Goal: Transaction & Acquisition: Obtain resource

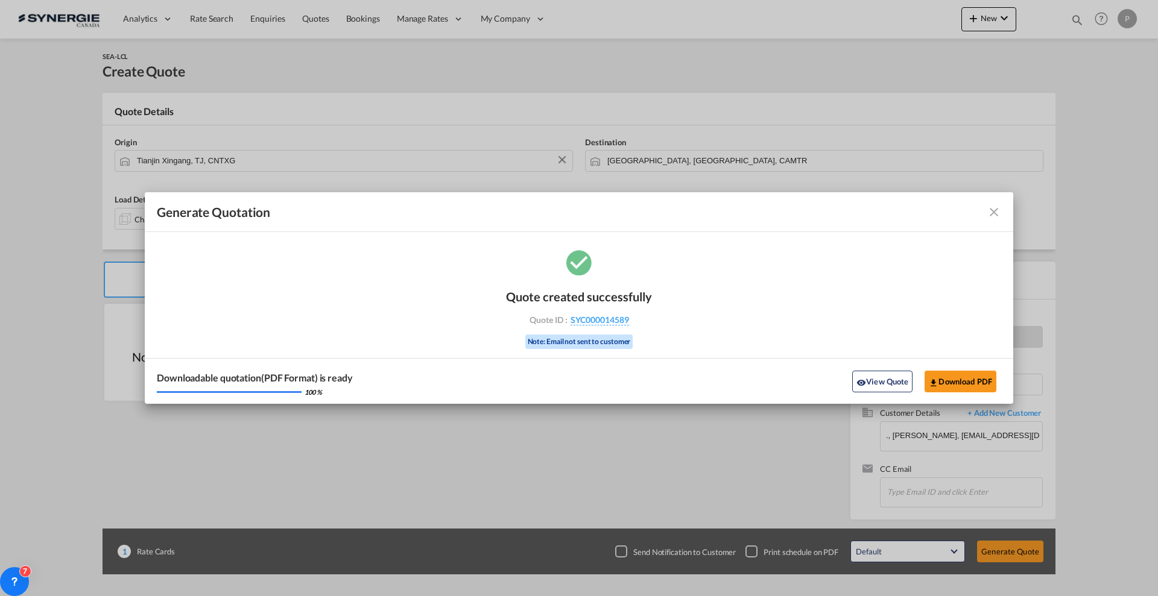
click at [993, 205] on md-icon "icon-close fg-AAA8AD cursor m-0" at bounding box center [994, 212] width 14 height 14
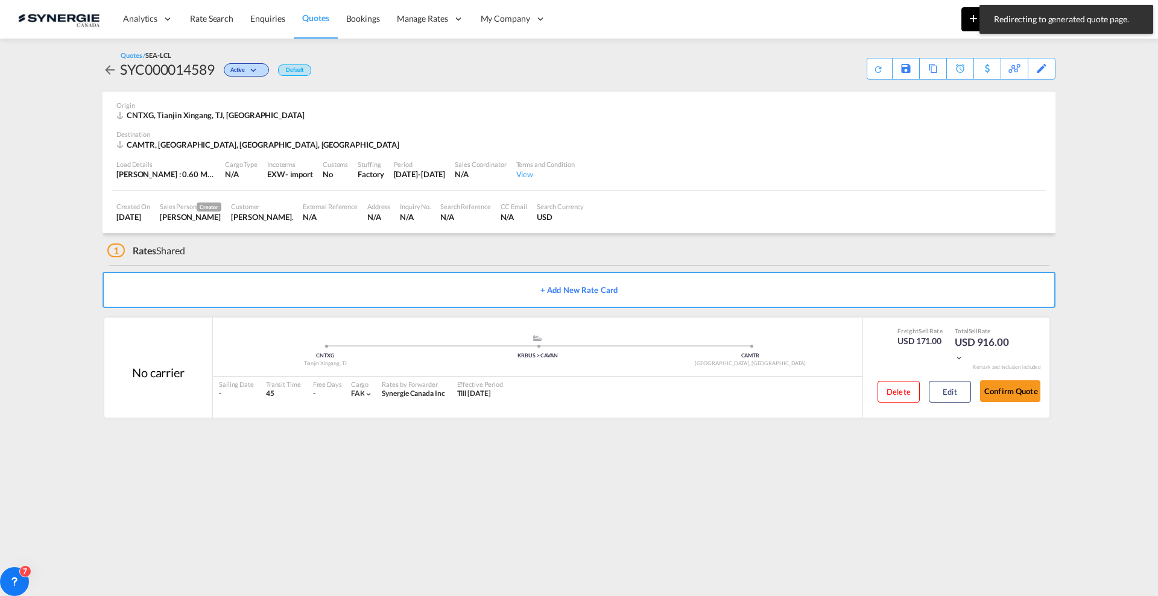
click at [967, 20] on md-icon "icon-plus 400-fg" at bounding box center [973, 18] width 14 height 14
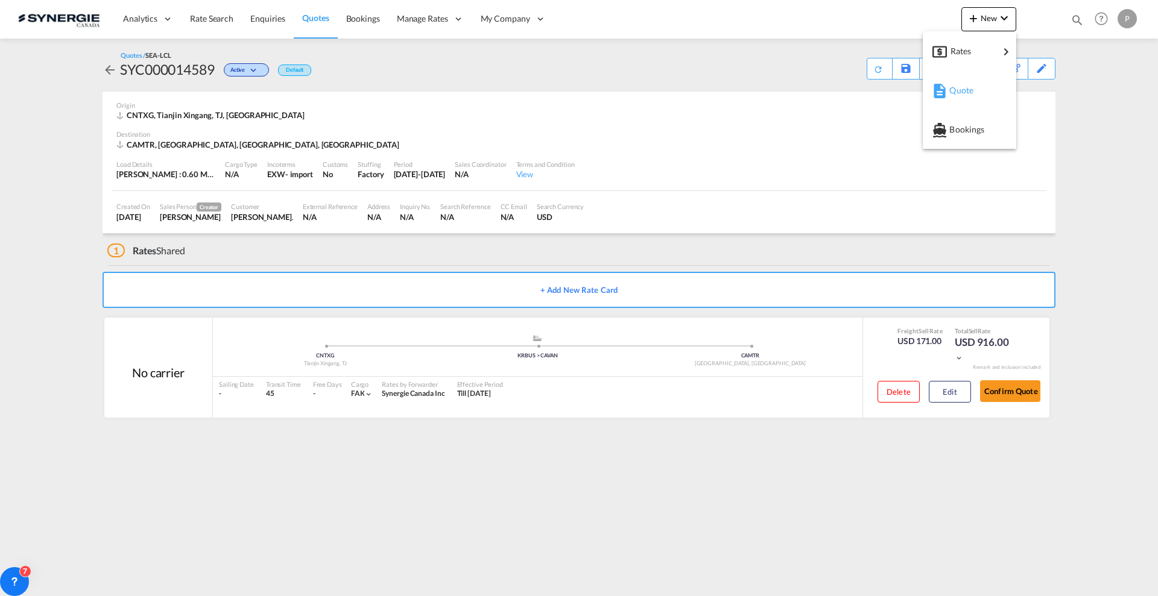
click at [939, 99] on div "button" at bounding box center [937, 90] width 11 height 30
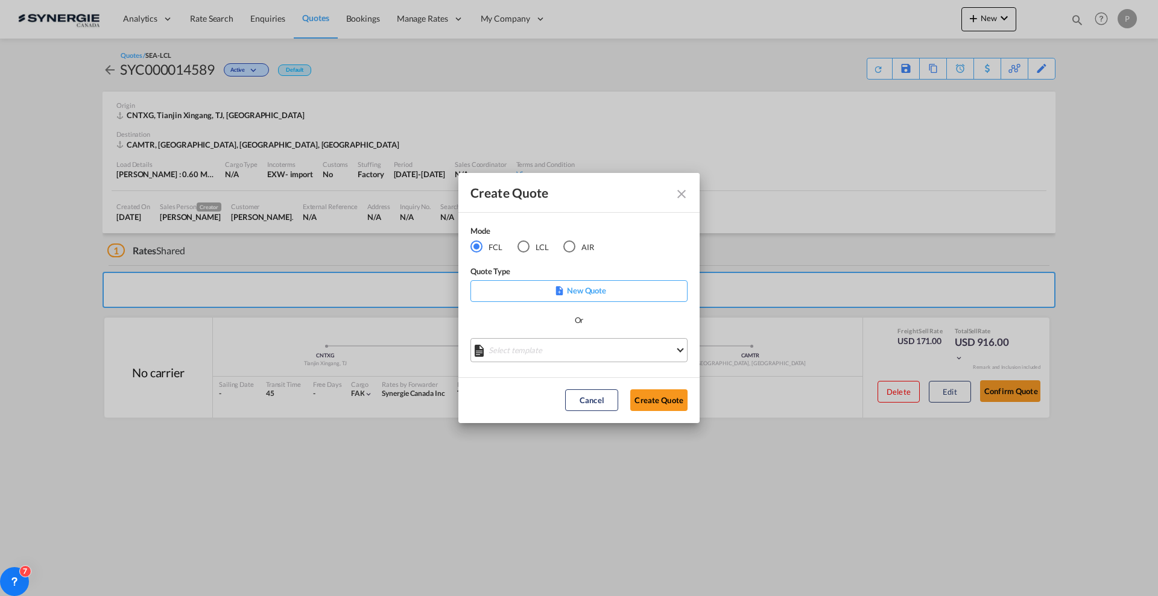
click at [541, 348] on md-select "Select template *NEW* FCL FREEHAND / DAP [PERSON_NAME] | [DATE] *NEW* Import FC…" at bounding box center [578, 350] width 217 height 24
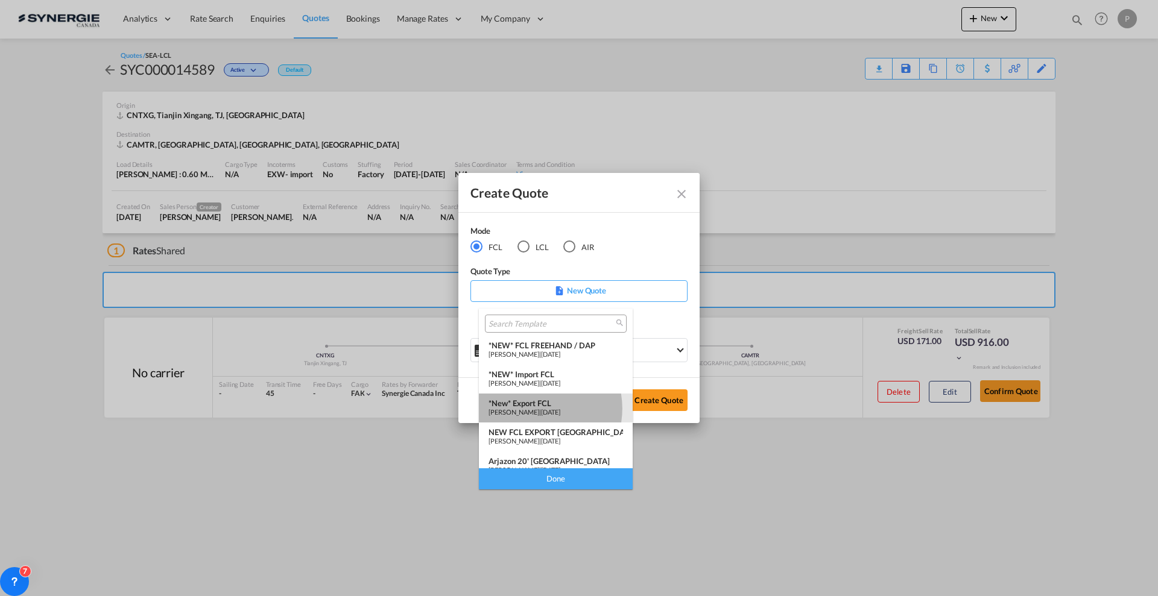
click at [534, 409] on span "[PERSON_NAME]" at bounding box center [514, 412] width 51 height 8
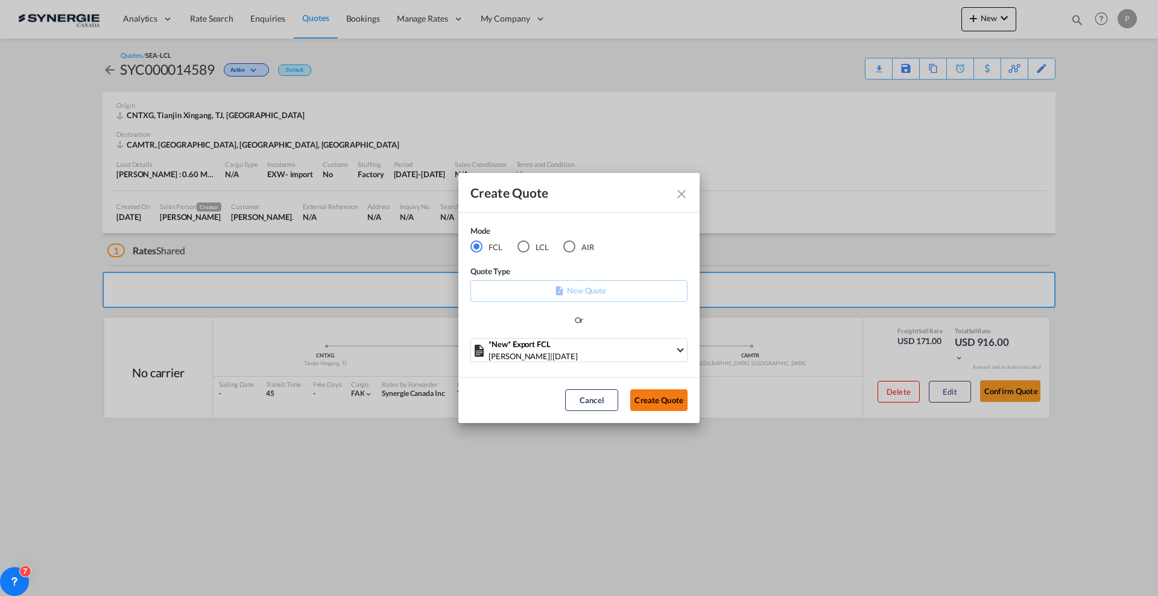
click at [677, 399] on button "Create Quote" at bounding box center [658, 401] width 57 height 22
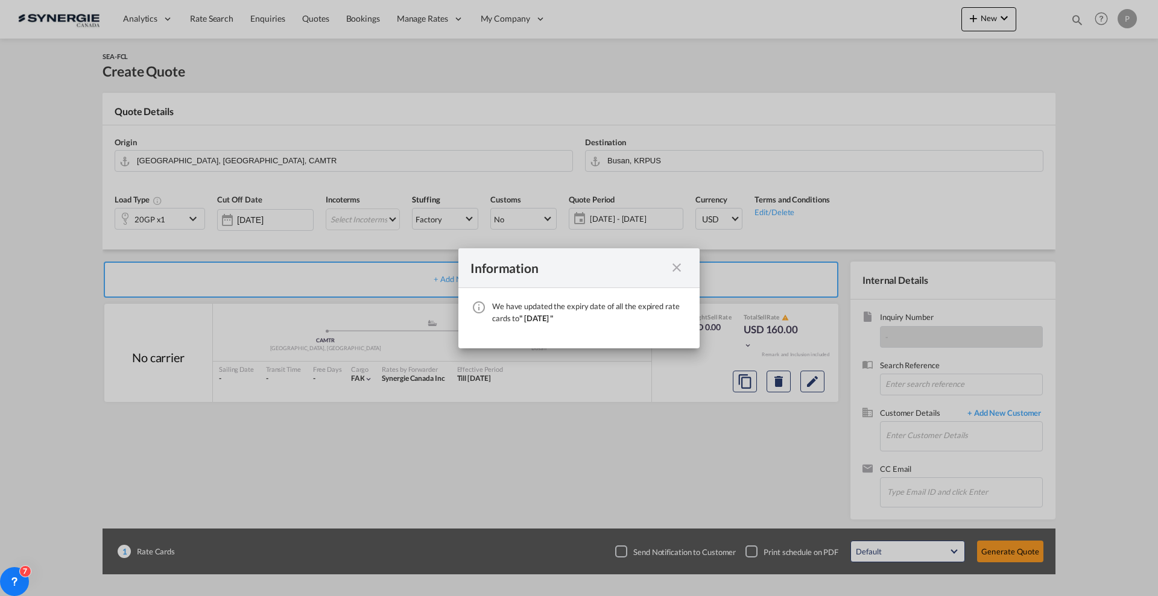
click at [676, 267] on md-icon "icon-close fg-AAA8AD cursor" at bounding box center [676, 268] width 14 height 14
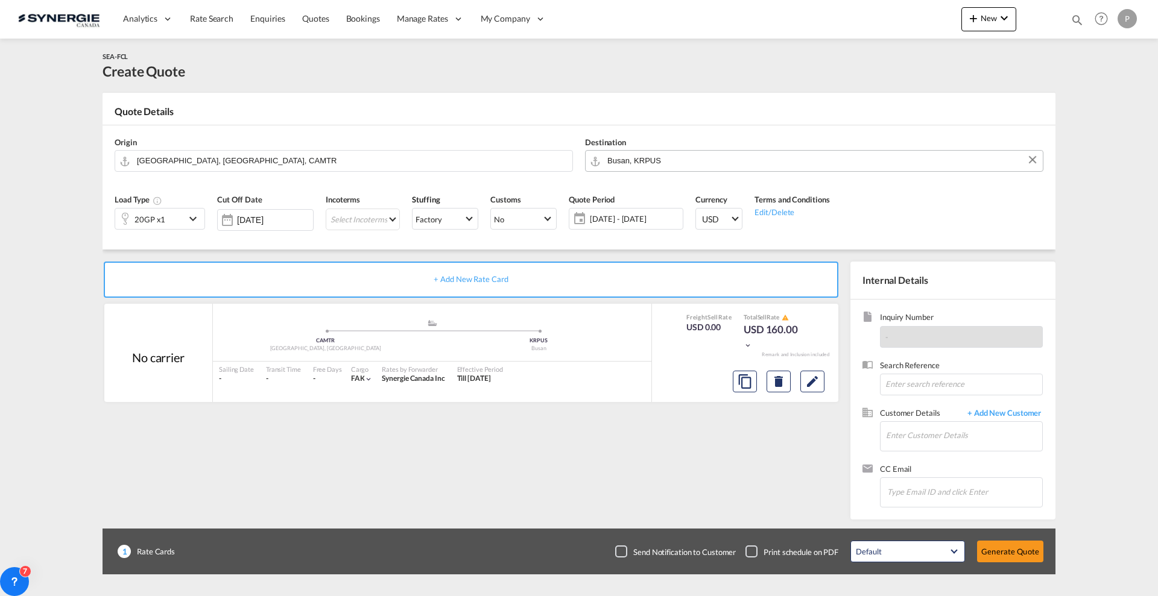
click at [700, 159] on input "Busan, KRPUS" at bounding box center [821, 160] width 429 height 21
click at [264, 156] on input "[GEOGRAPHIC_DATA], [GEOGRAPHIC_DATA], CAMTR" at bounding box center [351, 160] width 429 height 21
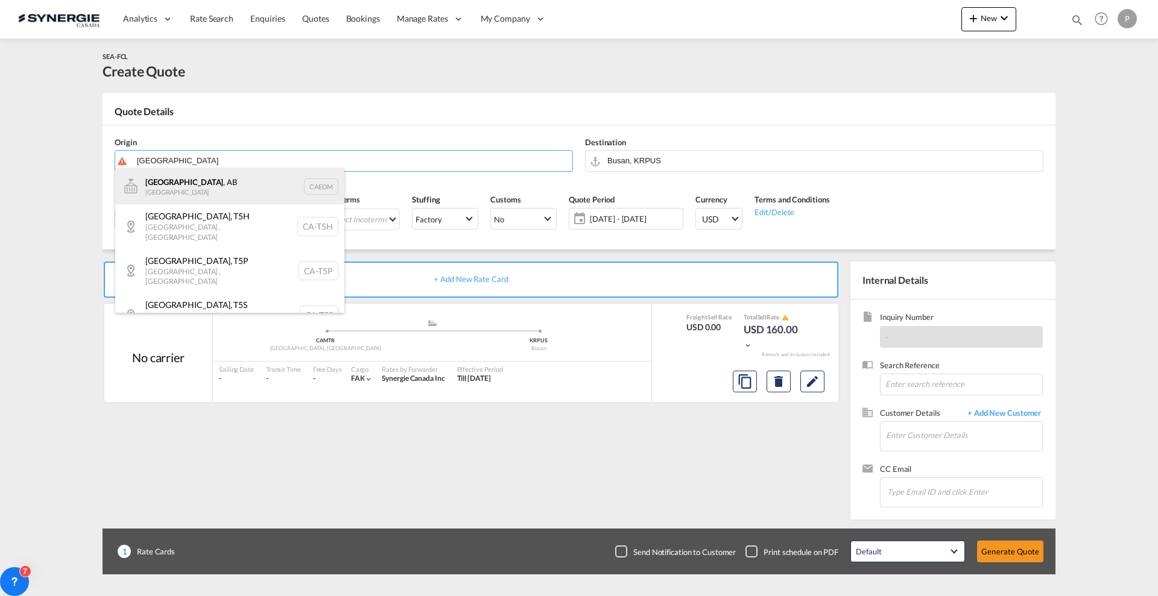
click at [196, 189] on div "[GEOGRAPHIC_DATA] , AB Canada CAEDM" at bounding box center [229, 186] width 229 height 36
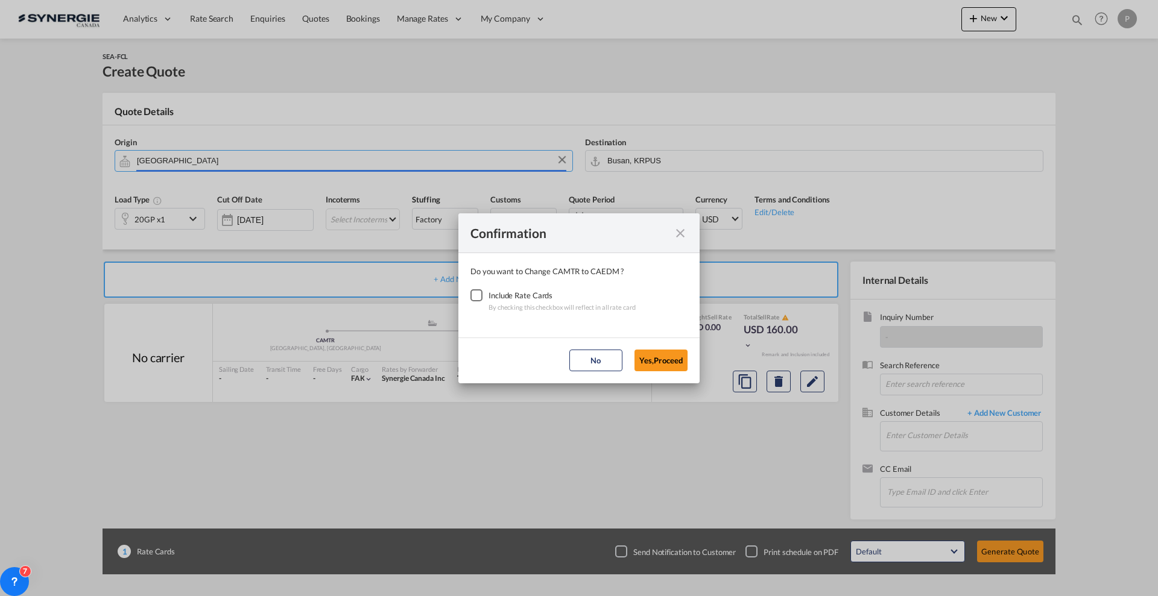
type input "[GEOGRAPHIC_DATA], [GEOGRAPHIC_DATA], CAEDM"
click at [483, 290] on div "Checkbox No Ink" at bounding box center [476, 296] width 12 height 12
click at [680, 365] on button "Yes,Proceed" at bounding box center [660, 361] width 53 height 22
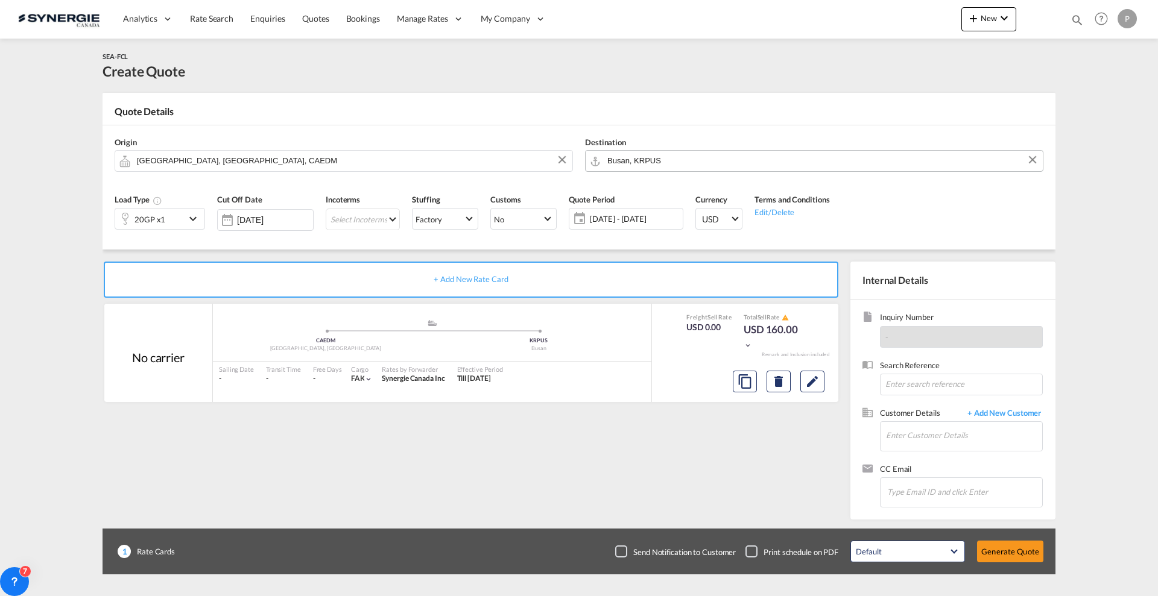
click at [655, 171] on md-autocomplete "Busan, KRPUS" at bounding box center [822, 161] width 430 height 22
click at [654, 162] on input "Busan, KRPUS" at bounding box center [821, 160] width 429 height 21
click at [660, 162] on body "Analytics Reports Dashboard Rate Search Enquiries Quotes Bookings" at bounding box center [579, 298] width 1158 height 596
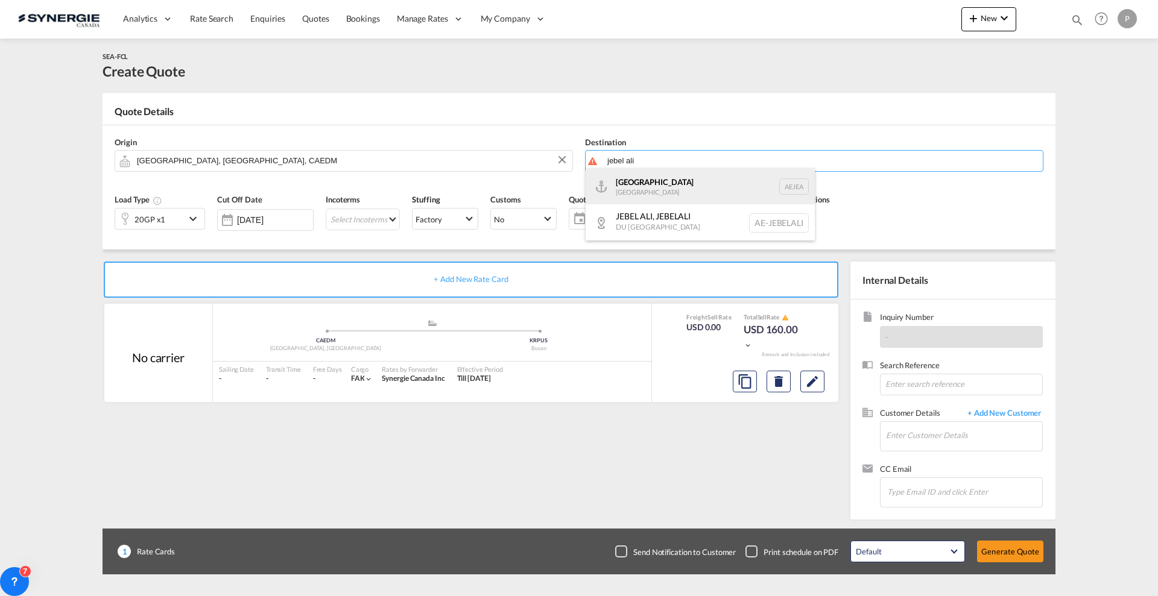
click at [662, 180] on div "[GEOGRAPHIC_DATA] [GEOGRAPHIC_DATA]" at bounding box center [700, 186] width 229 height 36
type input "[GEOGRAPHIC_DATA], [GEOGRAPHIC_DATA]"
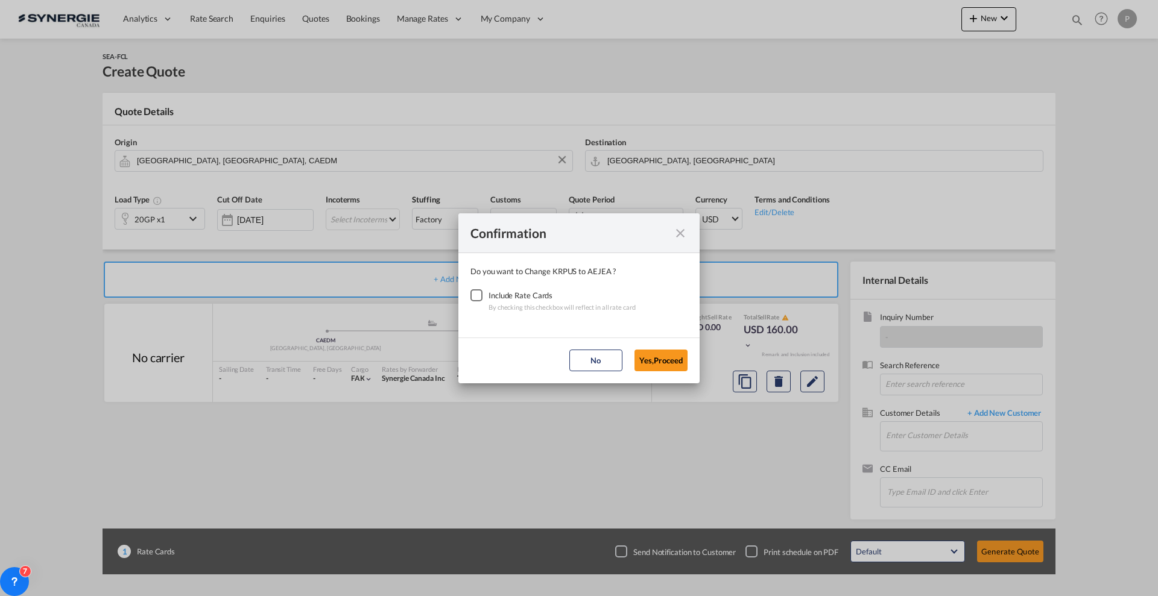
click at [478, 290] on div "Checkbox No Ink" at bounding box center [476, 296] width 12 height 12
click at [677, 362] on button "Yes,Proceed" at bounding box center [660, 361] width 53 height 22
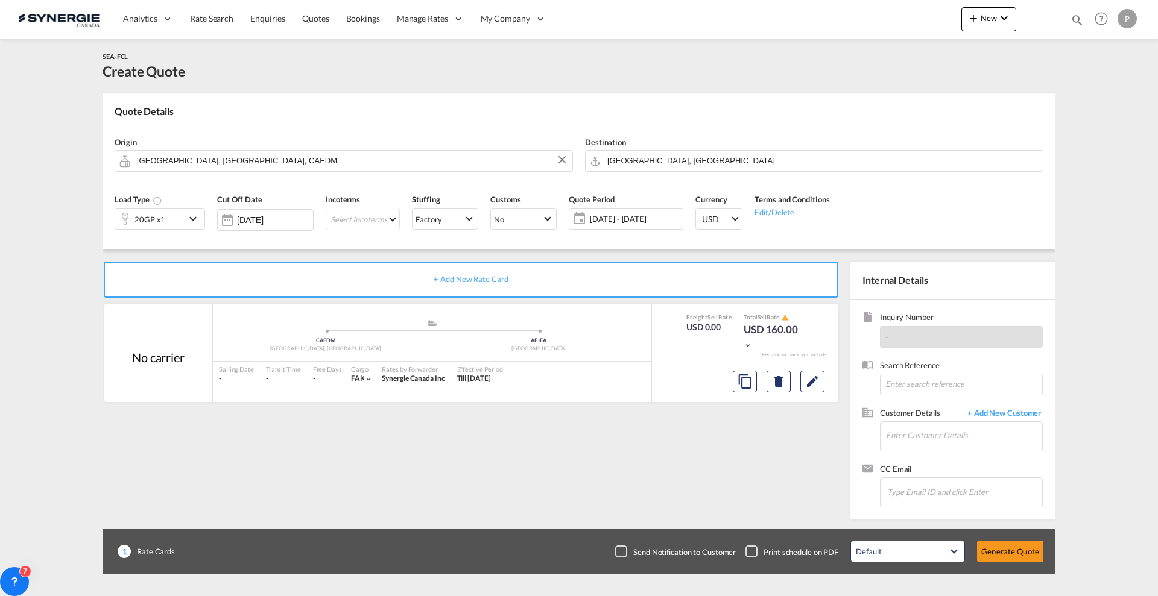
click at [174, 218] on div "20GP x1" at bounding box center [150, 219] width 70 height 21
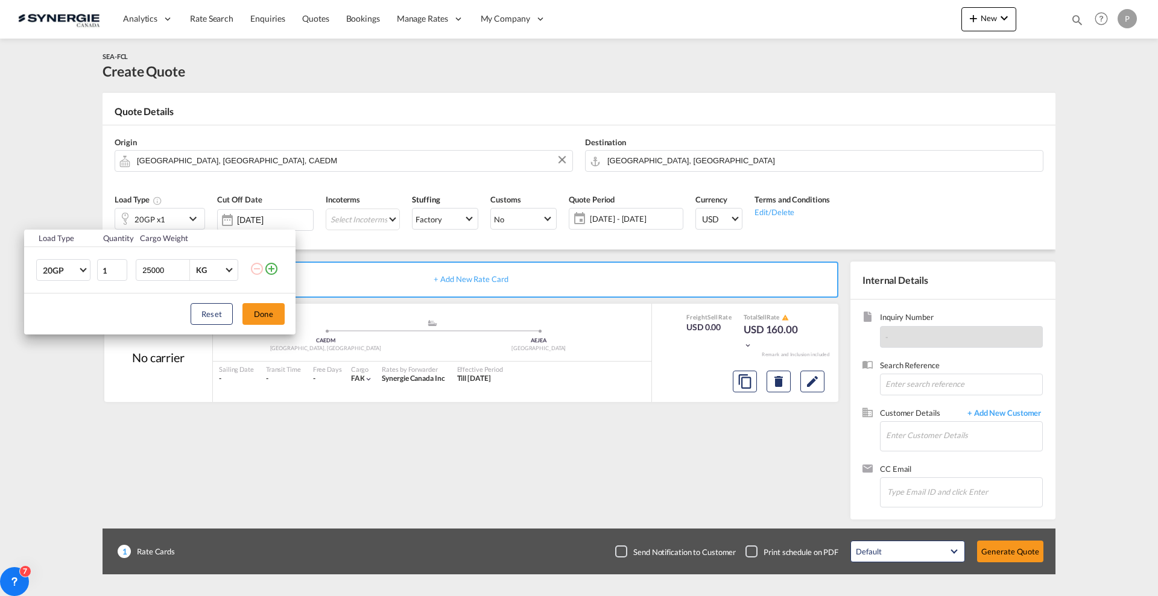
click at [274, 269] on md-icon "icon-plus-circle-outline" at bounding box center [271, 269] width 14 height 14
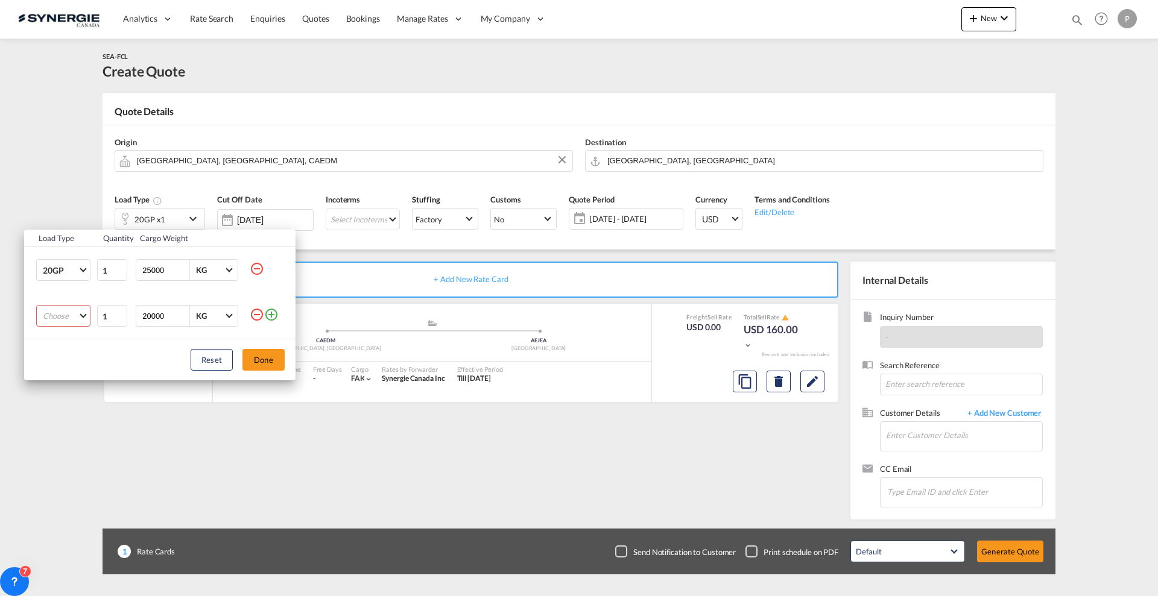
click at [62, 314] on md-select "Choose 20GP 40GP 40HC 45HC 20RE 40RE 40HR 20OT 40OT 20FR 40FR 40NR 20NR 45S 20T…" at bounding box center [63, 316] width 54 height 22
click at [67, 375] on md-option "40HC" at bounding box center [74, 374] width 82 height 29
click at [276, 357] on button "Done" at bounding box center [263, 360] width 42 height 22
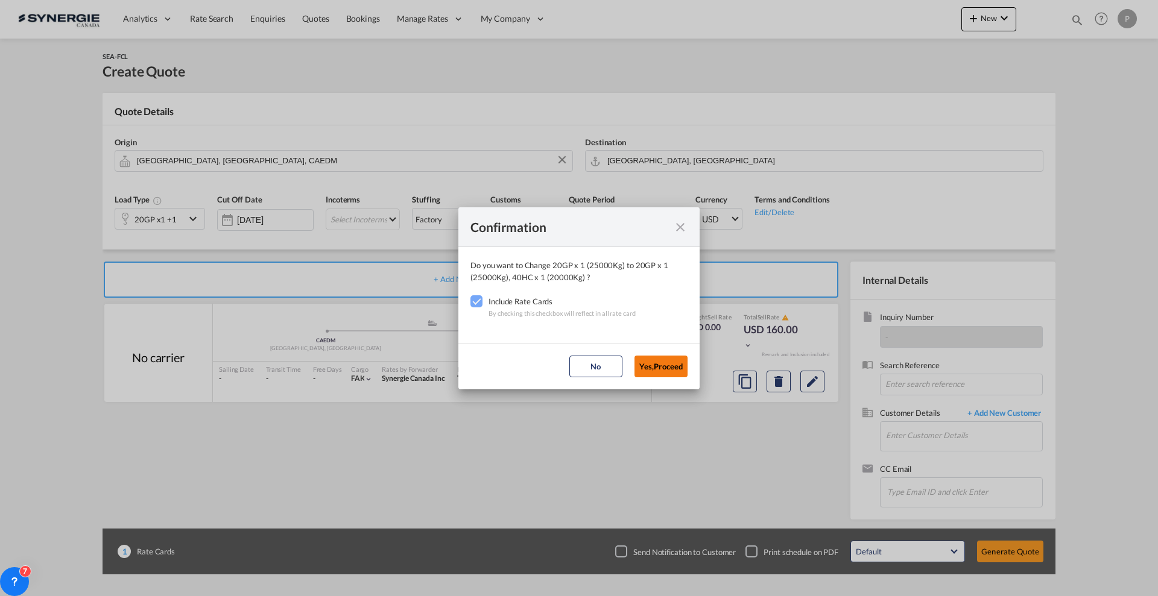
click at [654, 356] on button "Yes,Proceed" at bounding box center [660, 367] width 53 height 22
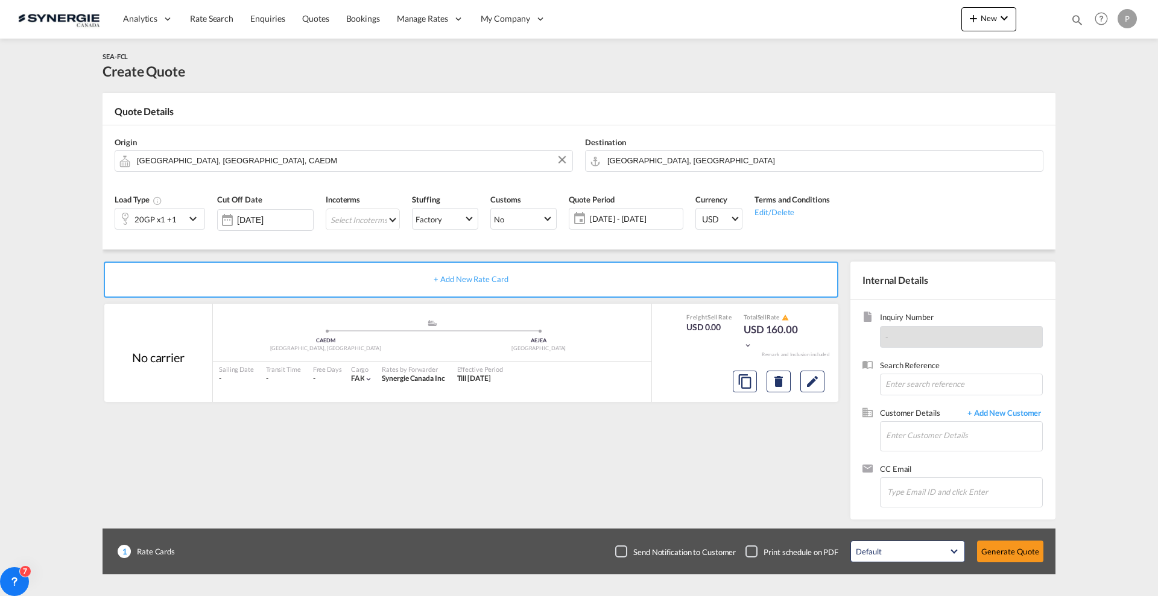
click at [366, 224] on md-select "Select Incoterms FAS - export Free Alongside Ship FAS - import Free Alongside S…" at bounding box center [363, 220] width 74 height 22
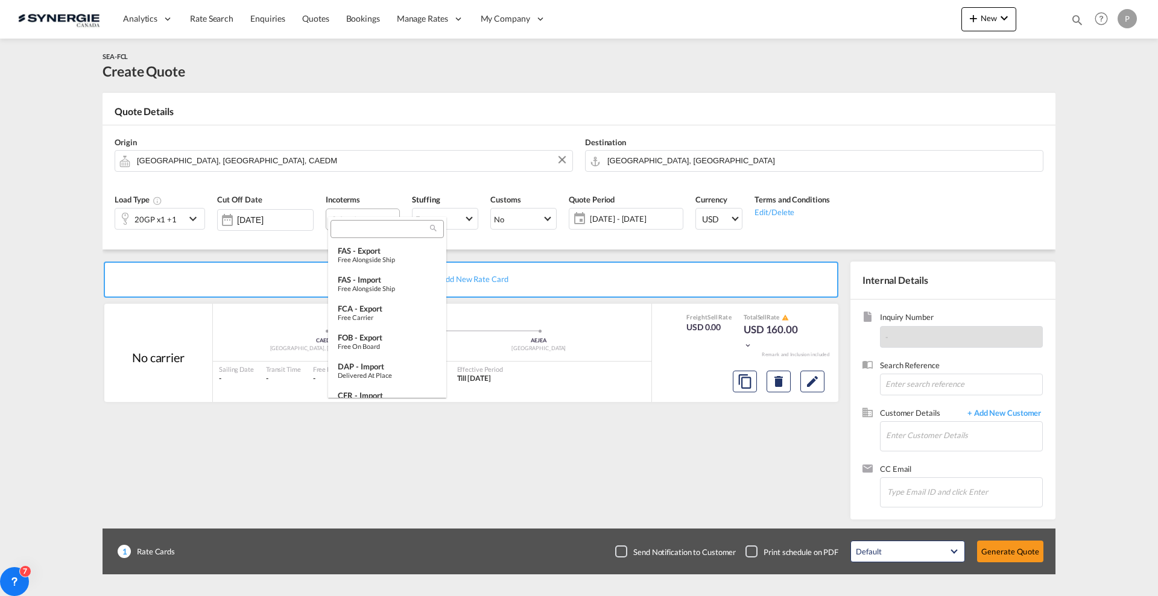
click at [369, 230] on input "search" at bounding box center [382, 229] width 97 height 11
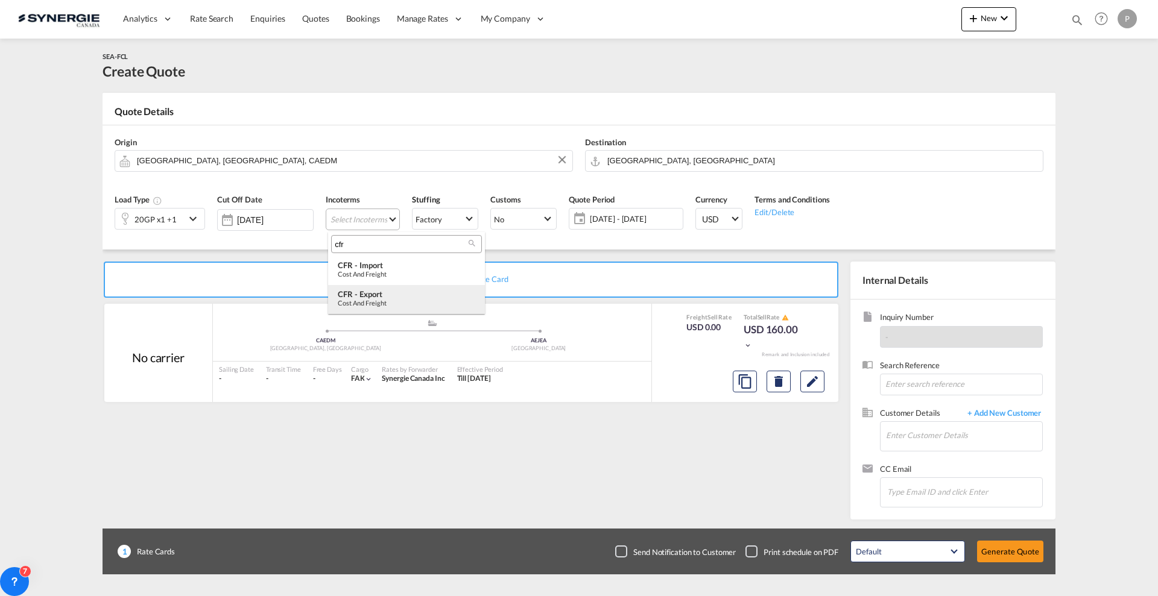
type input "cfr"
click at [393, 293] on div "CFR - export" at bounding box center [407, 295] width 138 height 10
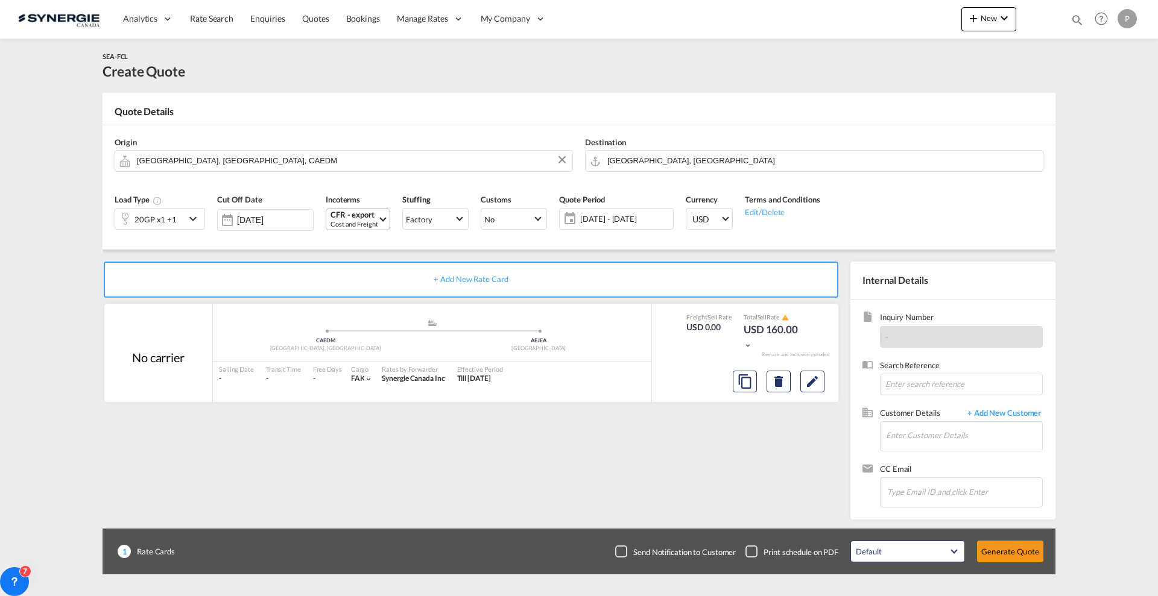
click at [638, 218] on span "[DATE] - [DATE]" at bounding box center [625, 219] width 90 height 11
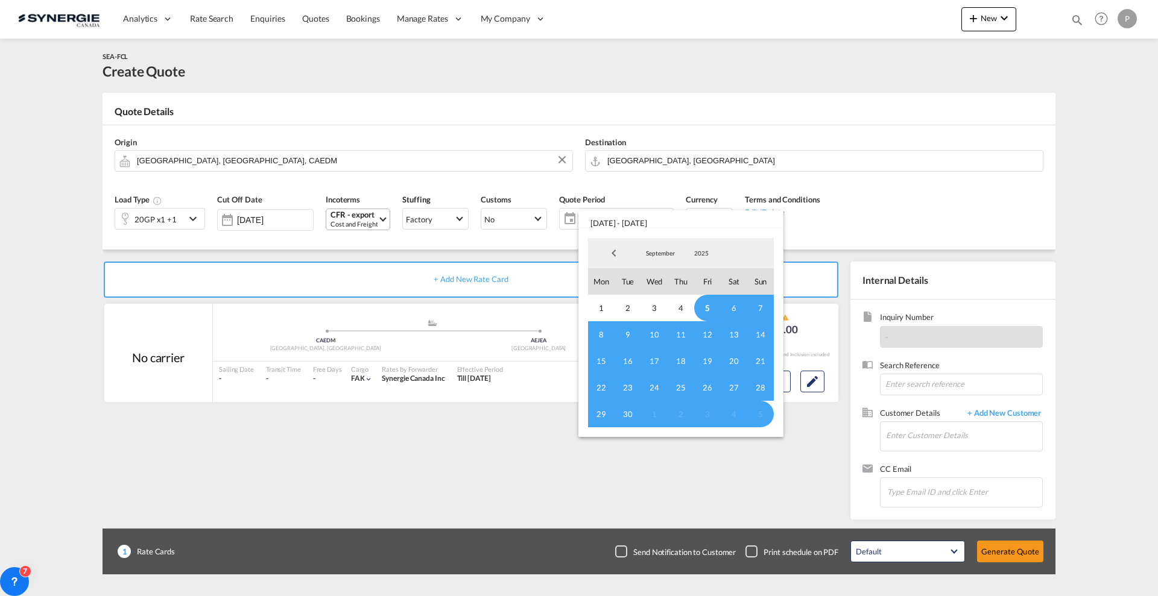
click at [703, 310] on span "5" at bounding box center [707, 308] width 27 height 27
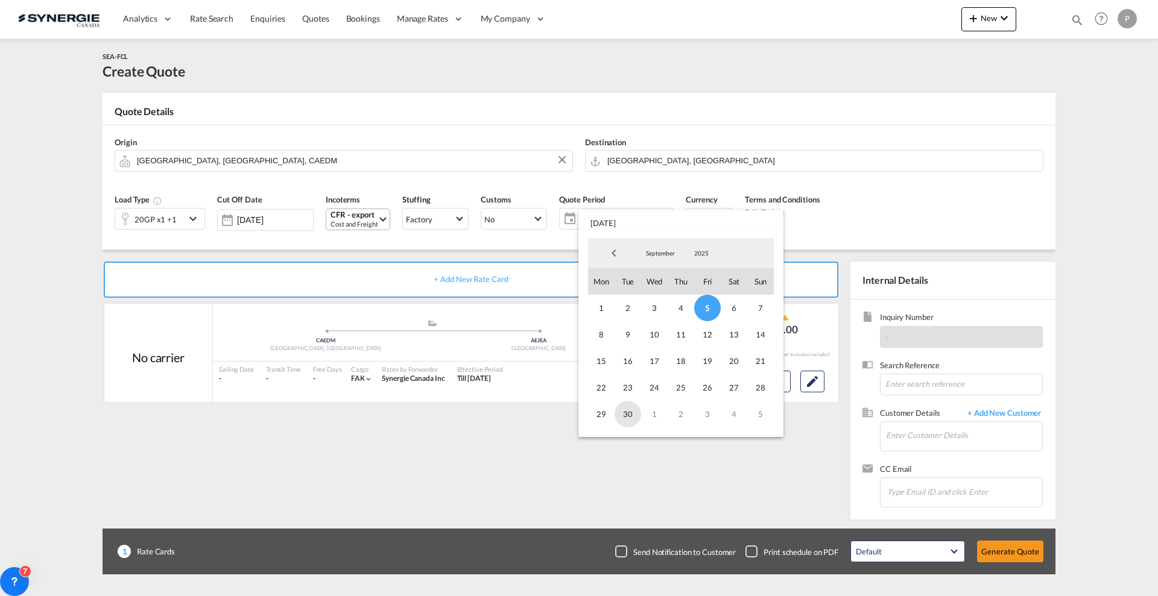
click at [622, 417] on span "30" at bounding box center [628, 414] width 27 height 27
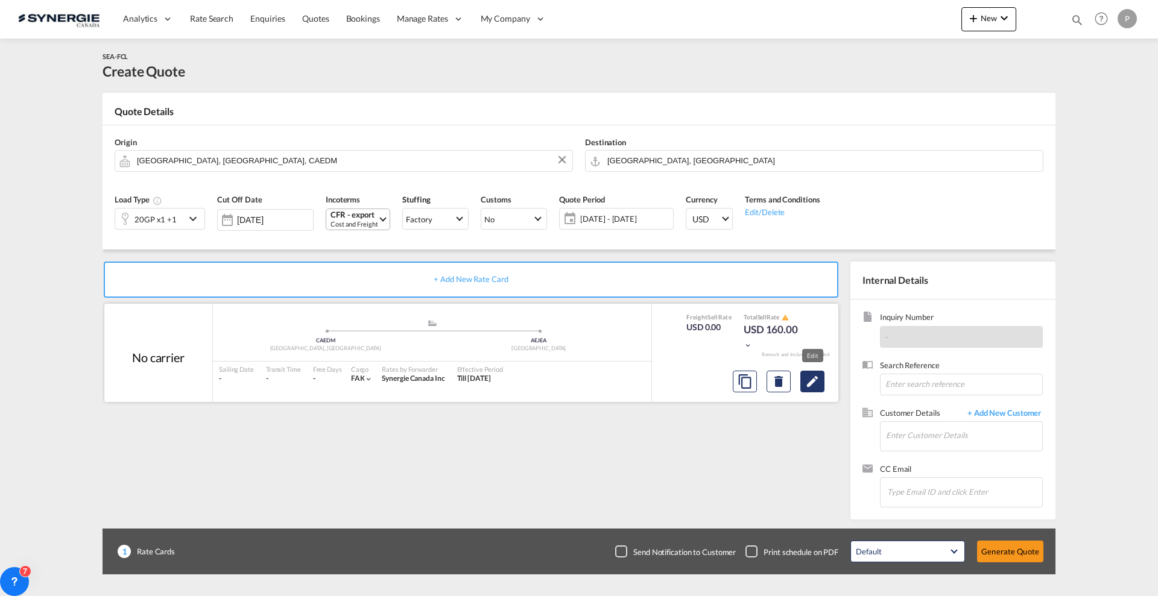
click at [809, 375] on md-icon "Edit" at bounding box center [812, 382] width 14 height 14
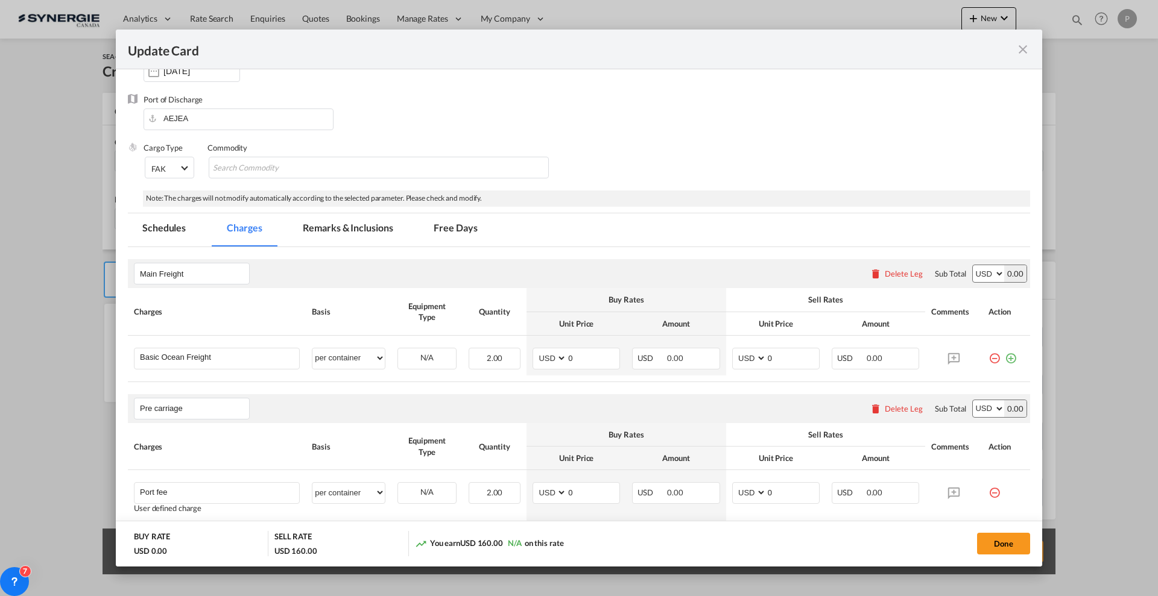
scroll to position [151, 0]
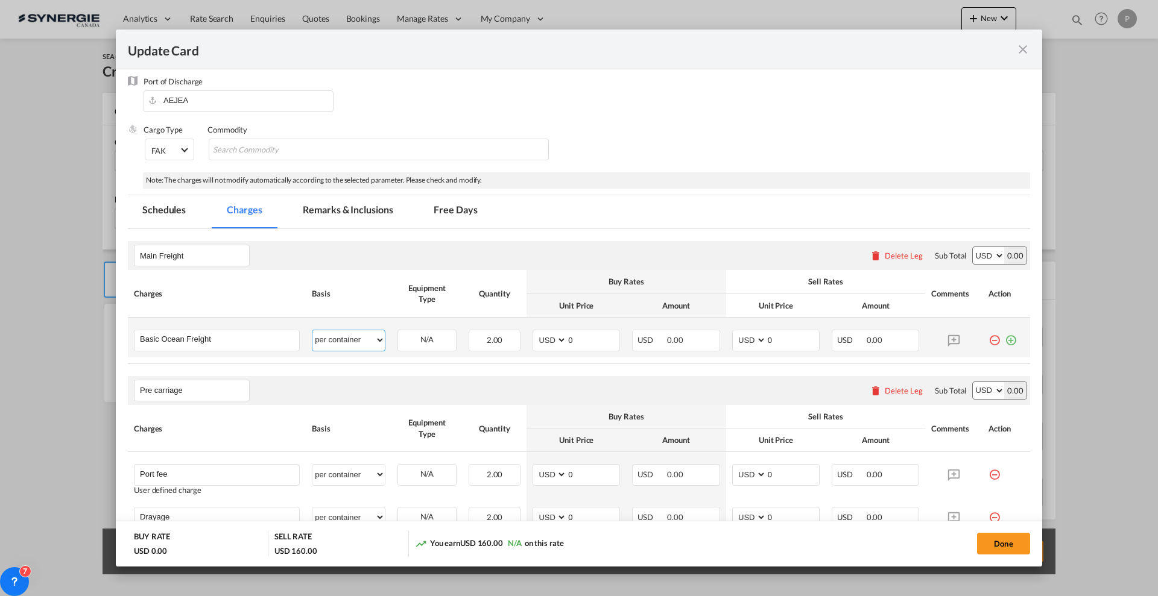
click at [333, 341] on select "per equipment per container per B/L per shipping bill per shipment % on freight…" at bounding box center [348, 340] width 72 height 19
select select "per equipment"
click at [312, 331] on select "per equipment per container per B/L per shipping bill per shipment % on freight…" at bounding box center [348, 340] width 72 height 19
click at [437, 334] on select "20GP 40HC" at bounding box center [427, 340] width 58 height 16
select select "20GP"
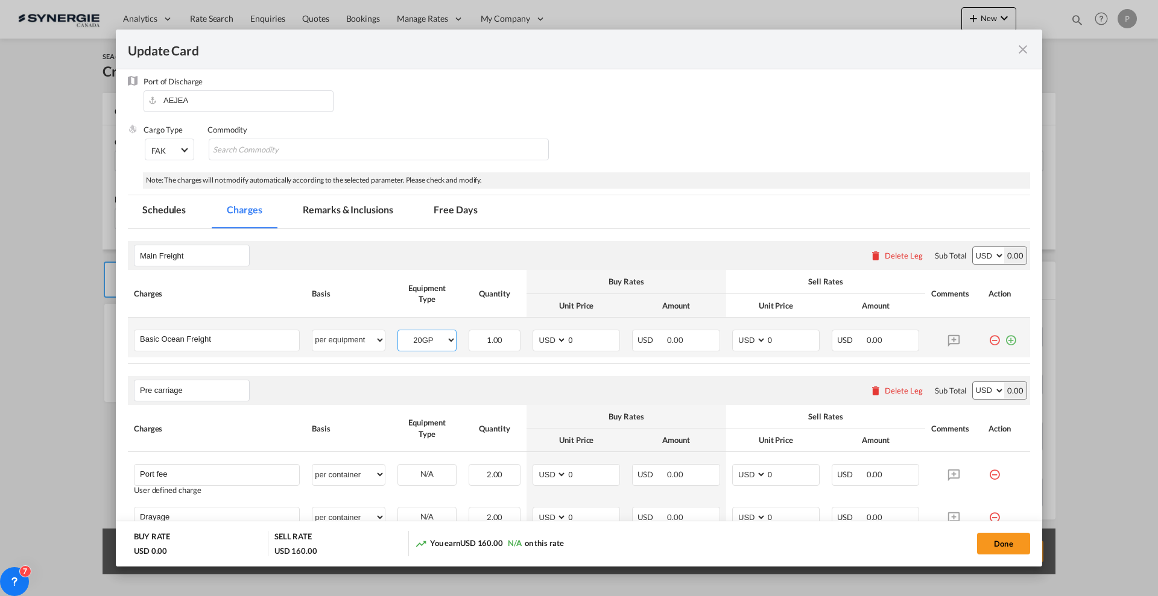
click at [398, 332] on select "20GP 40HC" at bounding box center [427, 340] width 58 height 16
click at [584, 338] on input "0" at bounding box center [593, 340] width 52 height 18
click at [599, 338] on input "0" at bounding box center [593, 340] width 52 height 18
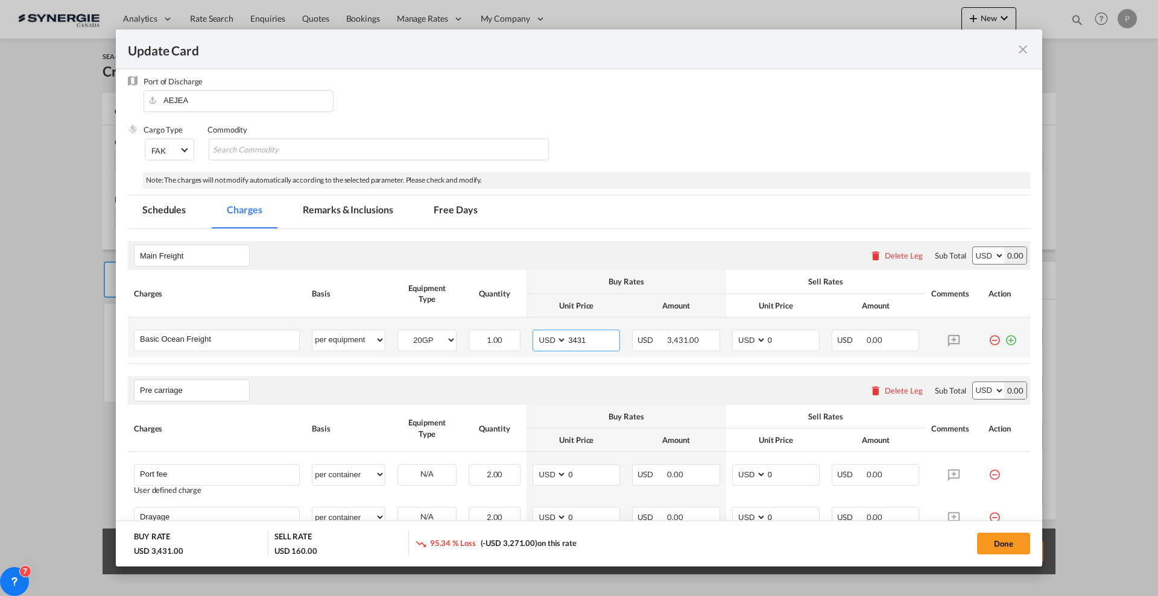
type input "3431"
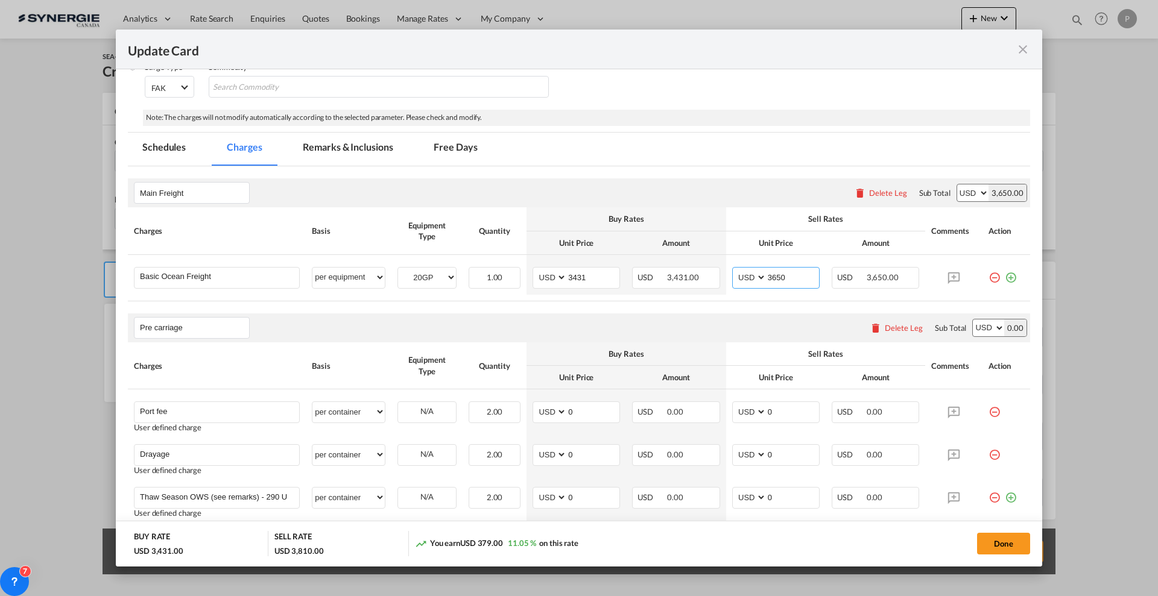
scroll to position [302, 0]
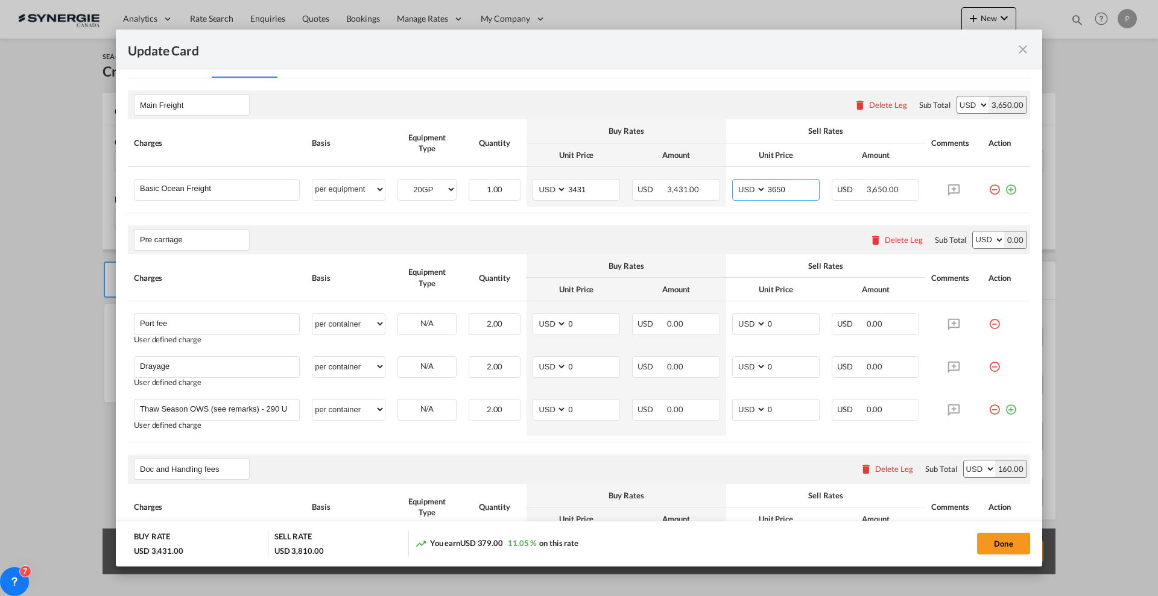
type input "3650"
click at [885, 242] on div "Delete Leg" at bounding box center [904, 240] width 38 height 10
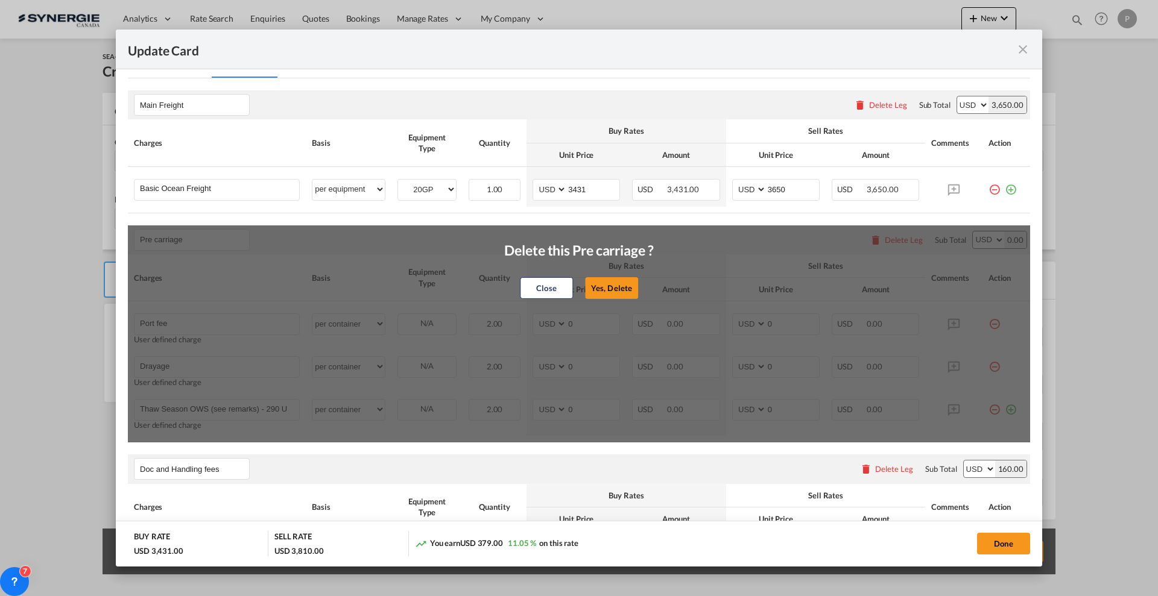
click at [623, 287] on button "Yes, Delete" at bounding box center [611, 288] width 53 height 22
type input "Doc and Handling fees"
type input "SOLAS/VGM Fee"
select select "per B/L"
type input "30"
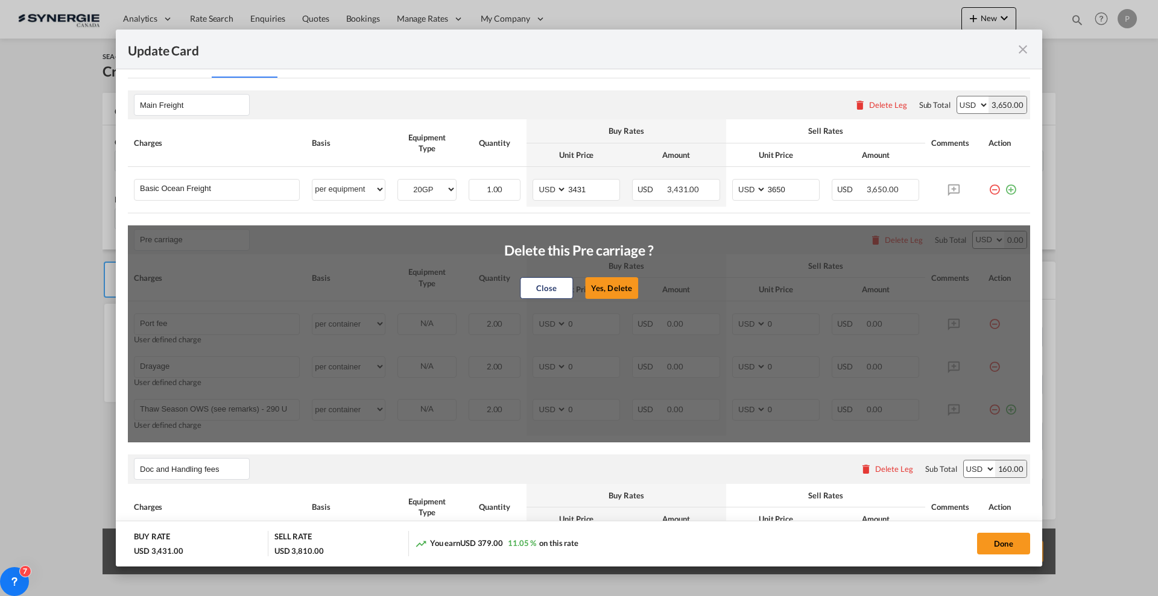
type input "B13 Export declaration"
select select "per B/L"
type input "35"
type input "Doc fee"
select select "per B/L"
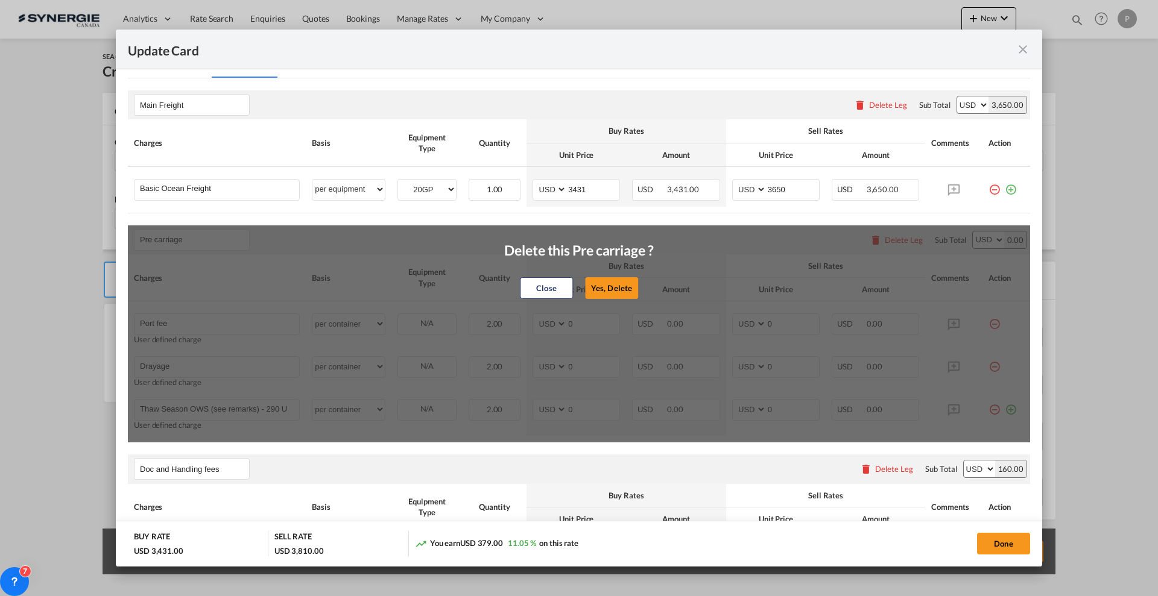
type input "30"
type input "Cargo Coverage"
type input "Cargo Coverage - Rate to be confirmed depending on commodity and value Min 50 U…"
select select "per shipment"
type input "0"
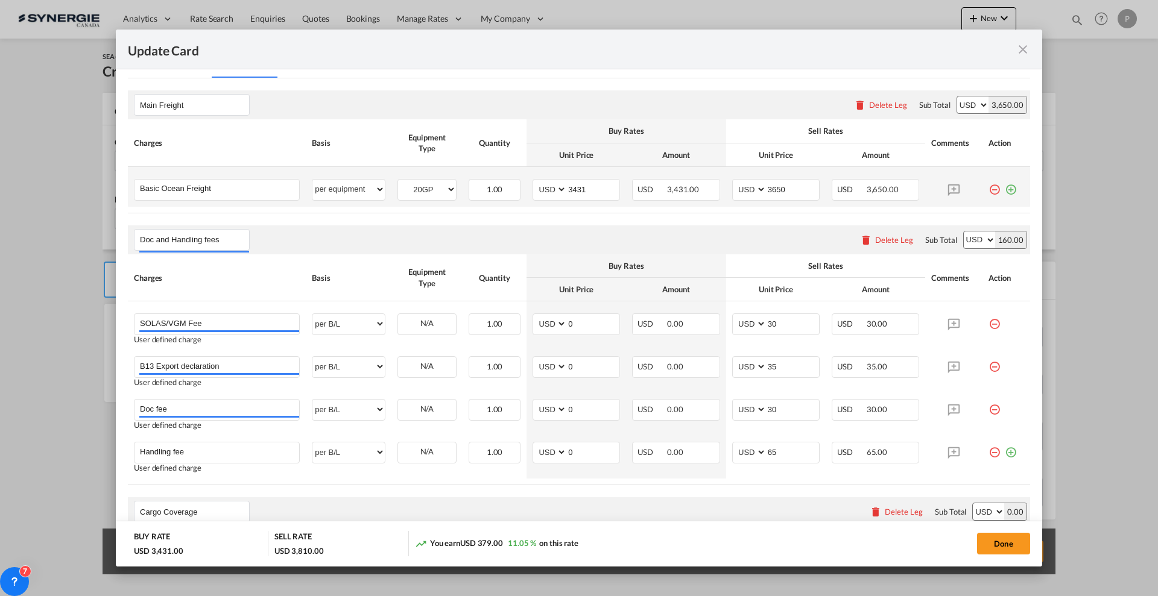
click at [1005, 190] on md-icon "icon-plus-circle-outline green-400-fg" at bounding box center [1011, 185] width 12 height 12
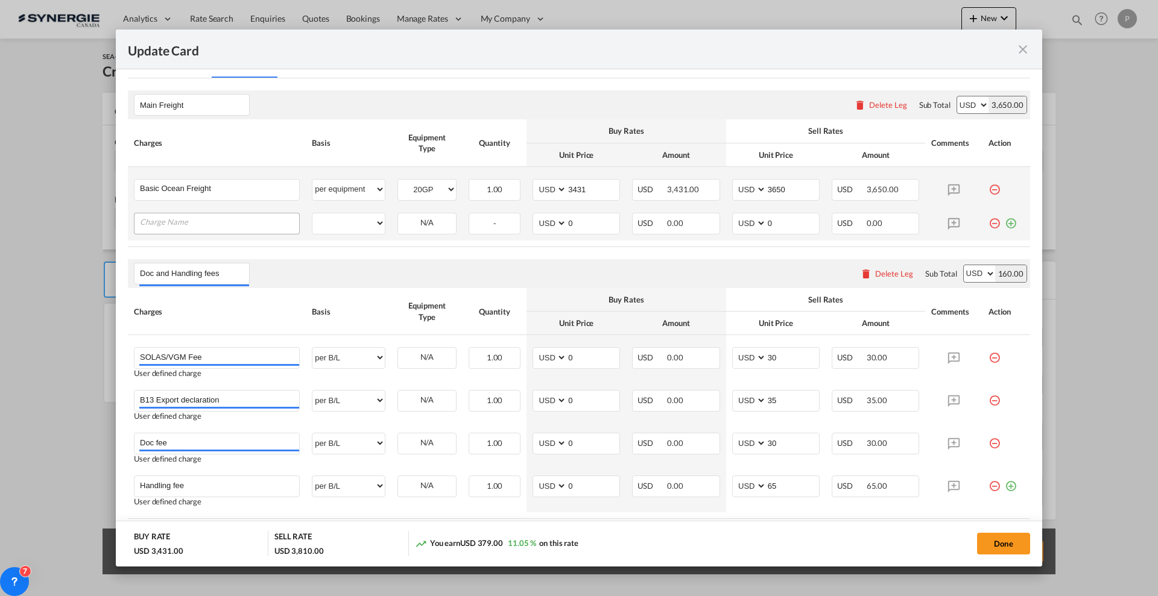
click at [219, 227] on input "Charge Name" at bounding box center [219, 223] width 159 height 18
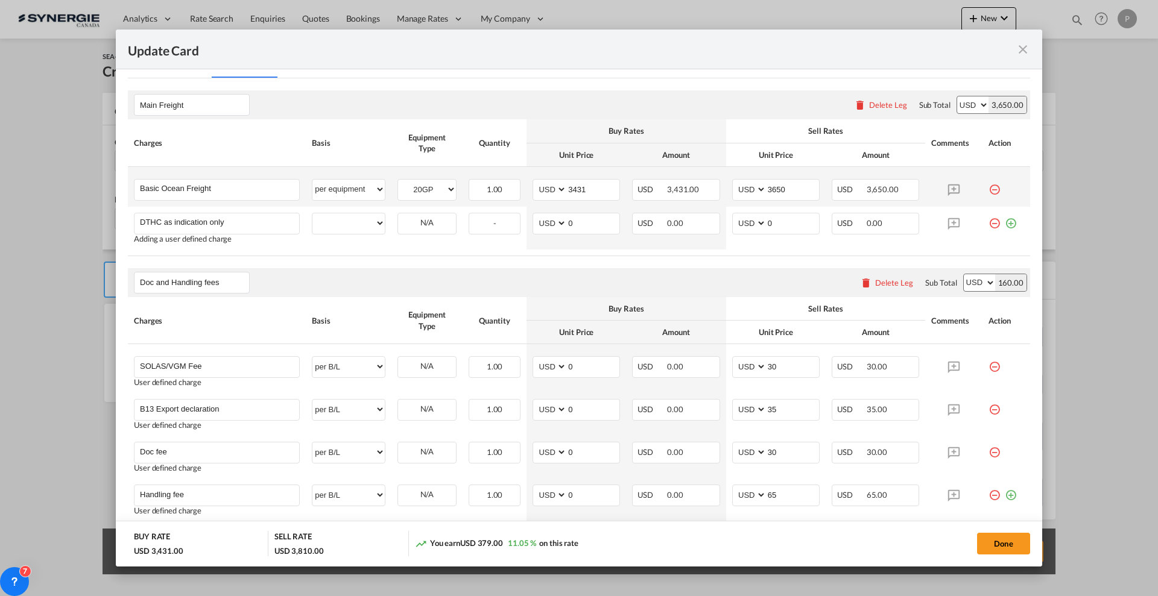
type input "DTHC as indication only"
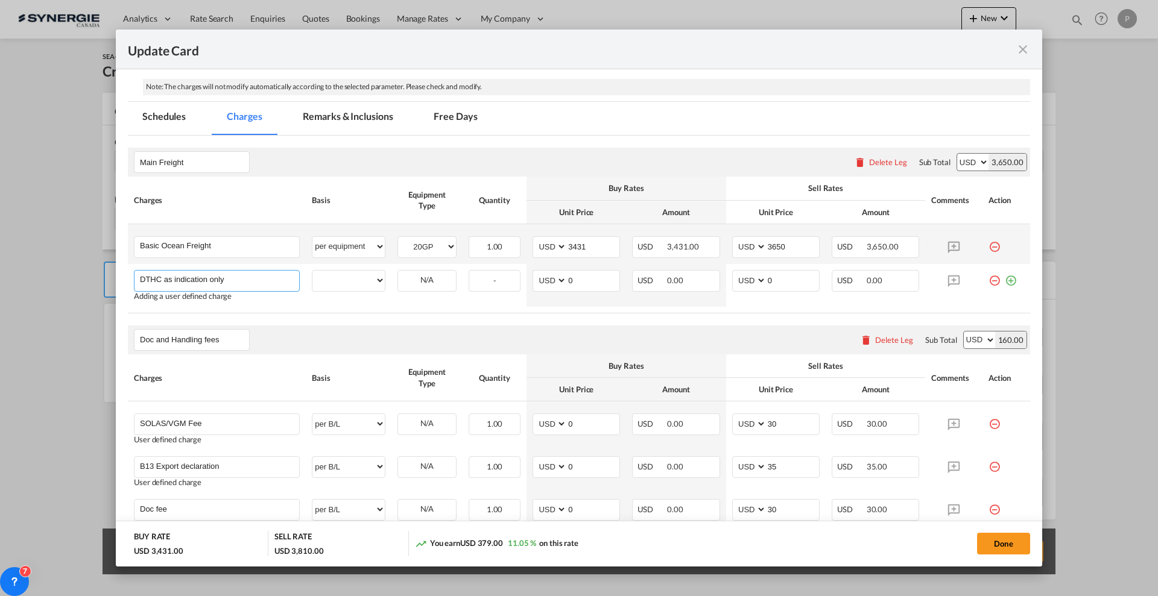
scroll to position [151, 0]
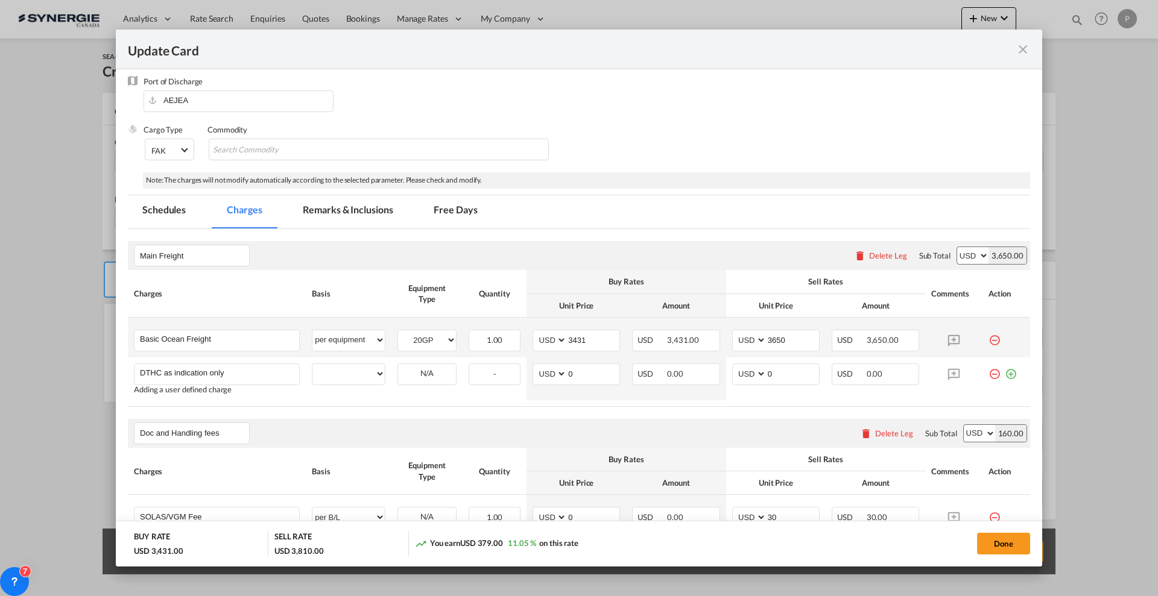
click at [329, 204] on md-tab-item "Remarks & Inclusions" at bounding box center [347, 211] width 119 height 33
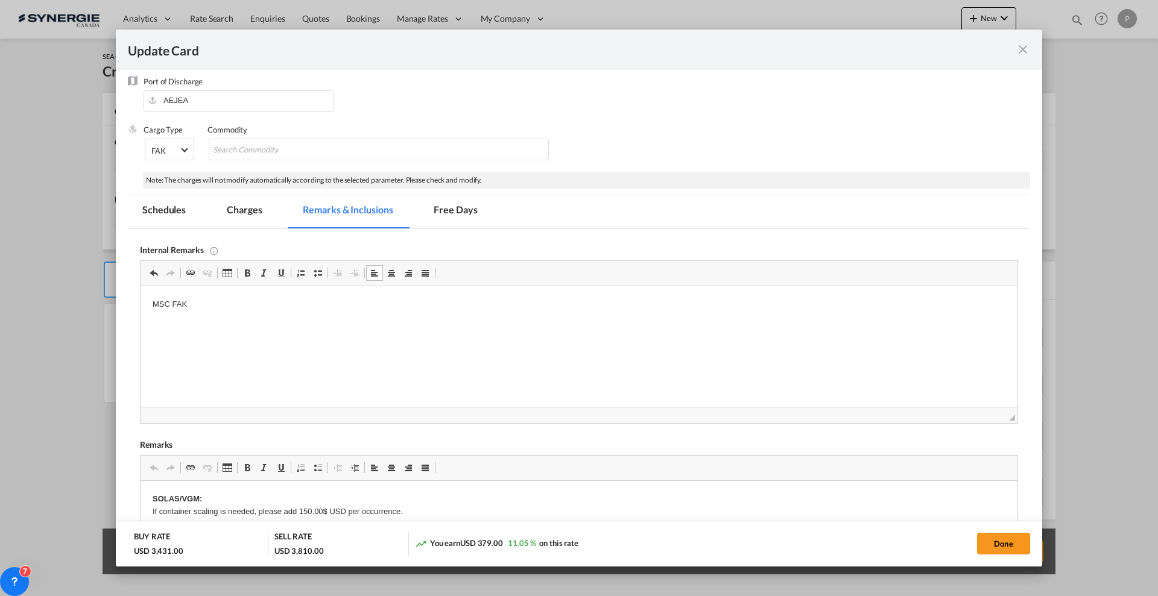
scroll to position [0, 0]
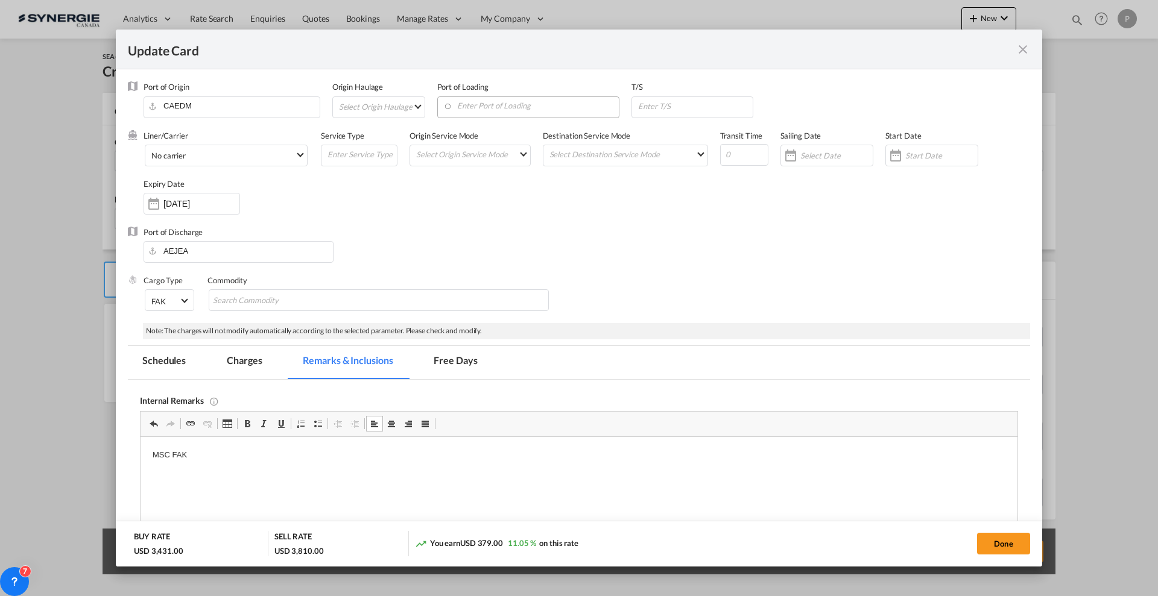
click at [486, 109] on input "Enter Port of Loading" at bounding box center [531, 106] width 176 height 18
click at [501, 163] on div "[GEOGRAPHIC_DATA]" at bounding box center [553, 166] width 212 height 9
type input "[GEOGRAPHIC_DATA], [GEOGRAPHIC_DATA], CAMTR"
click at [738, 157] on input "Update Card Port ..." at bounding box center [744, 155] width 48 height 22
type input "50"
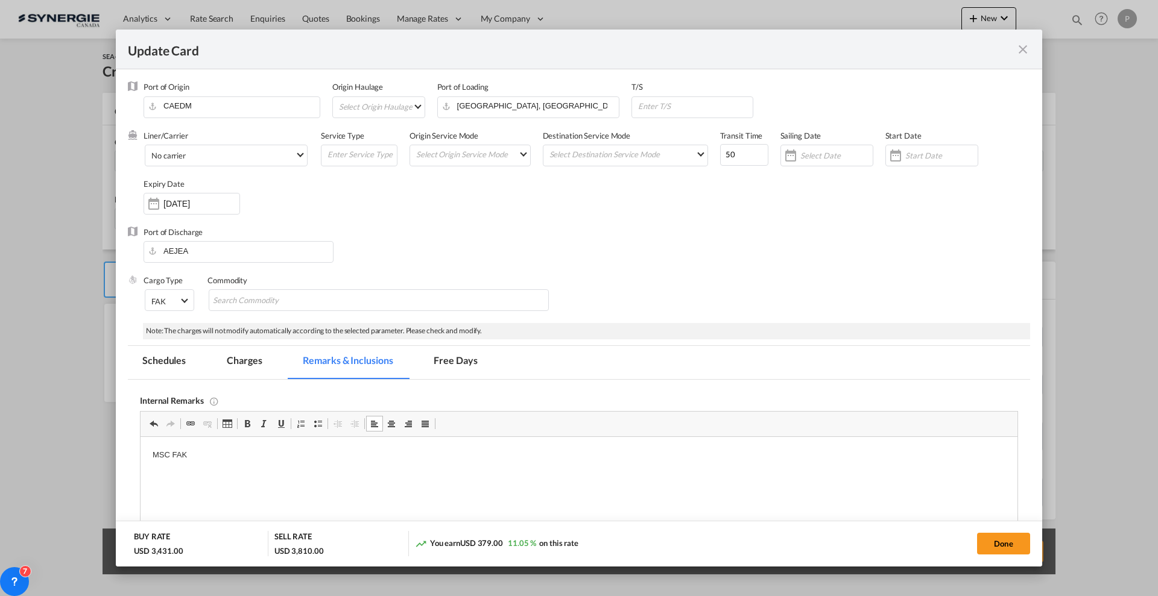
click at [765, 242] on div "Port of Discharge [GEOGRAPHIC_DATA]" at bounding box center [579, 251] width 902 height 48
click at [669, 93] on div "T/S" at bounding box center [698, 105] width 134 height 48
click at [672, 104] on input "Update Card Port ..." at bounding box center [695, 106] width 116 height 18
paste input "ESAGP"
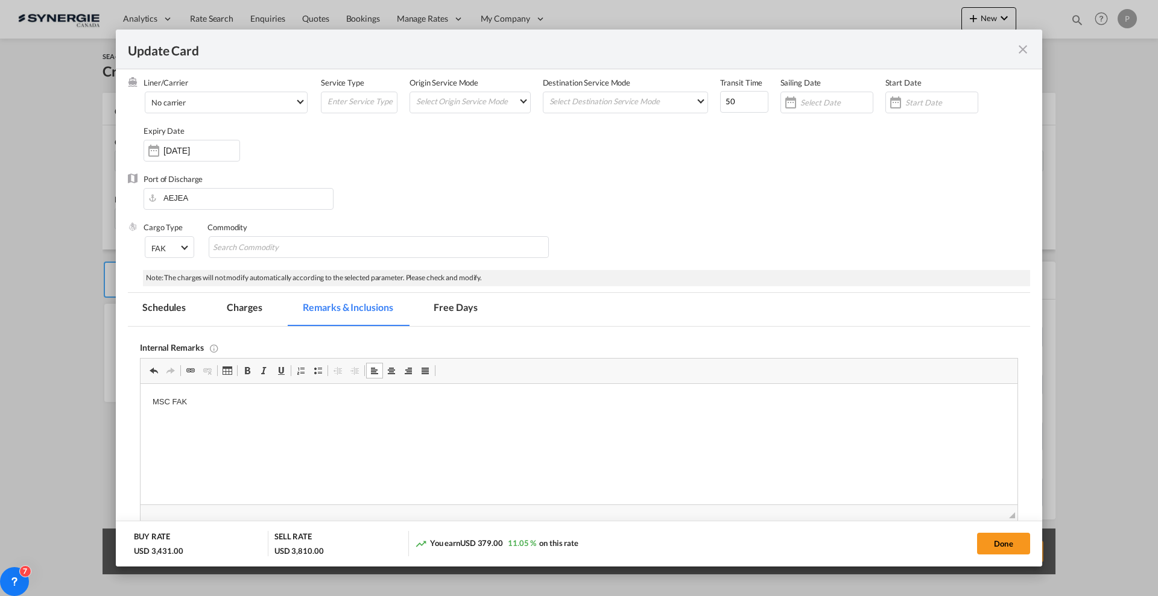
scroll to position [75, 0]
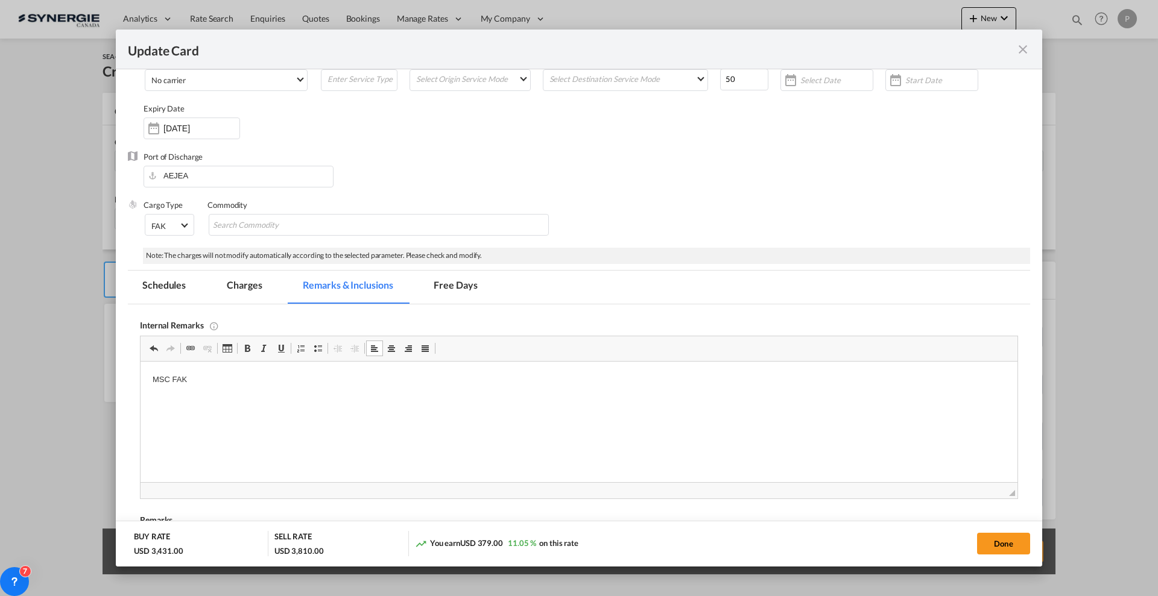
type input "ESAGP"
click at [233, 285] on md-tab-item "Charges" at bounding box center [244, 287] width 64 height 33
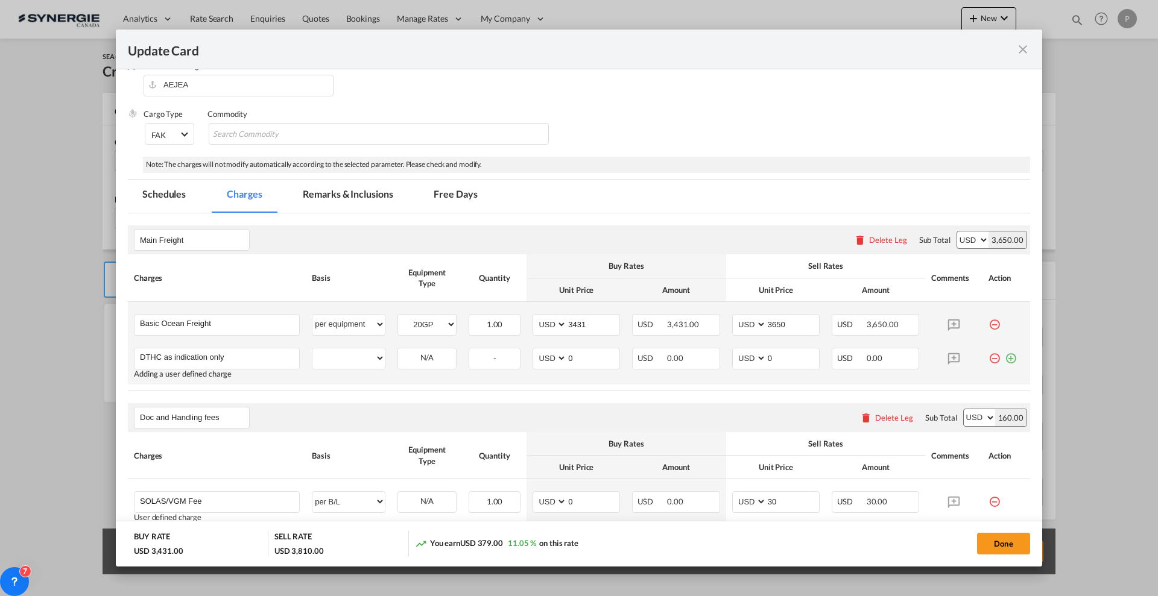
scroll to position [226, 0]
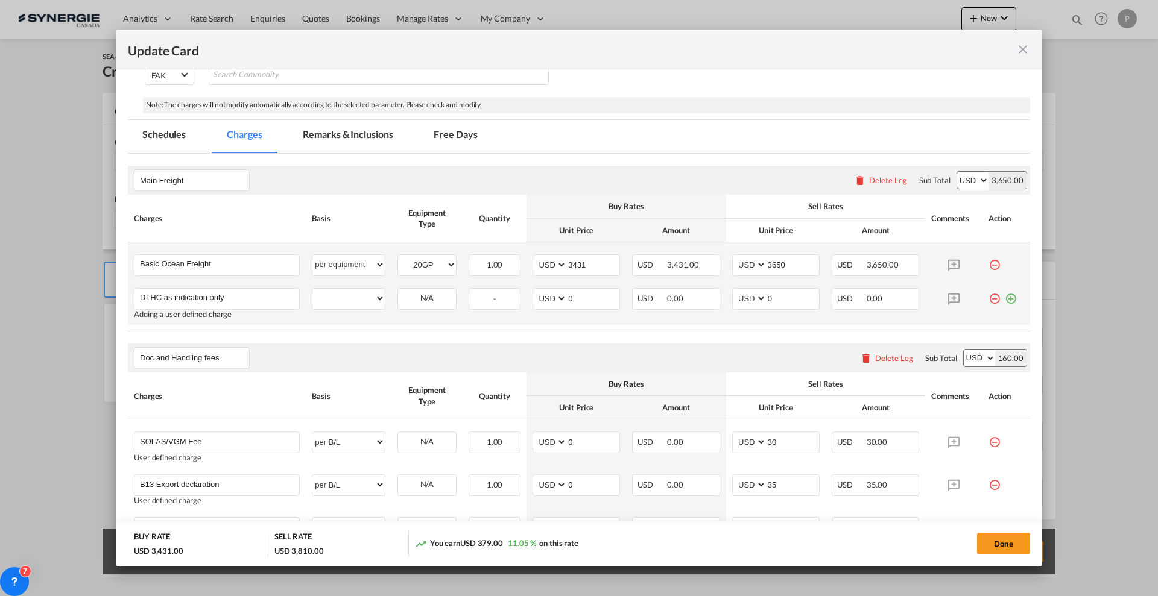
click at [989, 296] on md-icon "icon-minus-circle-outline red-400-fg" at bounding box center [995, 294] width 12 height 12
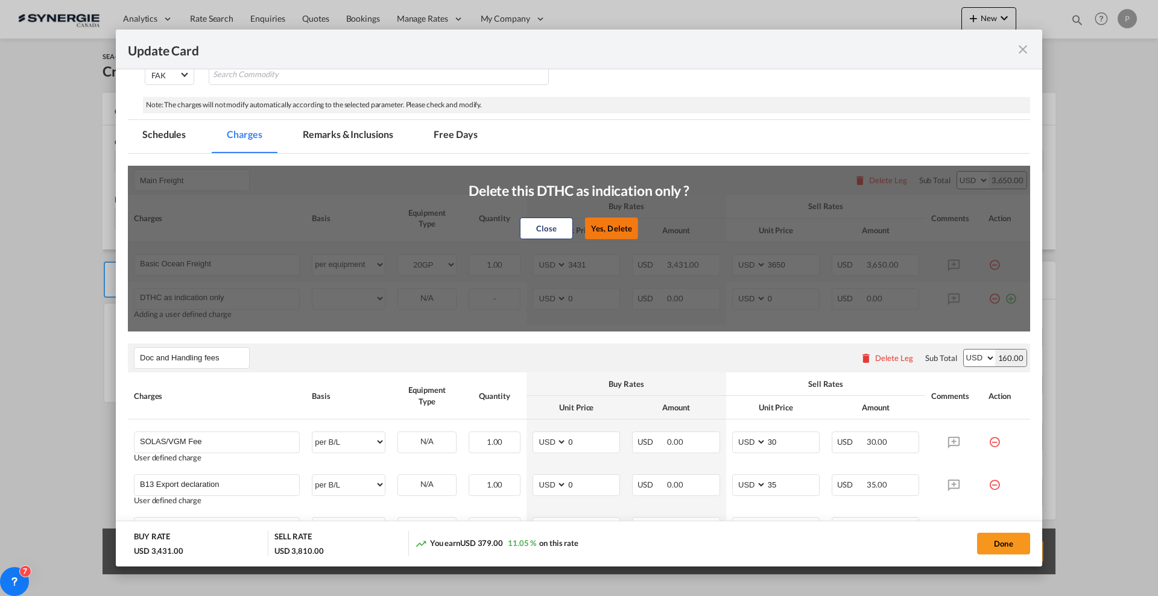
click at [622, 233] on button "Yes, Delete" at bounding box center [611, 229] width 53 height 22
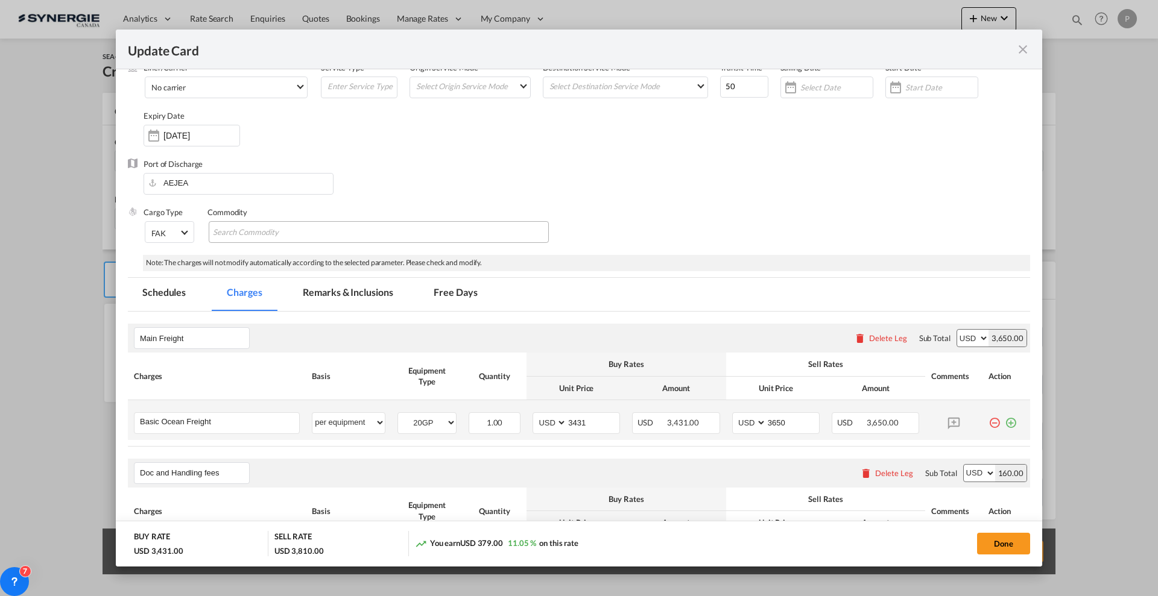
scroll to position [0, 0]
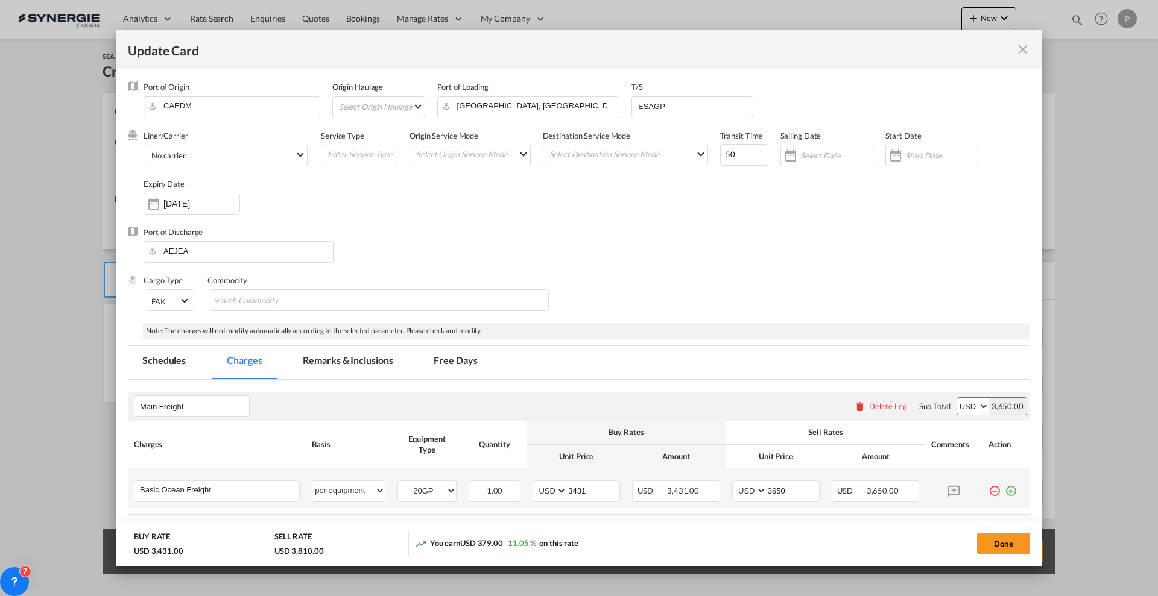
click at [378, 362] on md-tab-item "Remarks & Inclusions" at bounding box center [347, 362] width 119 height 33
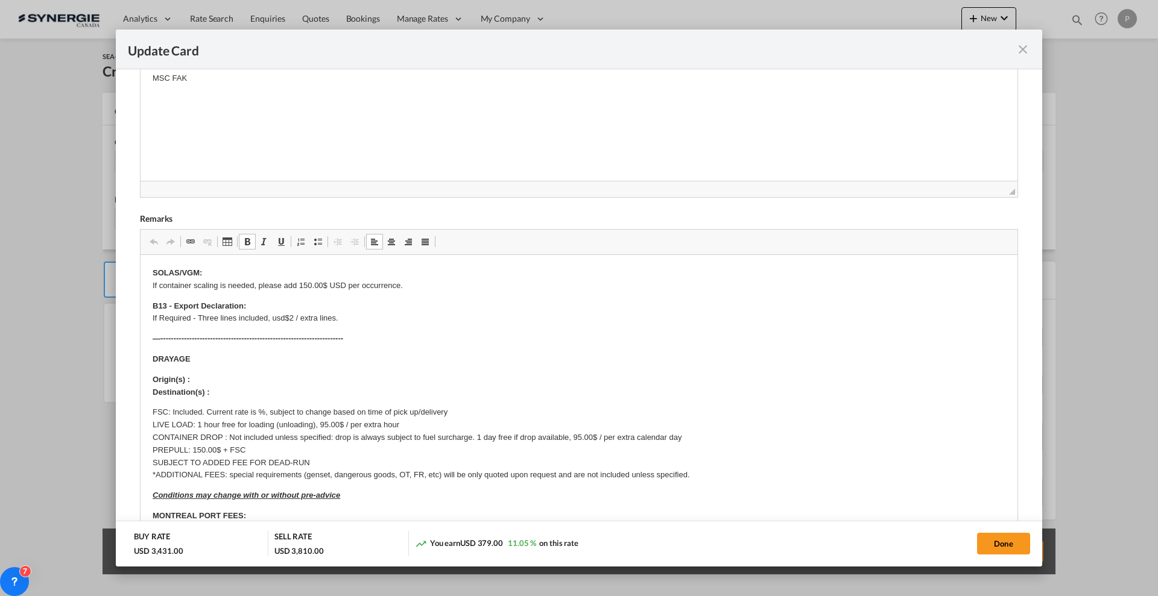
drag, startPoint x: 1003, startPoint y: 384, endPoint x: 982, endPoint y: 566, distance: 182.8
click at [982, 566] on add-new-rate "Update Card Port of Origin CAEDM Origin Haulage Select Origin Haulage rail road…" at bounding box center [579, 298] width 926 height 537
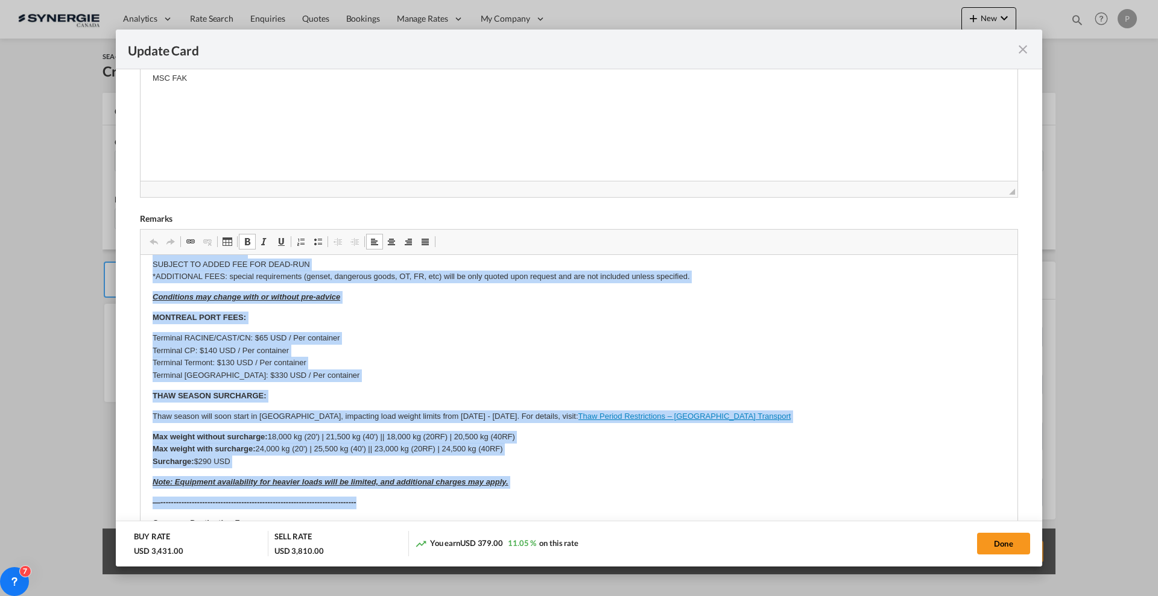
scroll to position [238, 0]
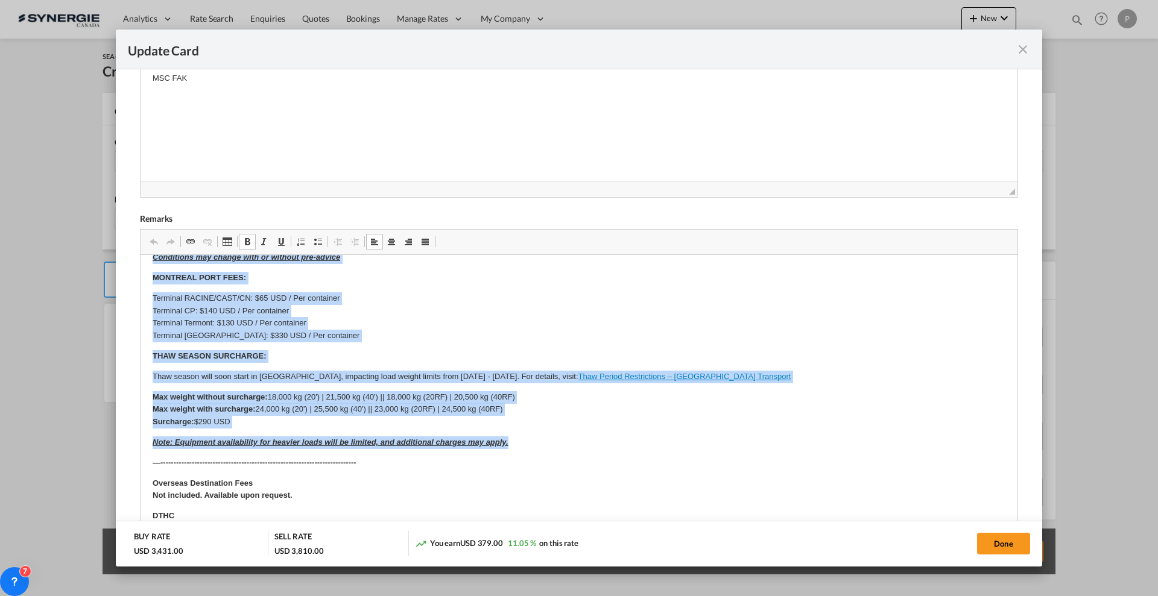
drag, startPoint x: 151, startPoint y: 281, endPoint x: 557, endPoint y: 448, distance: 438.7
click at [557, 448] on html "SOLAS/VGM: If container scaling is needed, please add 150.00$ USD per occurrenc…" at bounding box center [579, 378] width 877 height 723
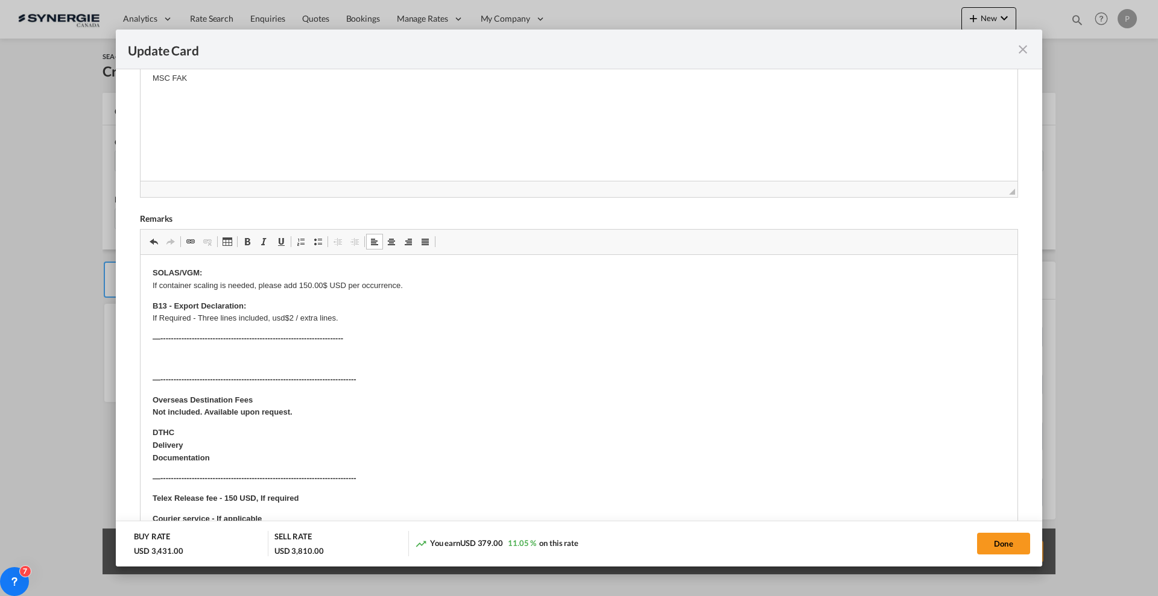
scroll to position [302, 0]
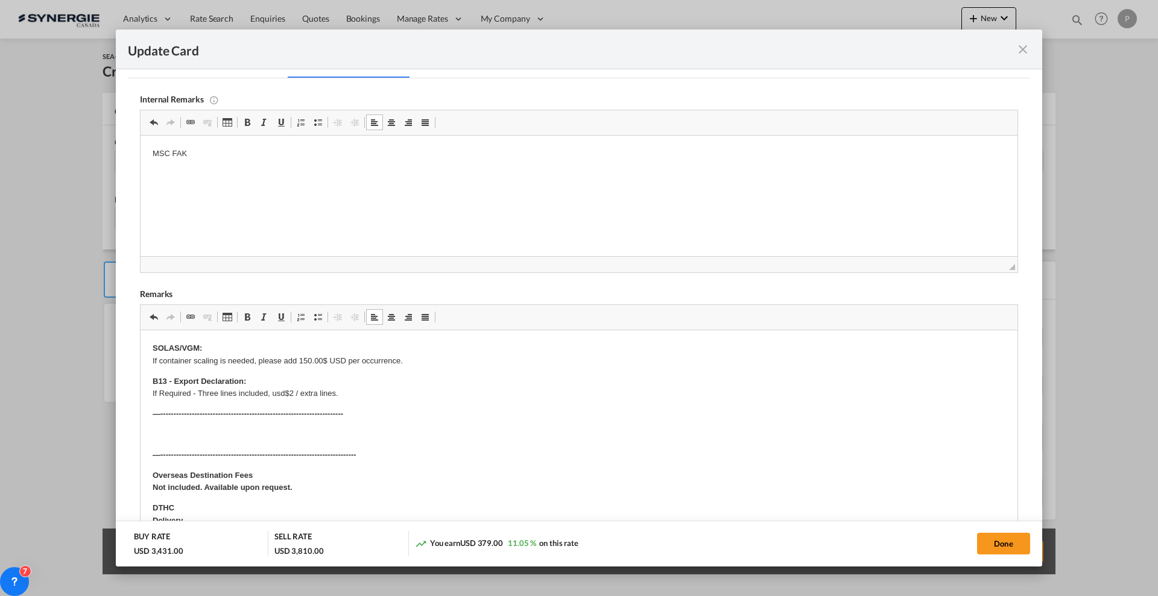
click at [238, 403] on body "SOLAS/VGM: If container scaling is needed, please add 150.00$ USD per occurrenc…" at bounding box center [579, 532] width 853 height 378
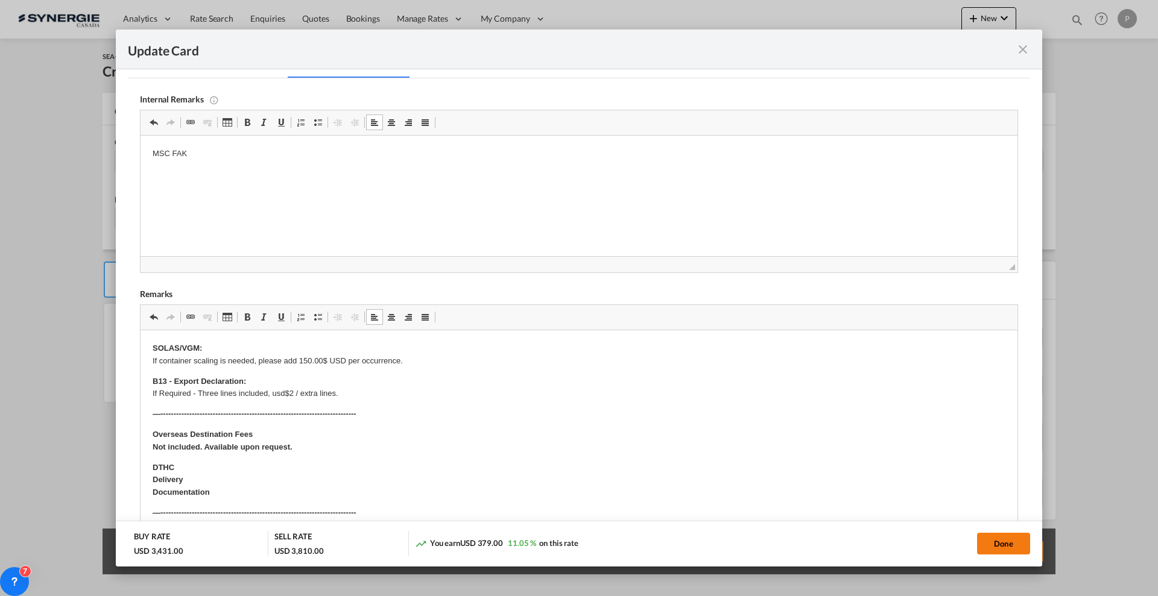
click at [1004, 541] on button "Done" at bounding box center [1003, 544] width 53 height 22
type input "[DATE]"
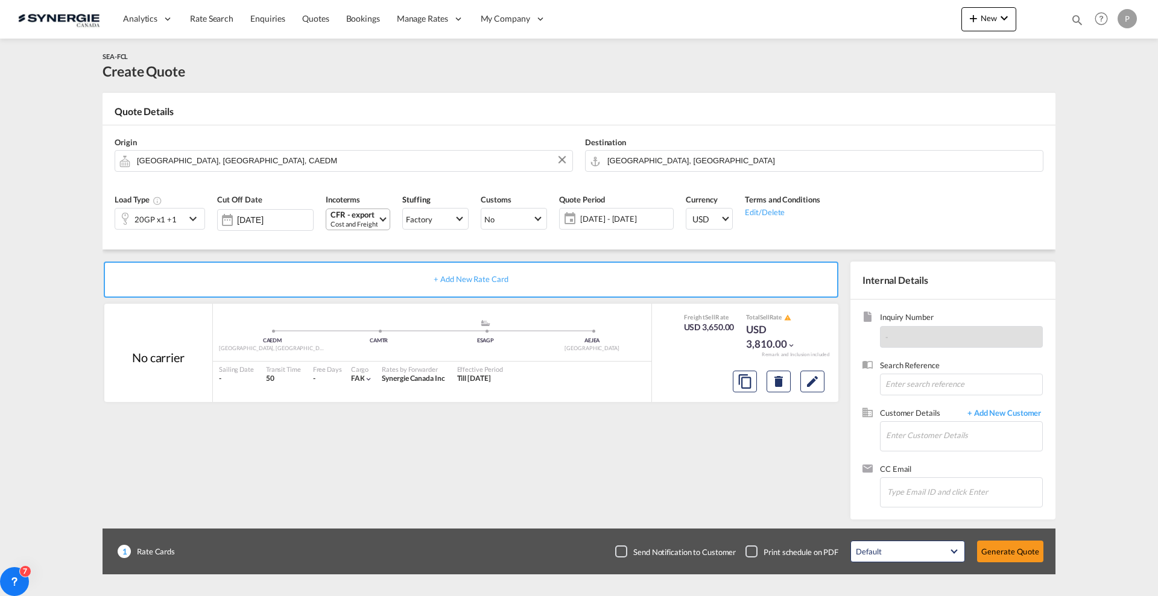
scroll to position [94, 0]
click at [742, 383] on md-icon "assets/icons/custom/copyQuote.svg" at bounding box center [745, 382] width 14 height 14
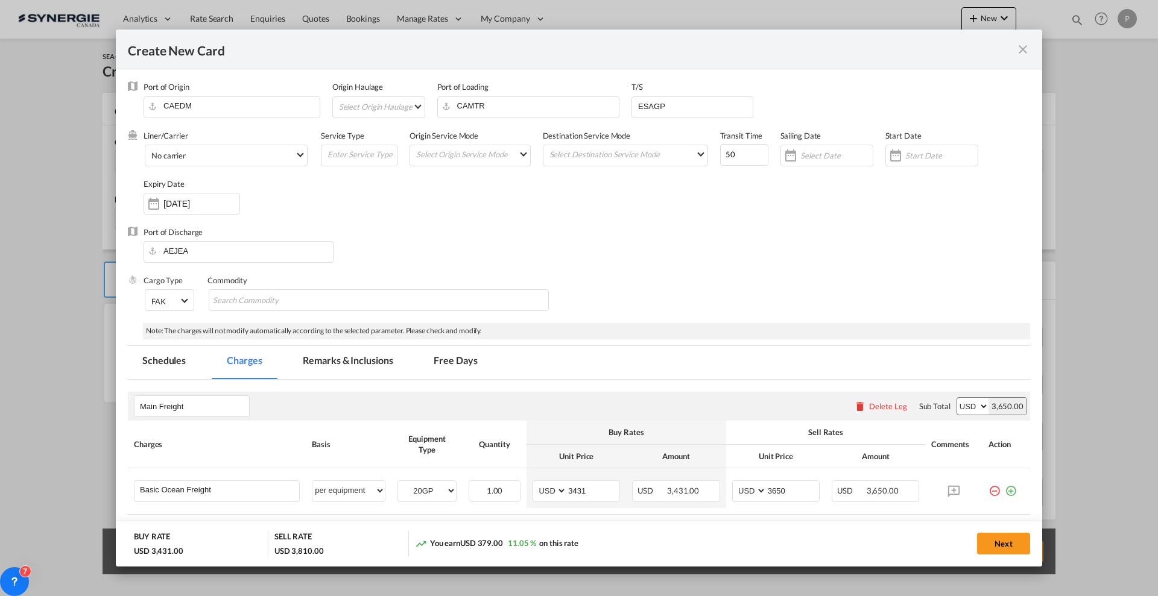
scroll to position [151, 0]
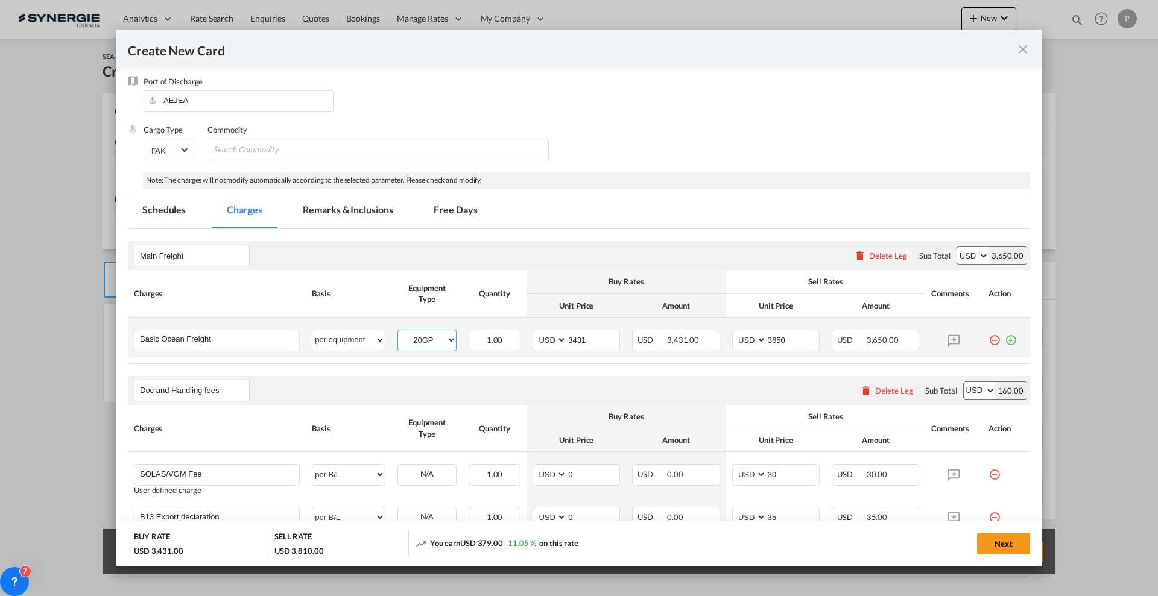
click at [445, 343] on select "20GP 40HC" at bounding box center [427, 340] width 58 height 16
select select "40HC"
click at [398, 332] on select "20GP 40HC" at bounding box center [427, 340] width 58 height 16
click at [596, 352] on td "AED AFN ALL AMD ANG AOA ARS AUD AWG AZN BAM BBD BDT BGN BHD BIF BMD BND [PERSON…" at bounding box center [577, 338] width 100 height 40
click at [592, 340] on input "3431" at bounding box center [593, 340] width 52 height 18
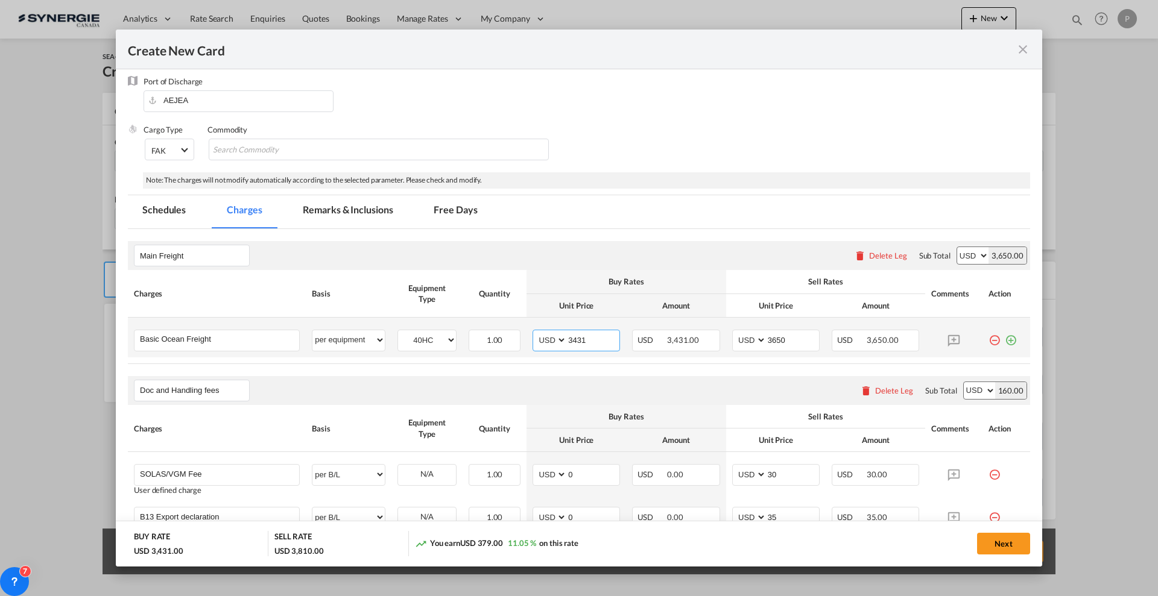
click at [592, 340] on input "3431" at bounding box center [593, 340] width 52 height 18
type input "5325"
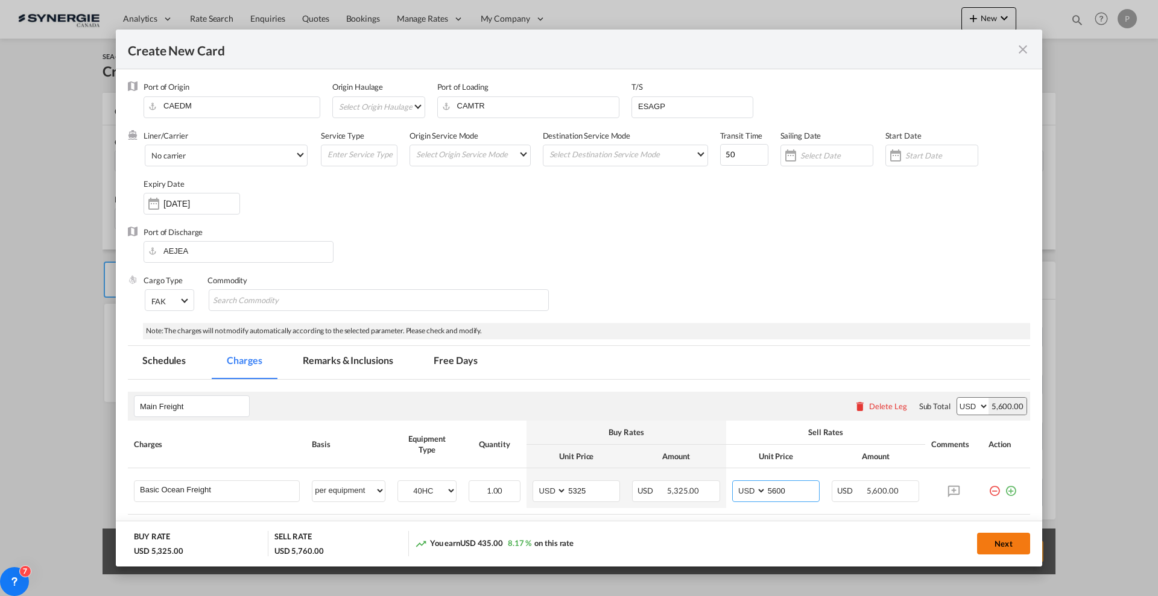
type input "5600"
click at [987, 545] on button "Next" at bounding box center [1003, 544] width 53 height 22
type input "[DATE]"
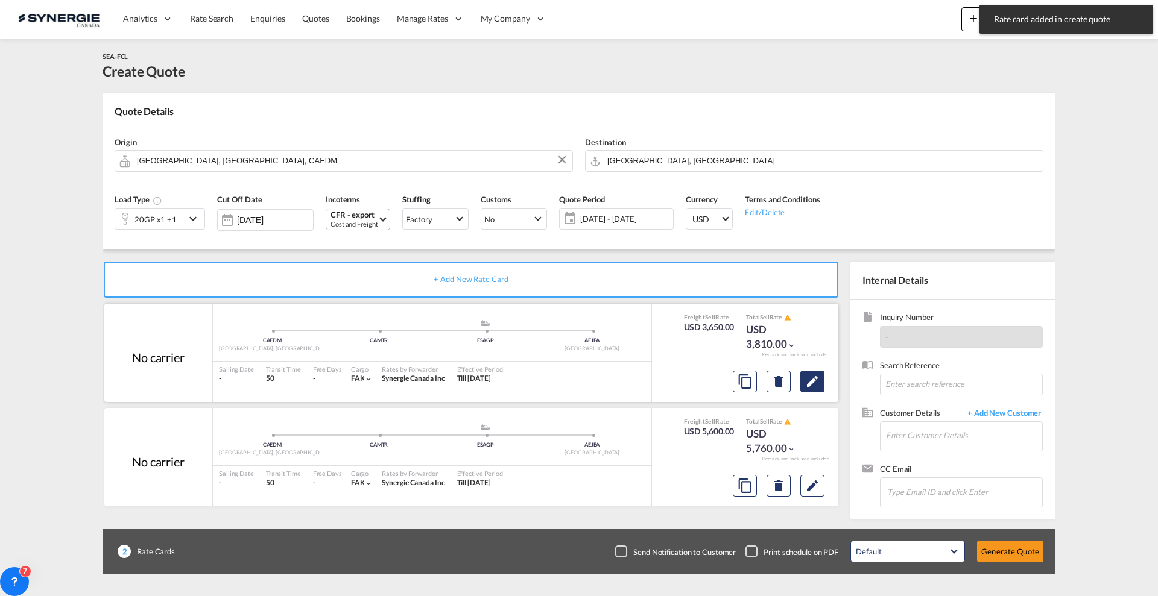
click at [824, 379] on button "Edit" at bounding box center [812, 382] width 24 height 22
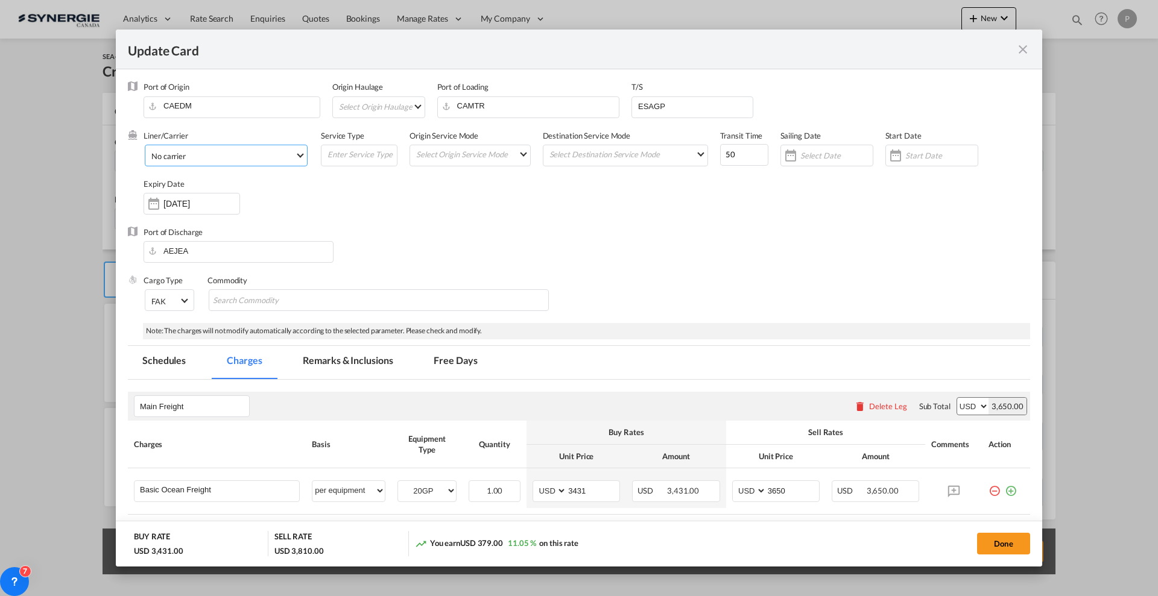
click at [248, 154] on span "No carrier" at bounding box center [223, 156] width 144 height 11
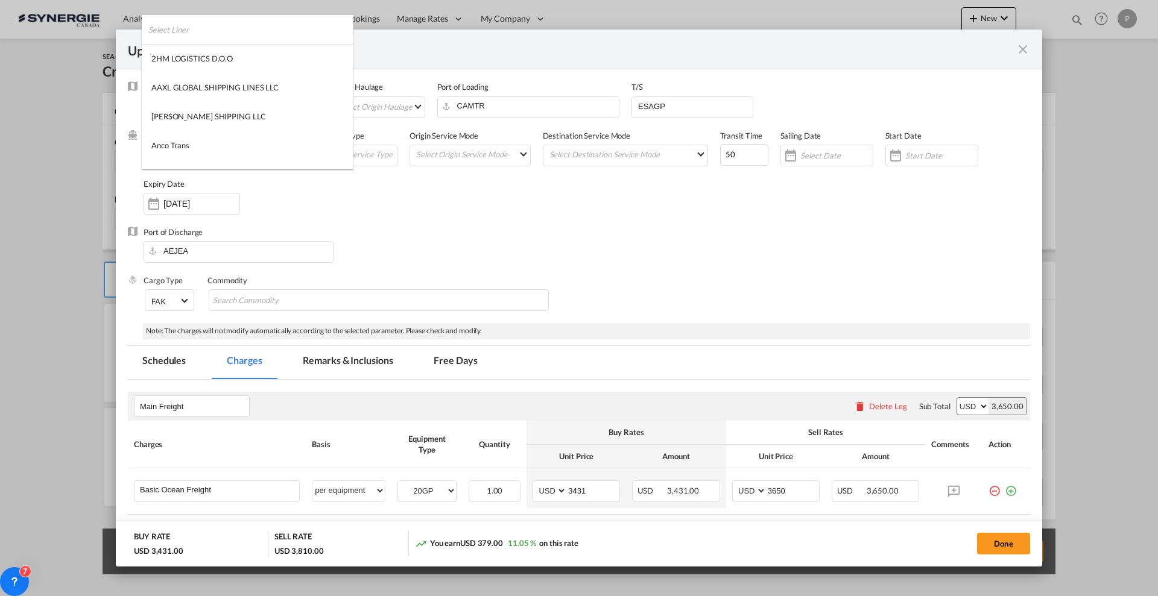
scroll to position [1641, 0]
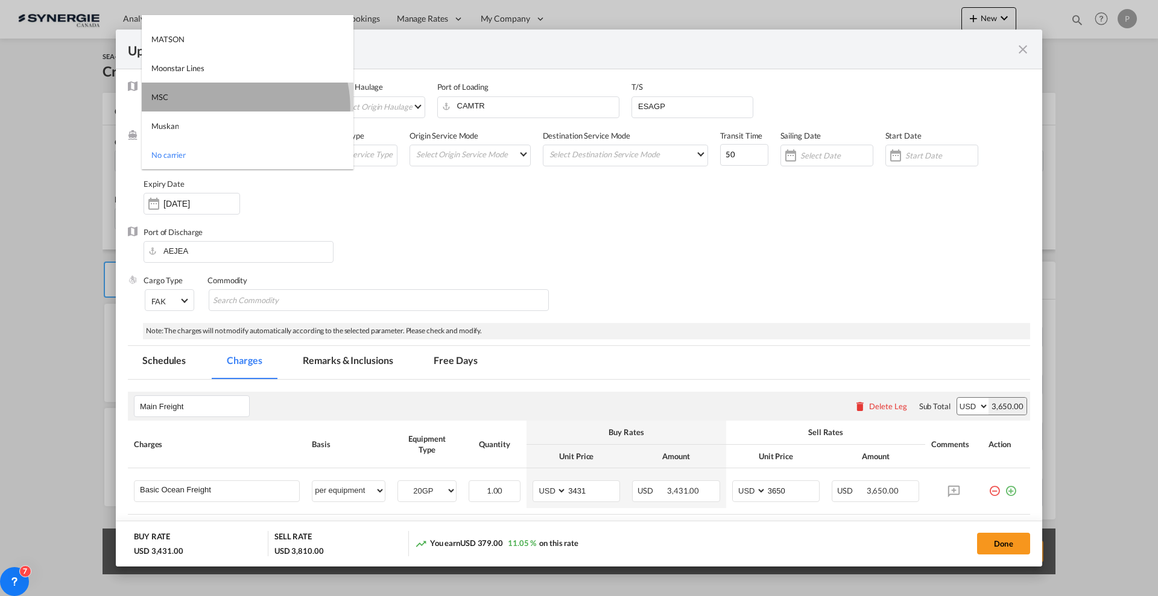
click at [230, 106] on md-option "MSC" at bounding box center [248, 97] width 212 height 29
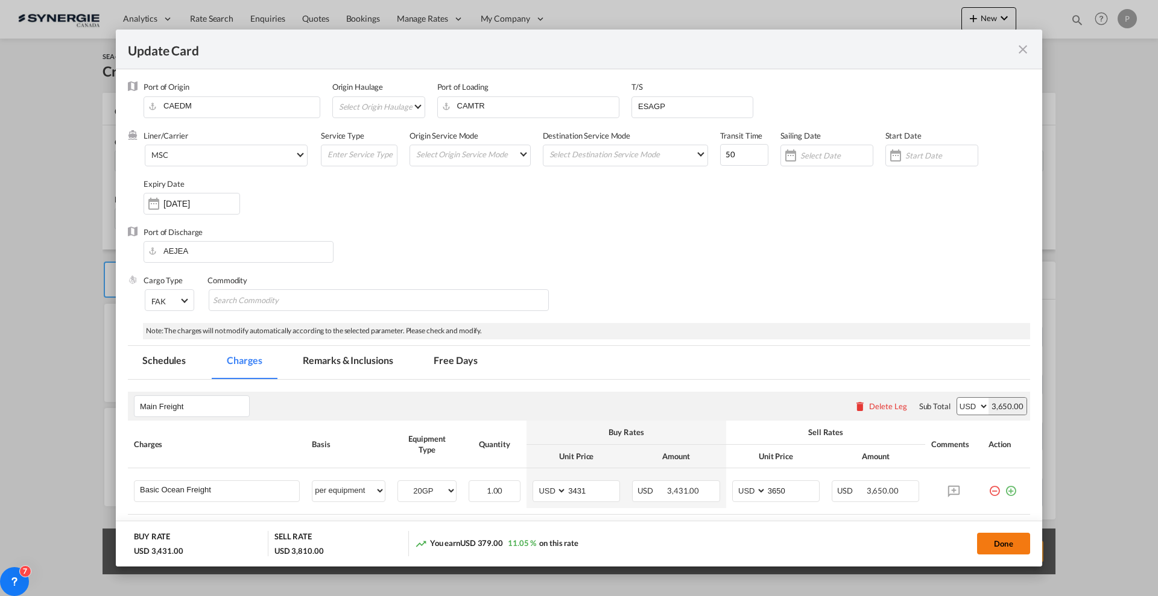
click at [991, 542] on button "Done" at bounding box center [1003, 544] width 53 height 22
type input "[DATE]"
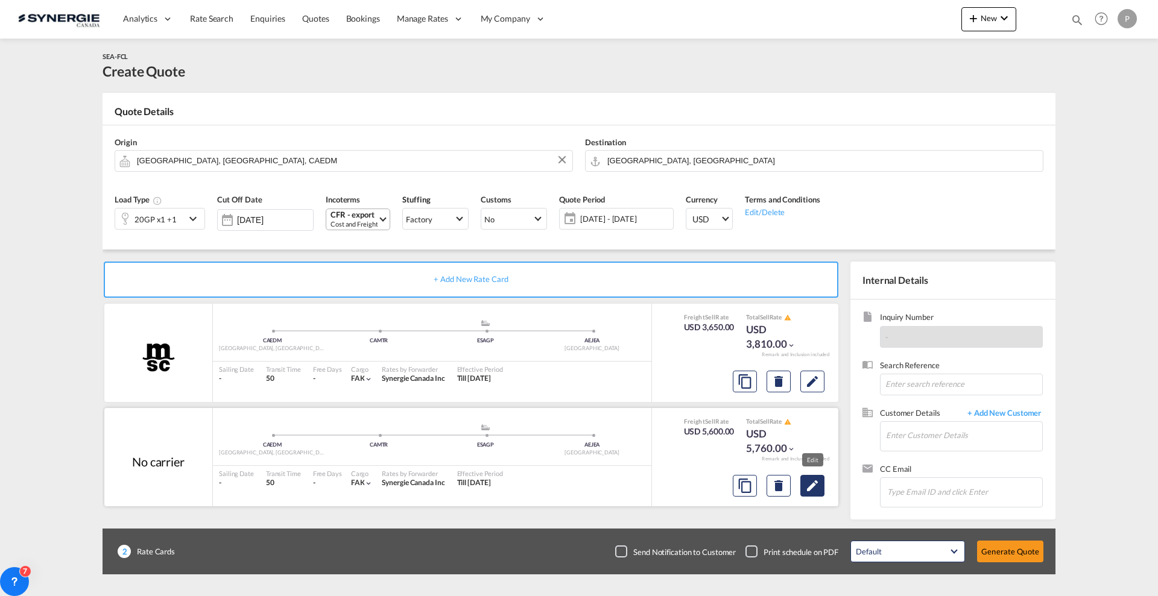
click at [809, 486] on md-icon "Edit" at bounding box center [812, 486] width 14 height 14
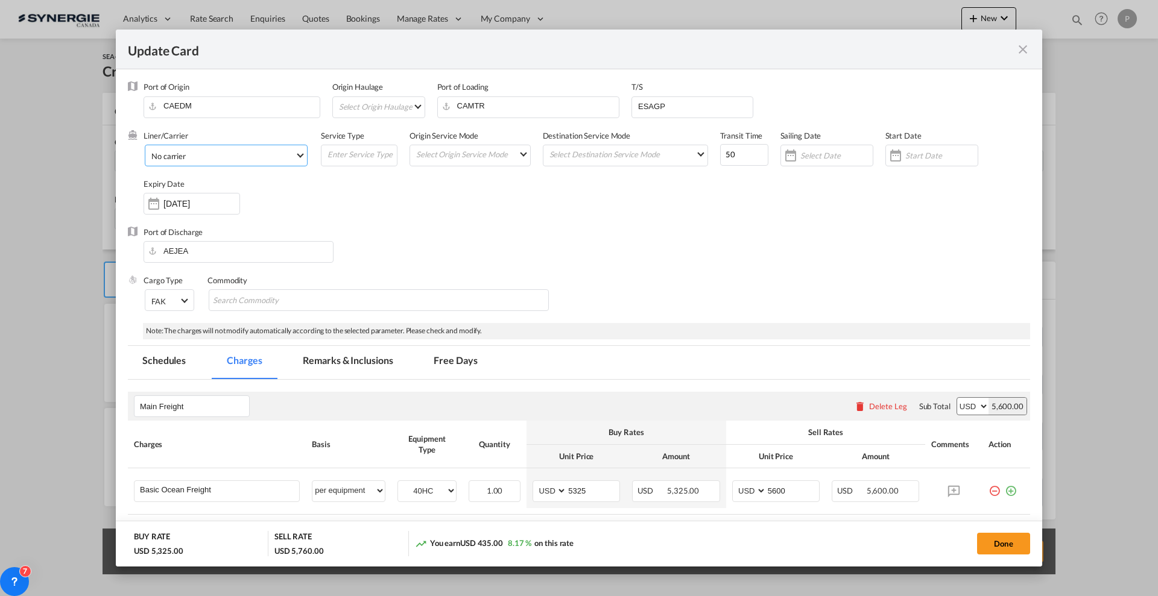
click at [232, 154] on span "No carrier" at bounding box center [223, 156] width 144 height 11
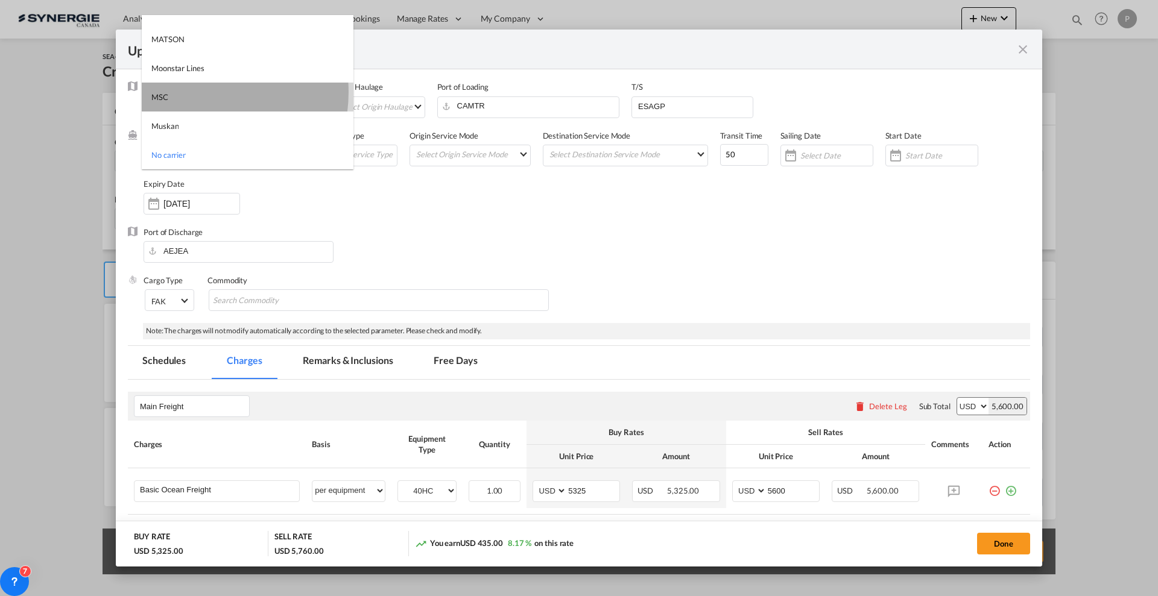
click at [196, 92] on md-option "MSC" at bounding box center [248, 97] width 212 height 29
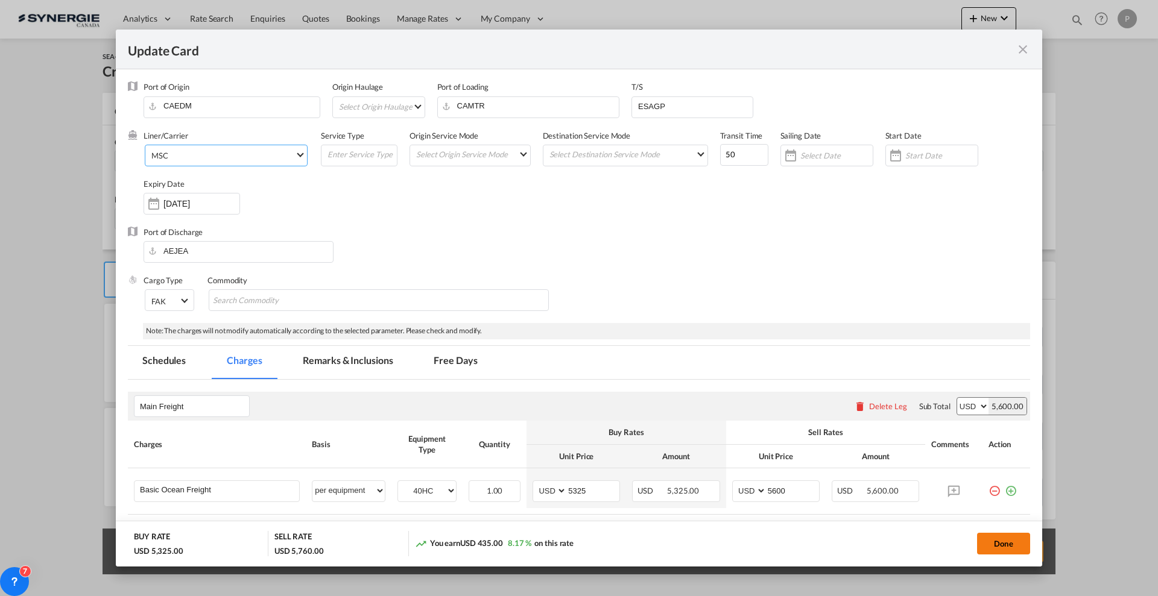
click at [991, 545] on button "Done" at bounding box center [1003, 544] width 53 height 22
type input "[DATE]"
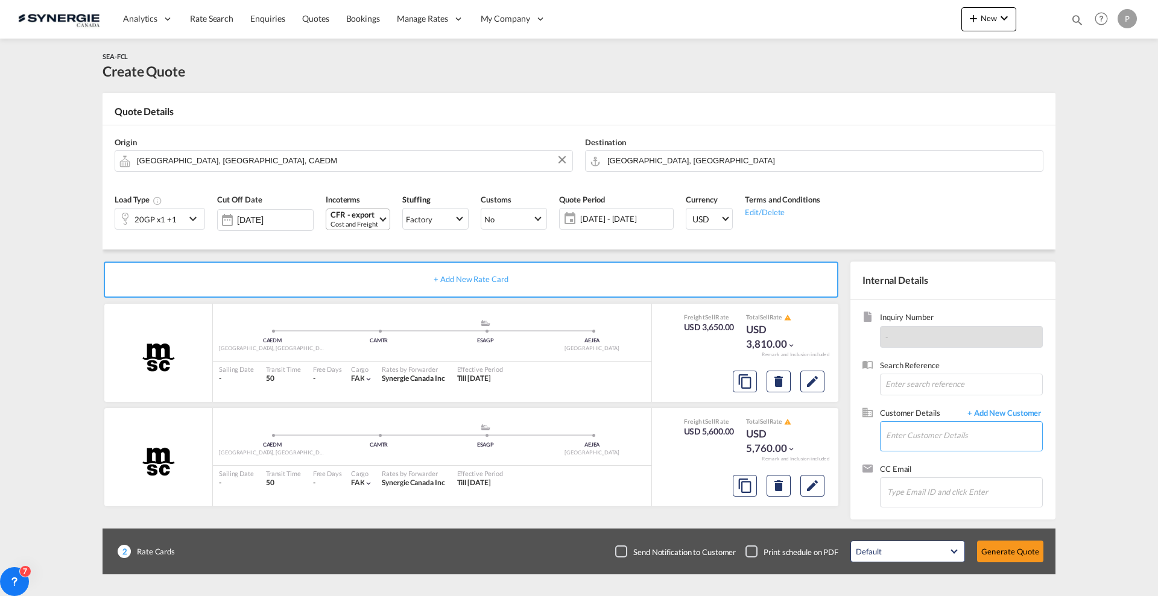
click at [948, 426] on input "Enter Customer Details" at bounding box center [964, 435] width 156 height 27
paste input "[EMAIL_ADDRESS][PERSON_NAME][DOMAIN_NAME]"
click at [948, 459] on div "Savvy [PERSON_NAME] [EMAIL_ADDRESS][PERSON_NAME][DOMAIN_NAME] | SEA RATES" at bounding box center [999, 456] width 229 height 33
type input "SEA RATES, [PERSON_NAME], [EMAIL_ADDRESS][PERSON_NAME][DOMAIN_NAME]"
click at [1022, 550] on button "Generate Quote" at bounding box center [1010, 552] width 66 height 22
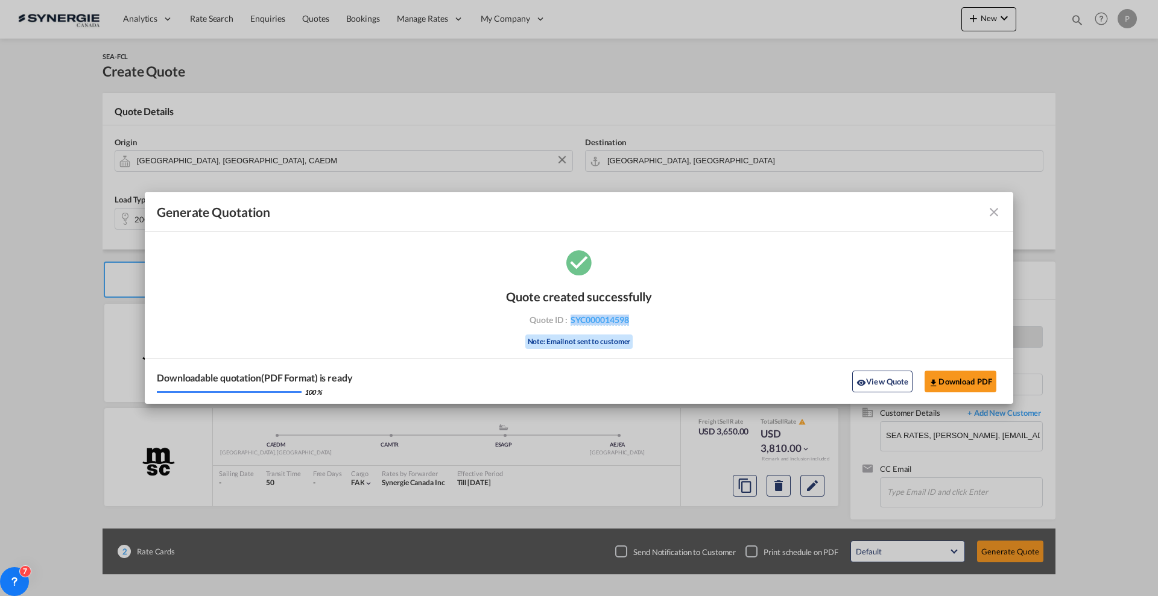
drag, startPoint x: 636, startPoint y: 326, endPoint x: 571, endPoint y: 327, distance: 65.1
click at [571, 327] on div "Quote created successfully Quote ID : SYC000014598 Note: Email not sent to cust…" at bounding box center [579, 317] width 146 height 81
copy span "SYC000014598"
click at [967, 382] on button "Download PDF" at bounding box center [961, 382] width 72 height 22
click at [994, 206] on md-icon "icon-close fg-AAA8AD cursor m-0" at bounding box center [994, 212] width 14 height 14
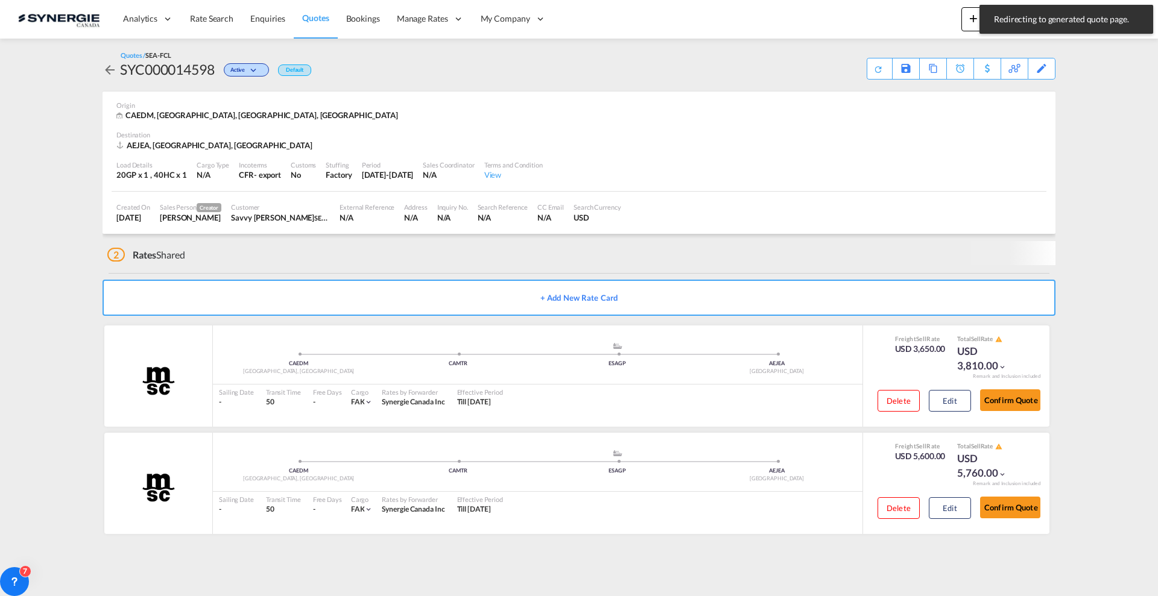
click at [989, 20] on div "Redirecting to generated quote page. Press Escape to dismiss." at bounding box center [1066, 19] width 174 height 29
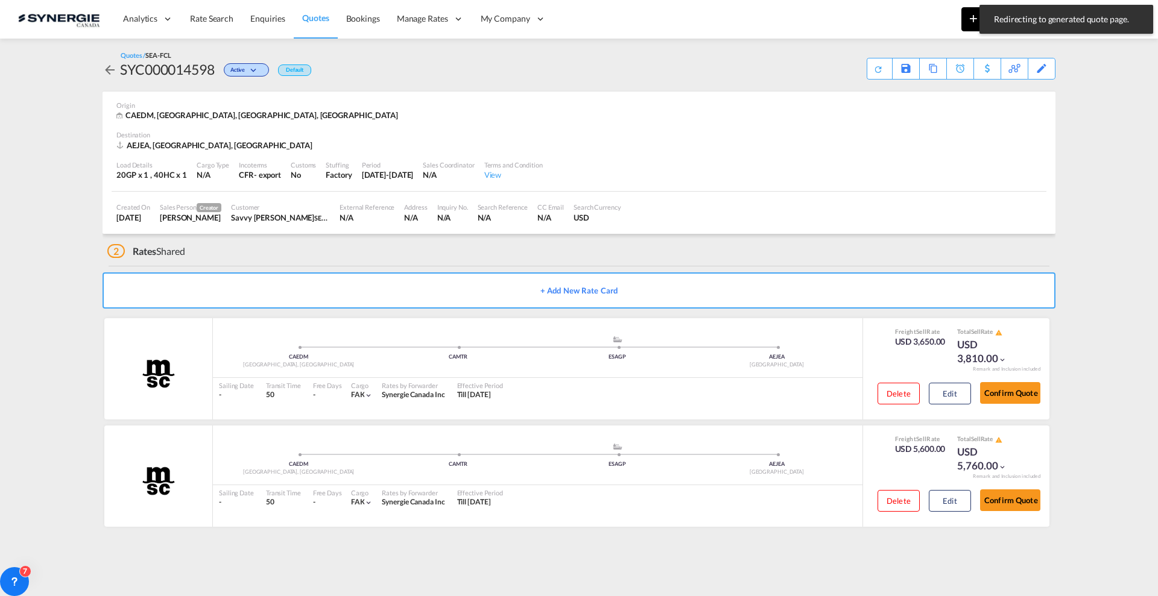
click at [969, 24] on md-icon "icon-plus 400-fg" at bounding box center [973, 18] width 14 height 14
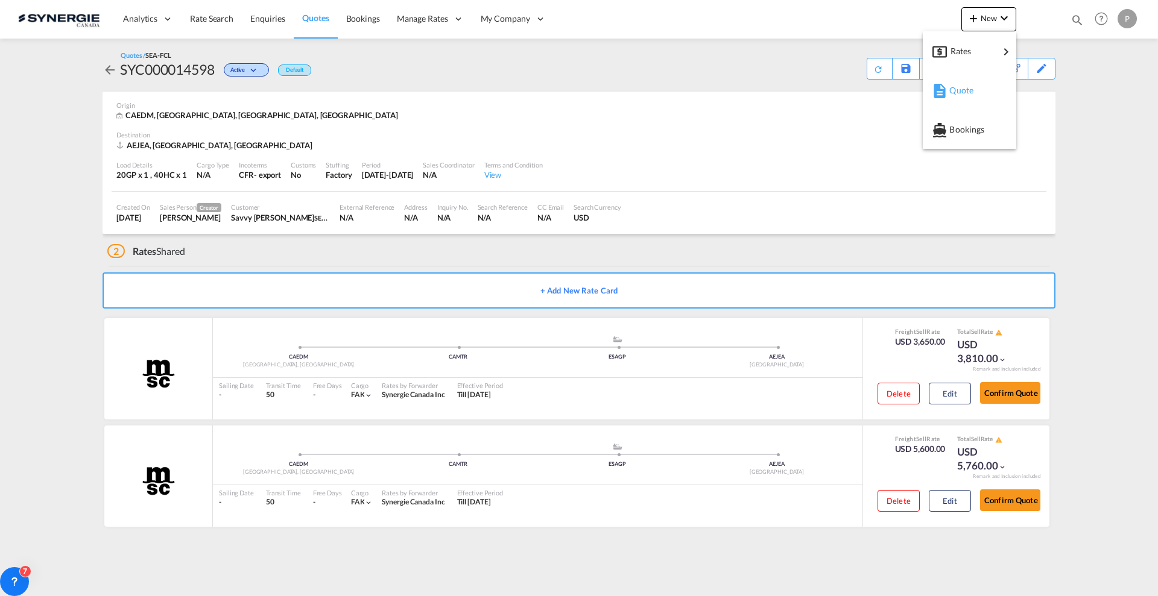
click at [944, 98] on md-icon "button" at bounding box center [939, 91] width 14 height 14
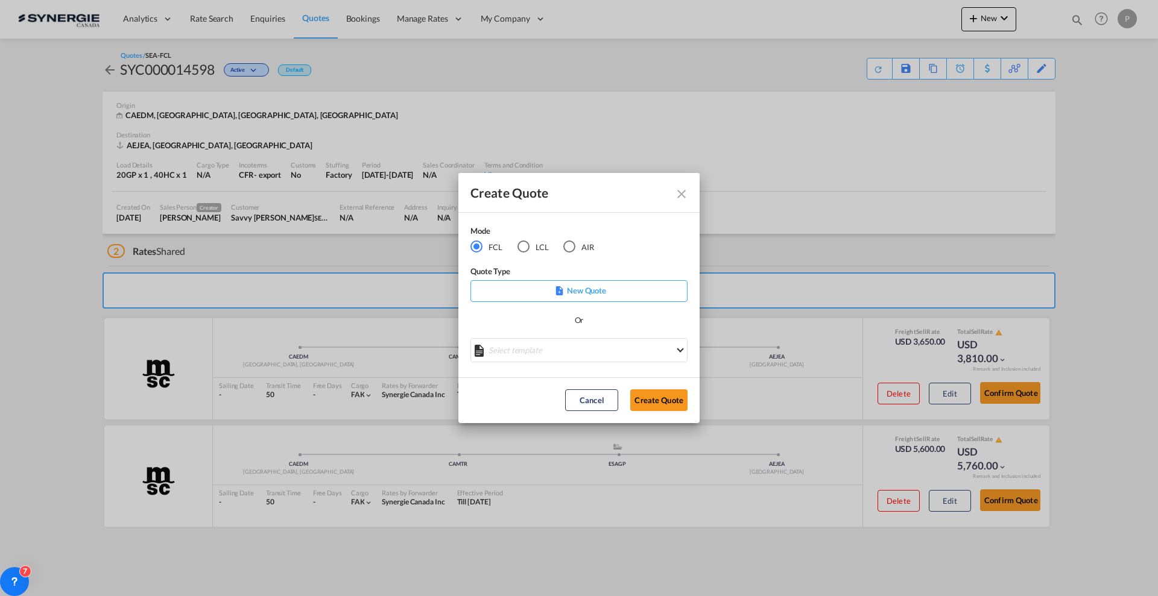
click at [530, 351] on md-select "Select template *NEW* FCL FREEHAND / DAP [PERSON_NAME] | [DATE] *NEW* Import FC…" at bounding box center [578, 350] width 217 height 24
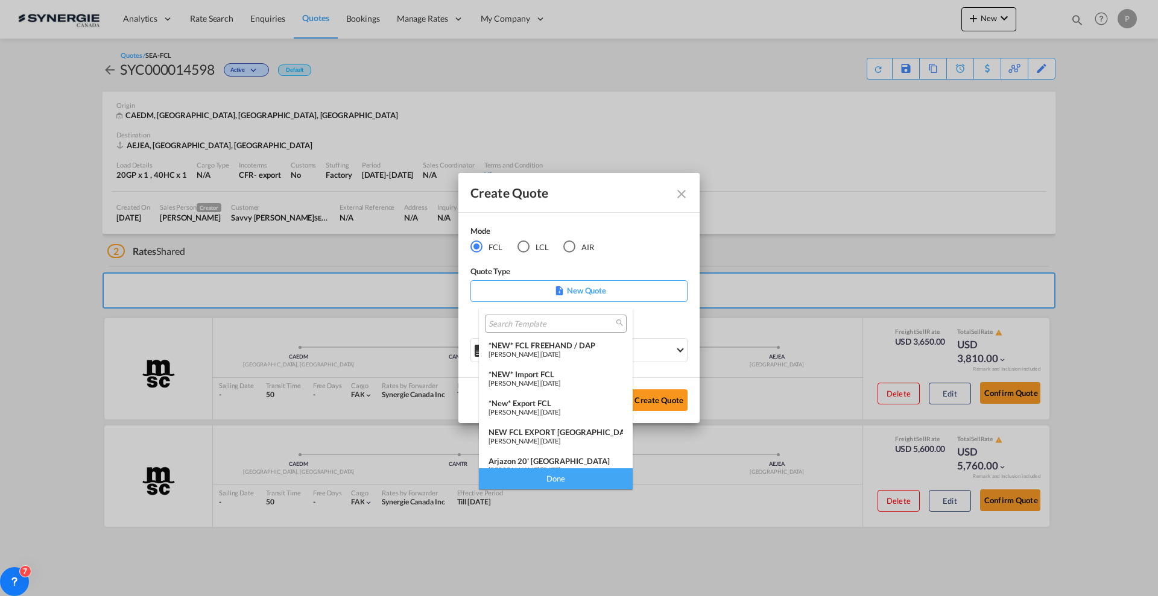
click at [536, 244] on md-backdrop at bounding box center [579, 298] width 1158 height 596
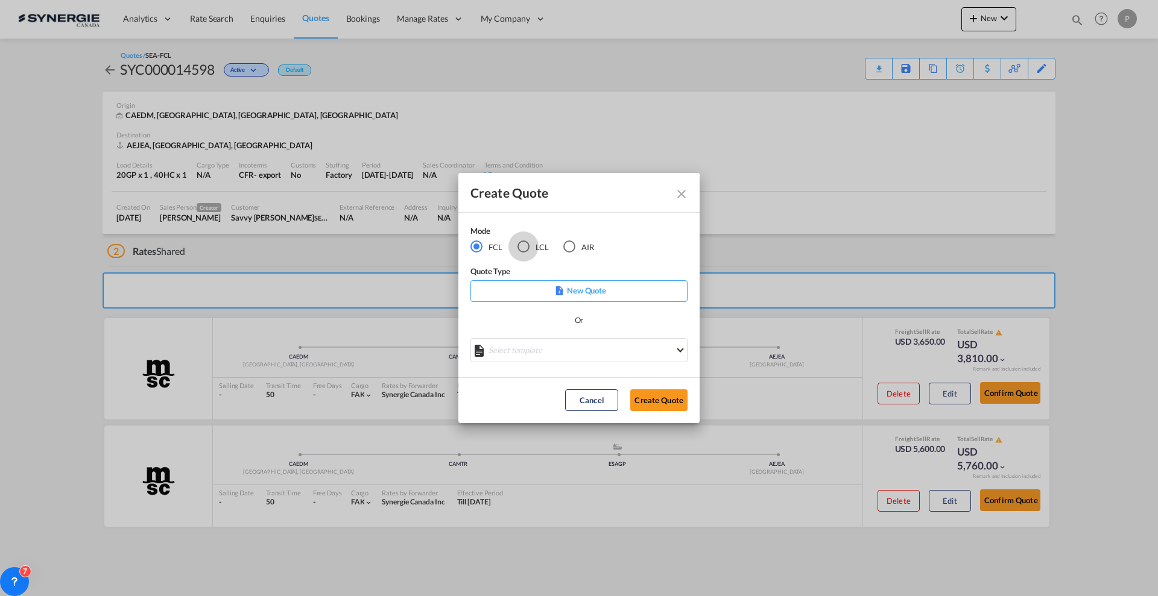
click at [528, 244] on div "LCL" at bounding box center [523, 247] width 12 height 12
click at [578, 351] on md-select "Select template New DAP Import LCL [PERSON_NAME] | [DATE] [GEOGRAPHIC_DATA] LCL…" at bounding box center [578, 350] width 217 height 24
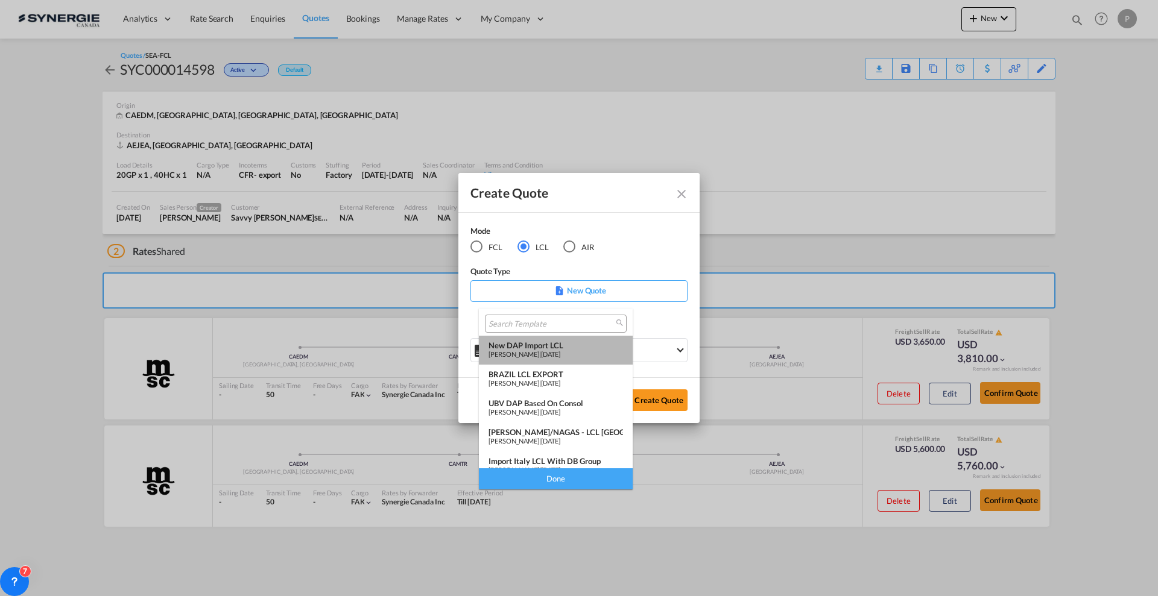
click at [560, 350] on span "[DATE]" at bounding box center [550, 354] width 19 height 8
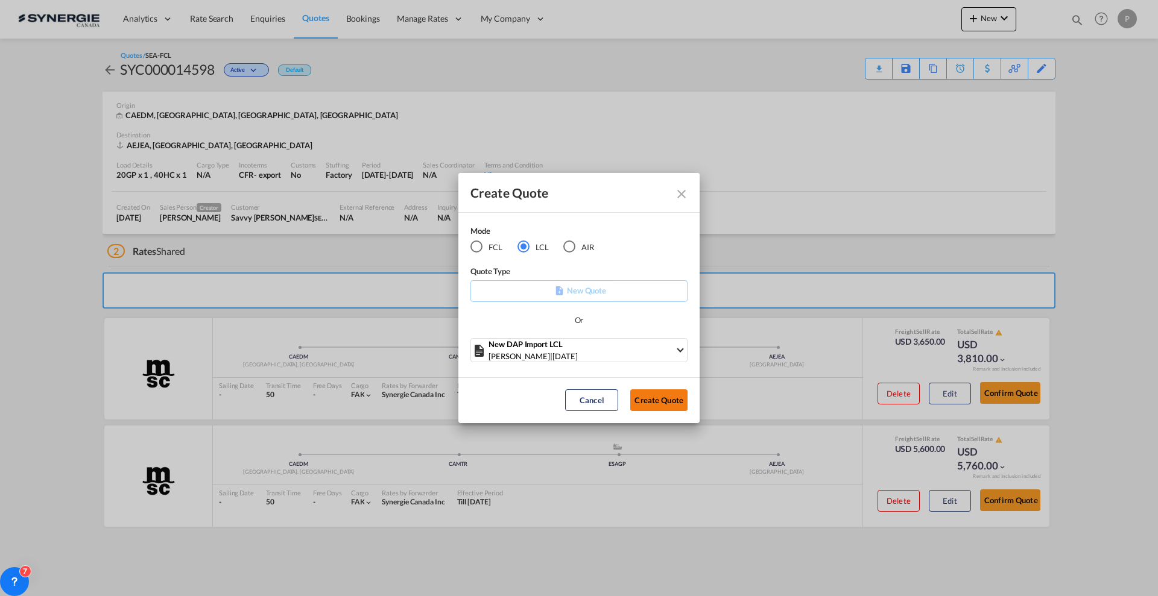
click at [656, 400] on button "Create Quote" at bounding box center [658, 401] width 57 height 22
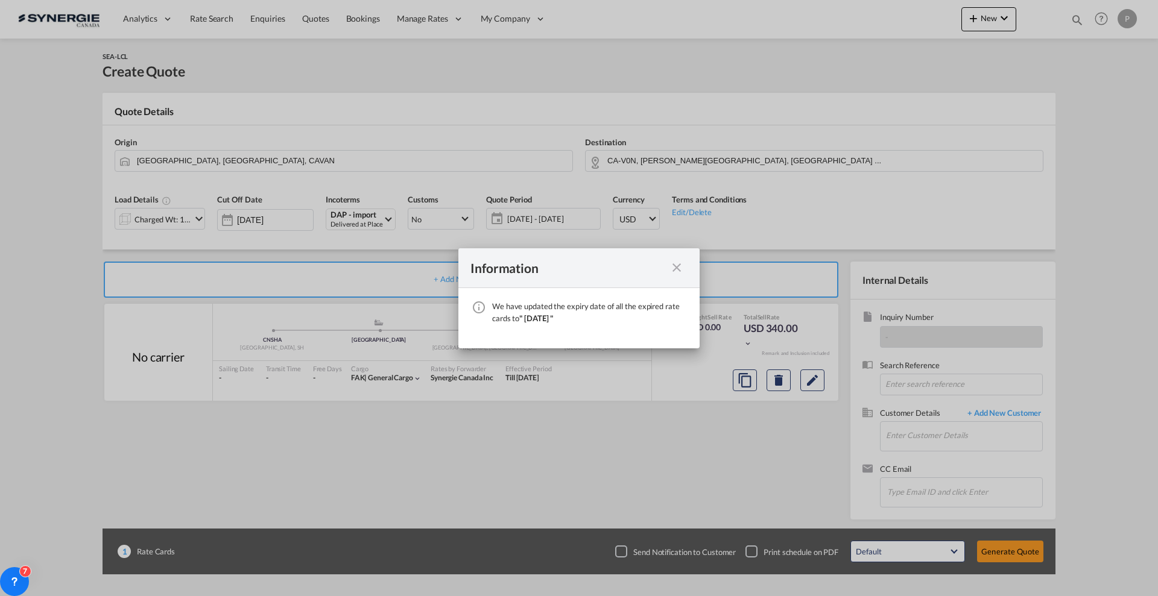
click at [678, 268] on md-icon "icon-close fg-AAA8AD cursor" at bounding box center [676, 268] width 14 height 14
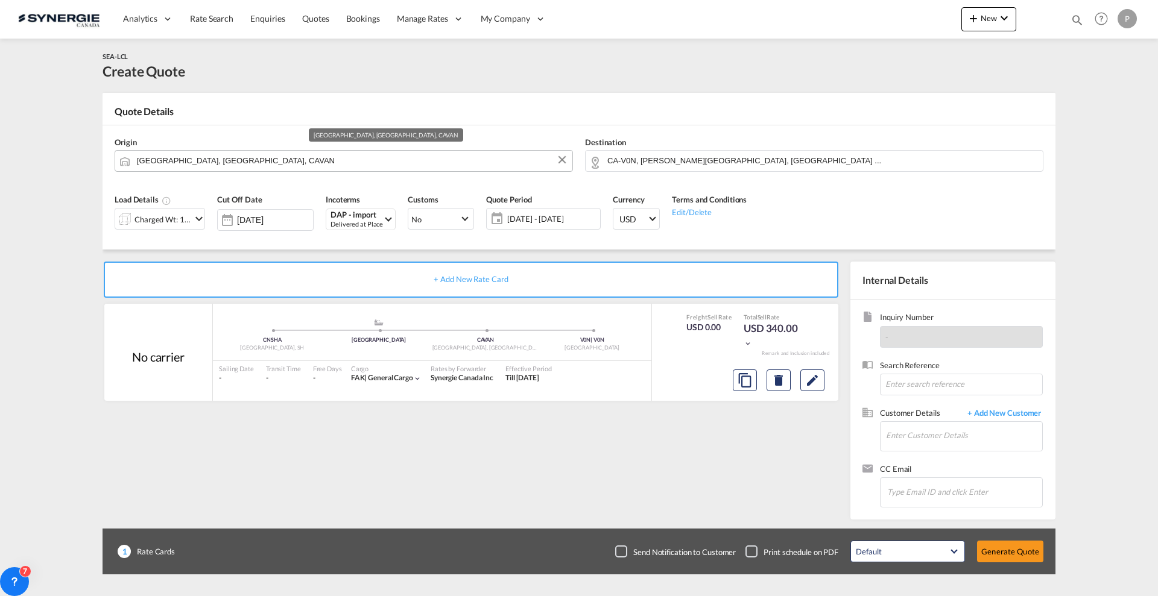
click at [276, 156] on input "[GEOGRAPHIC_DATA], [GEOGRAPHIC_DATA], CAVAN" at bounding box center [351, 160] width 429 height 21
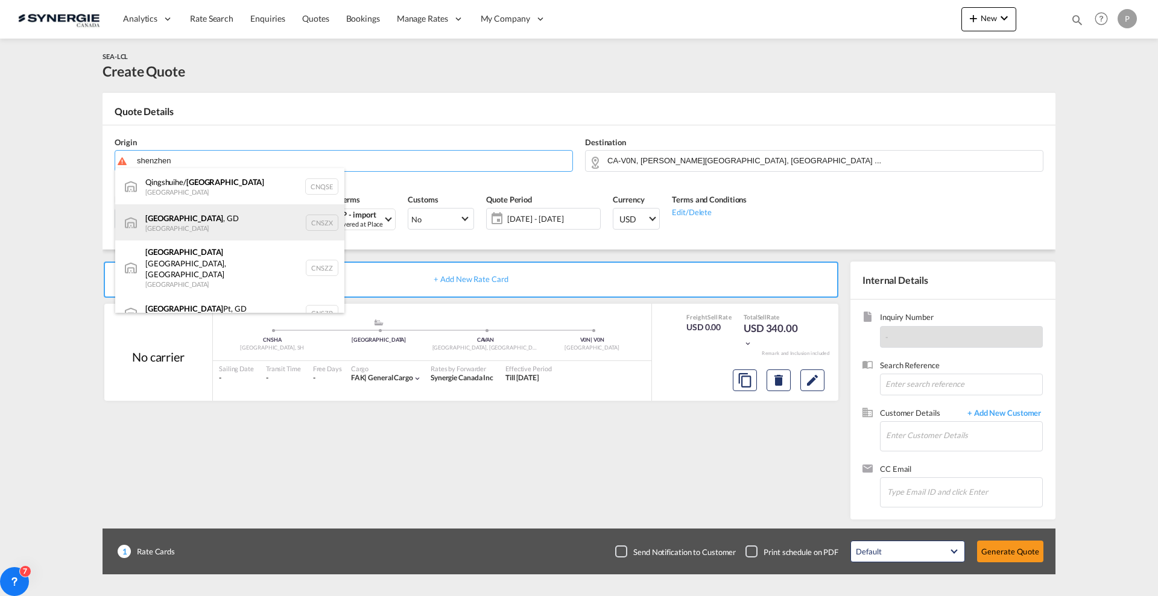
click at [224, 220] on div "[GEOGRAPHIC_DATA] , GD [GEOGRAPHIC_DATA] CNSZX" at bounding box center [229, 222] width 229 height 36
type input "[GEOGRAPHIC_DATA], GD, CNSZX"
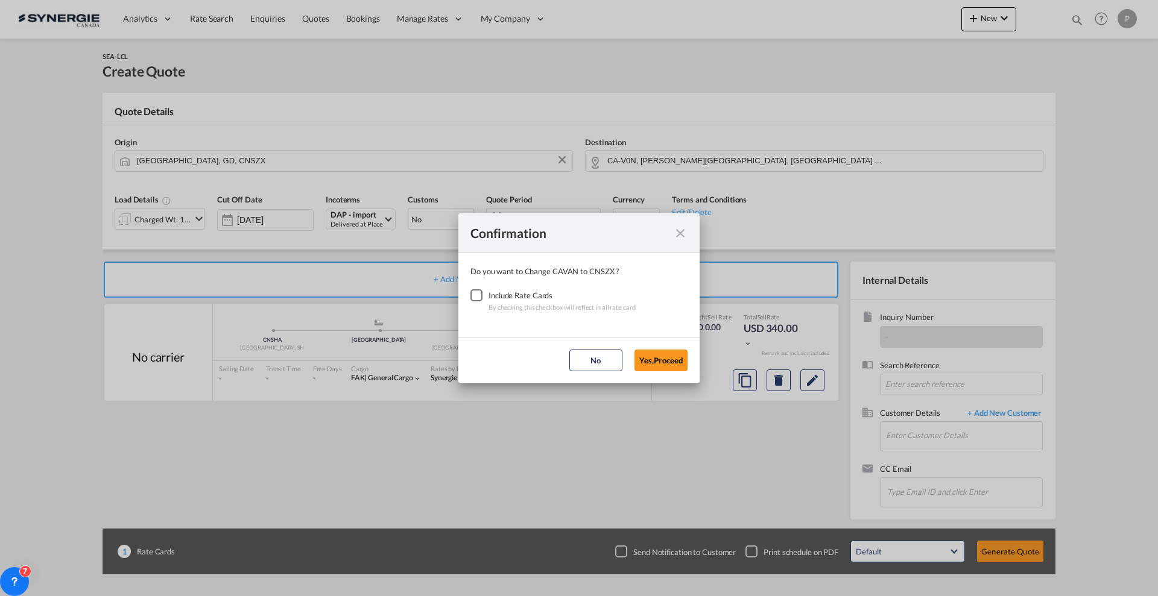
click at [483, 290] on div "Checkbox No Ink" at bounding box center [476, 296] width 12 height 12
click at [650, 355] on button "Yes,Proceed" at bounding box center [660, 361] width 53 height 22
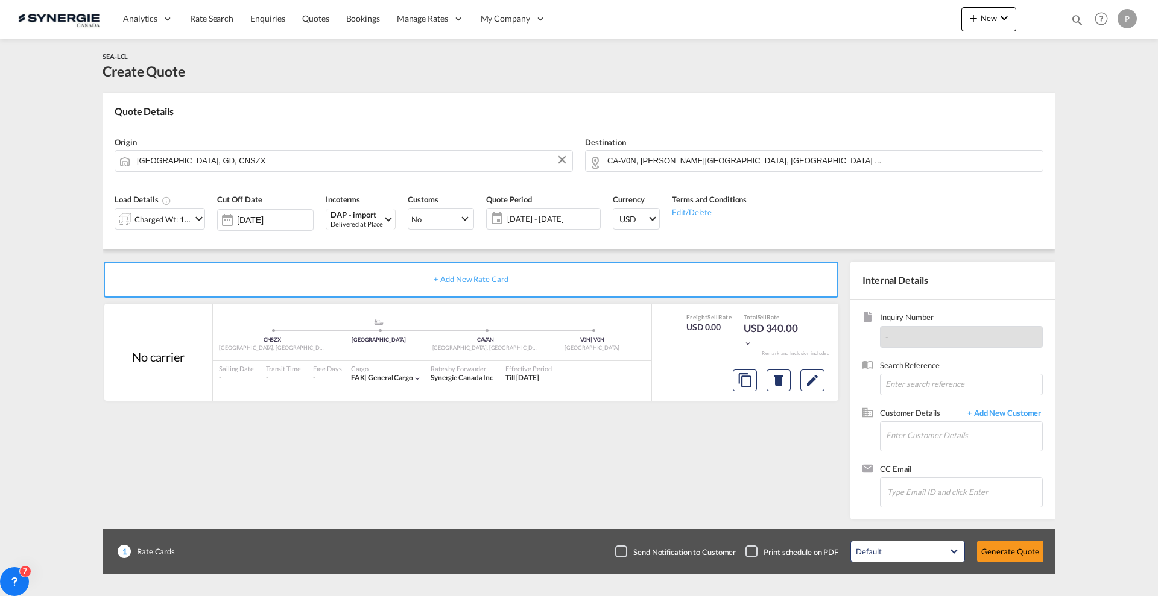
click at [658, 175] on div "Destination CA-V0N, [PERSON_NAME][GEOGRAPHIC_DATA], [GEOGRAPHIC_DATA] ..." at bounding box center [814, 154] width 470 height 48
click at [660, 162] on input "CA-V0N, [PERSON_NAME][GEOGRAPHIC_DATA], [GEOGRAPHIC_DATA] ..." at bounding box center [821, 160] width 429 height 21
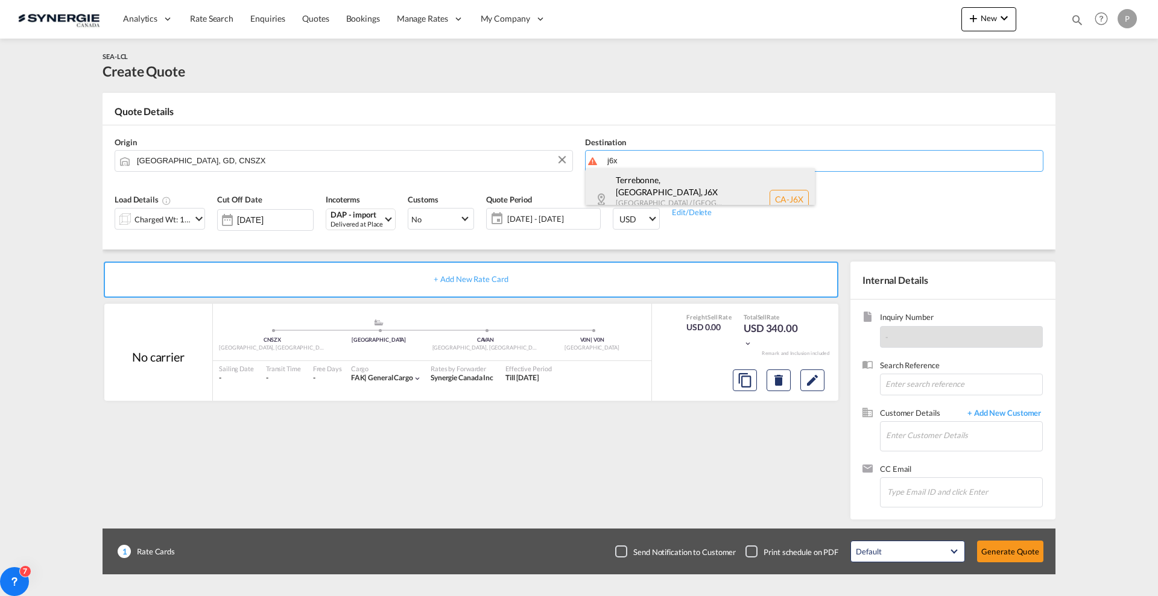
click at [654, 182] on div "[GEOGRAPHIC_DATA], [GEOGRAPHIC_DATA] , J6X [GEOGRAPHIC_DATA] / [GEOGRAPHIC_DATA…" at bounding box center [700, 199] width 229 height 62
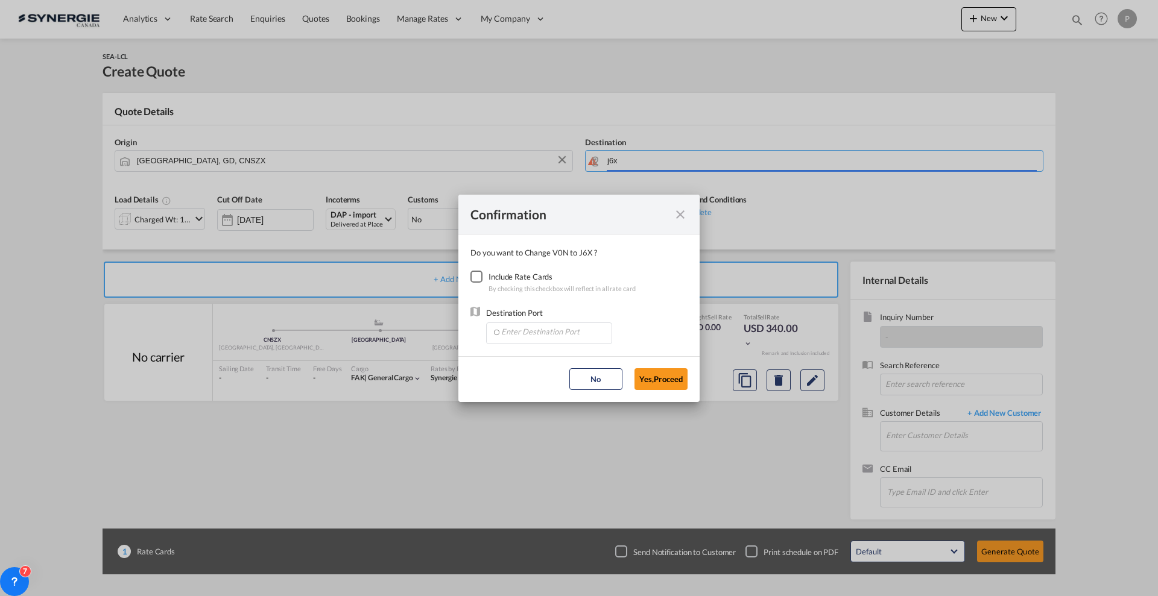
type input "CA-J6X, [GEOGRAPHIC_DATA], [GEOGRAPHIC_DATA], [GEOGRAPHIC_DATA] / [GEOGRAPHIC_D…"
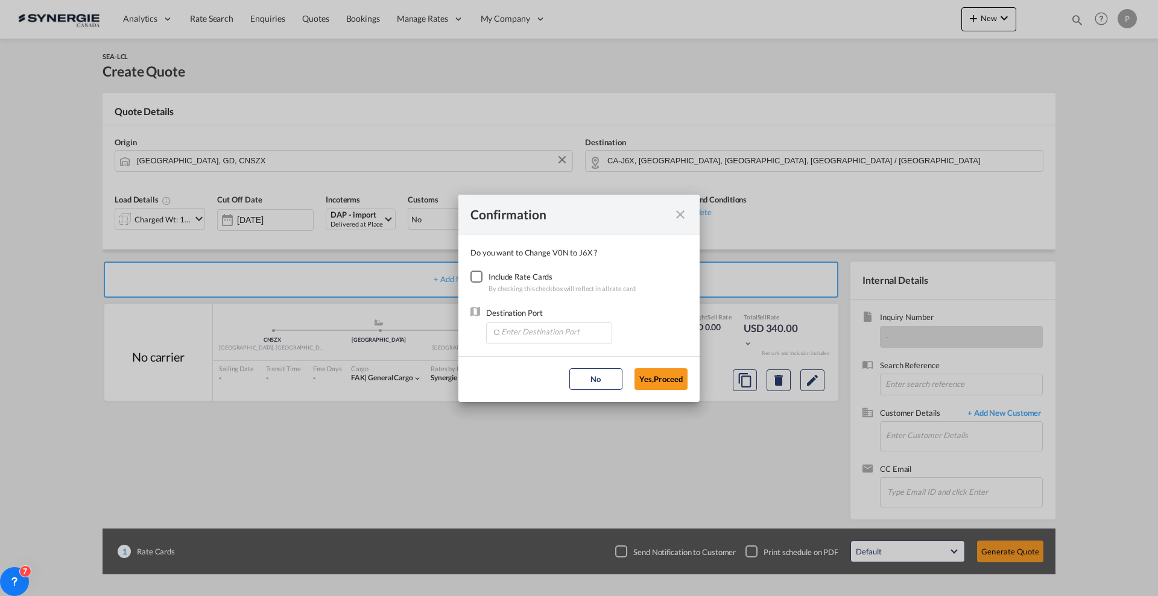
click at [480, 274] on div "Checkbox No Ink" at bounding box center [476, 277] width 12 height 12
click at [536, 337] on input "Enter Destination Port" at bounding box center [551, 332] width 119 height 18
click at [538, 359] on span "CAMTR, [GEOGRAPHIC_DATA], [GEOGRAPHIC_DATA], [GEOGRAPHIC_DATA], [GEOGRAPHIC_DAT…" at bounding box center [737, 359] width 473 height 10
type input "CAMTR, [GEOGRAPHIC_DATA], [GEOGRAPHIC_DATA], [GEOGRAPHIC_DATA], [GEOGRAPHIC_DAT…"
click at [658, 383] on button "Yes,Proceed" at bounding box center [660, 380] width 53 height 22
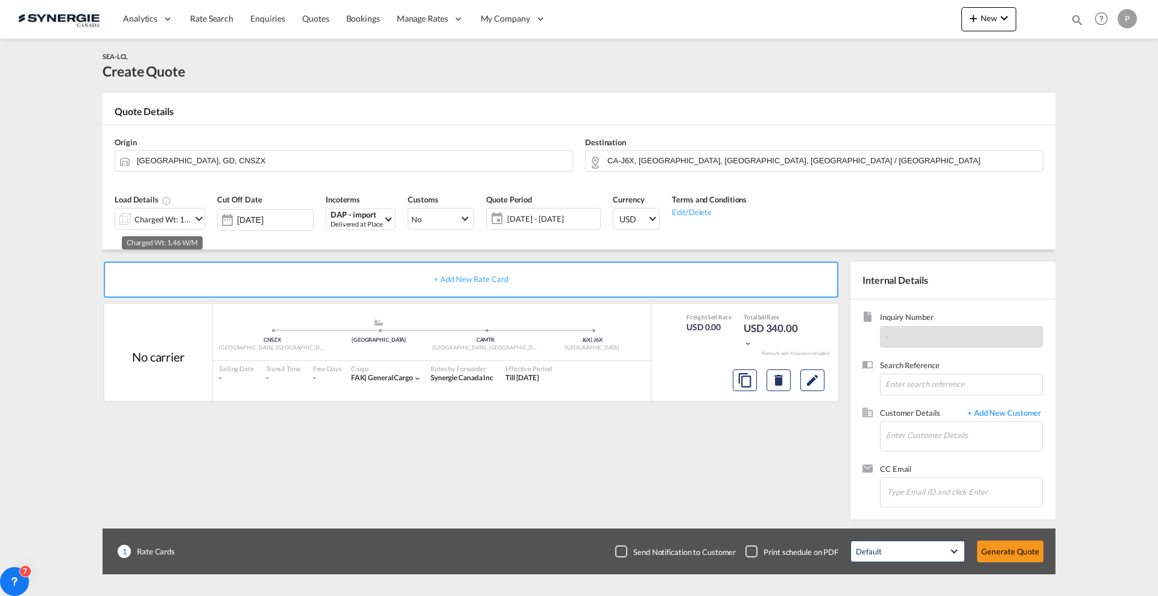
click at [163, 211] on div "Charged Wt: 1.46 W/M" at bounding box center [162, 219] width 57 height 17
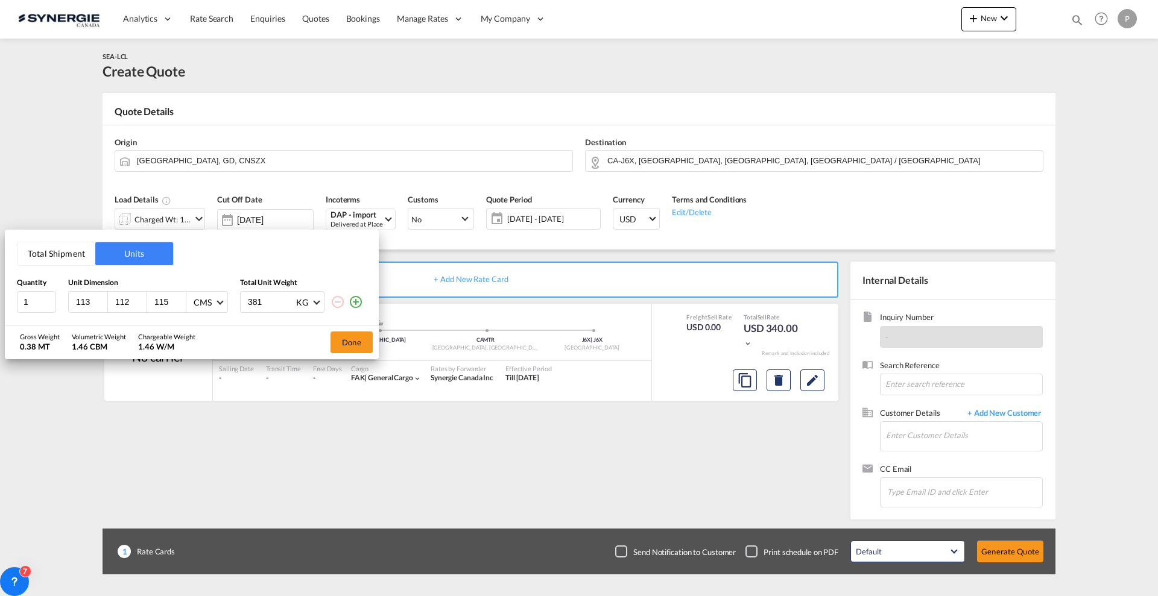
click at [48, 266] on div "Total Shipment Units Quantity Unit Dimension Total Unit Weight 1 113 112 115 CM…" at bounding box center [192, 277] width 374 height 95
click at [49, 259] on button "Total Shipment" at bounding box center [56, 253] width 78 height 23
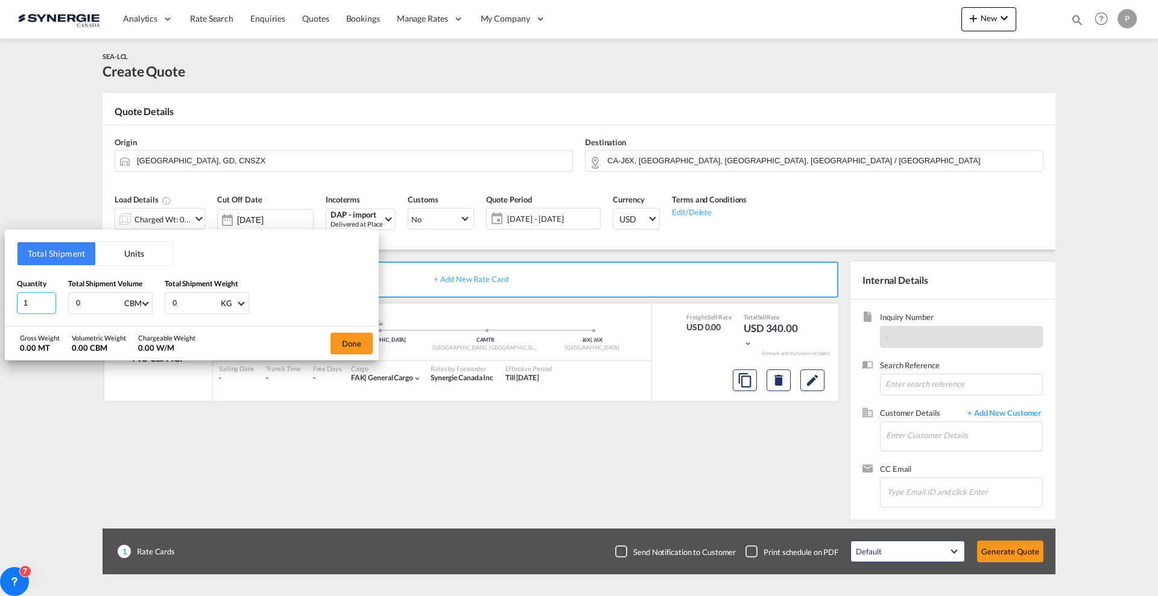
click at [39, 303] on input "1" at bounding box center [36, 304] width 39 height 22
click at [45, 298] on input "2" at bounding box center [36, 304] width 39 height 22
click at [39, 297] on input "2" at bounding box center [36, 304] width 39 height 22
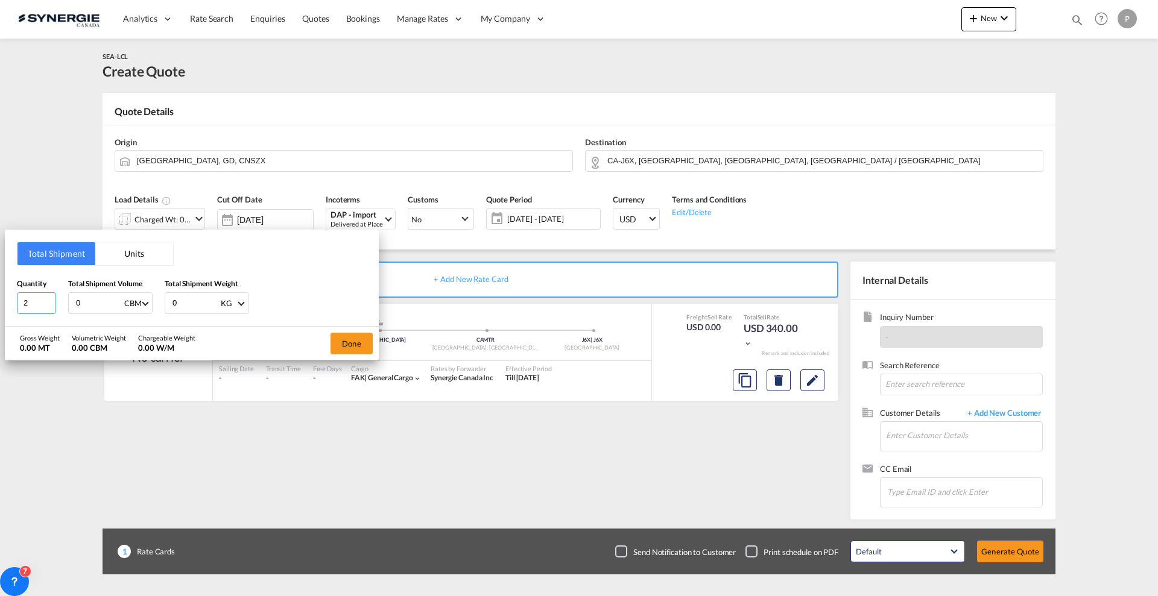
click at [39, 297] on input "2" at bounding box center [36, 304] width 39 height 22
type input "205"
type input "4"
type input "4.915"
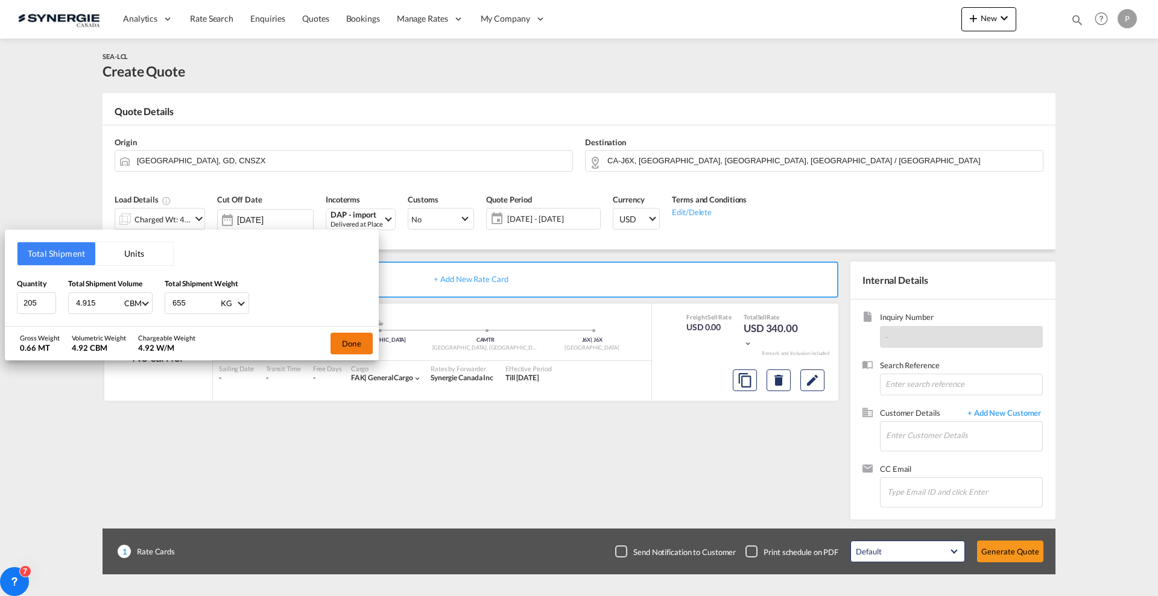
type input "655"
click at [365, 335] on button "Done" at bounding box center [352, 344] width 42 height 22
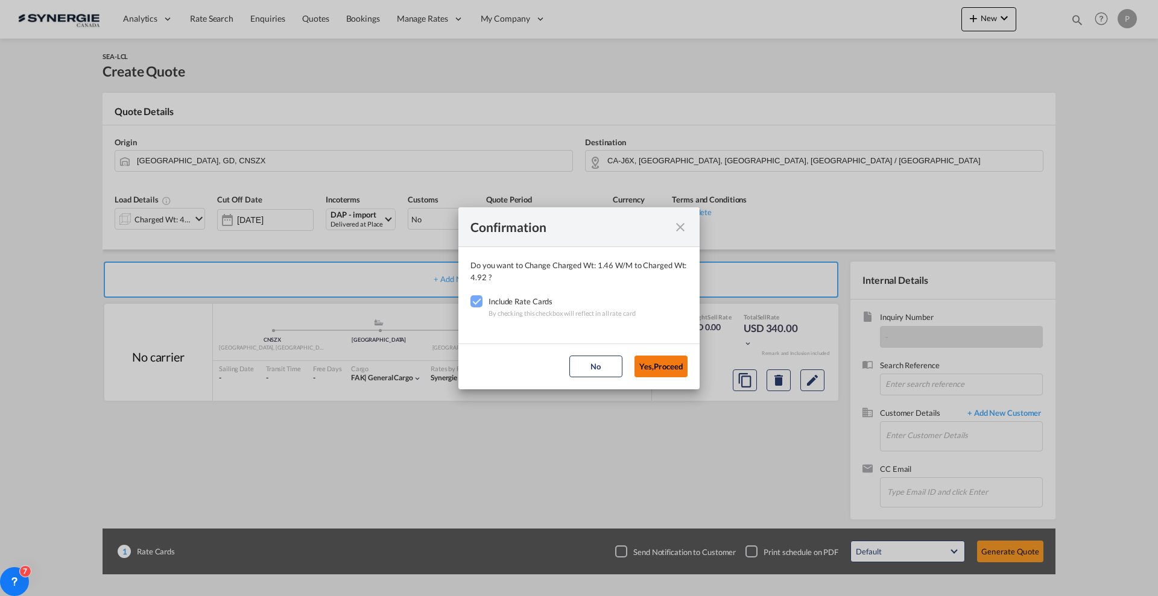
click at [672, 369] on button "Yes,Proceed" at bounding box center [660, 367] width 53 height 22
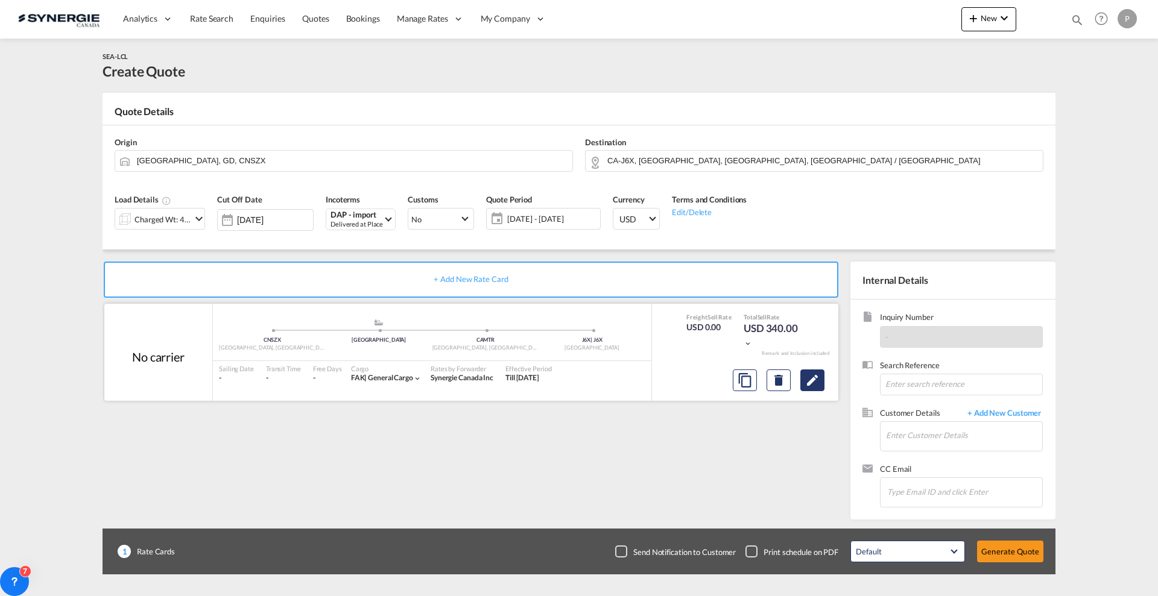
click at [808, 390] on button "Edit" at bounding box center [812, 381] width 24 height 22
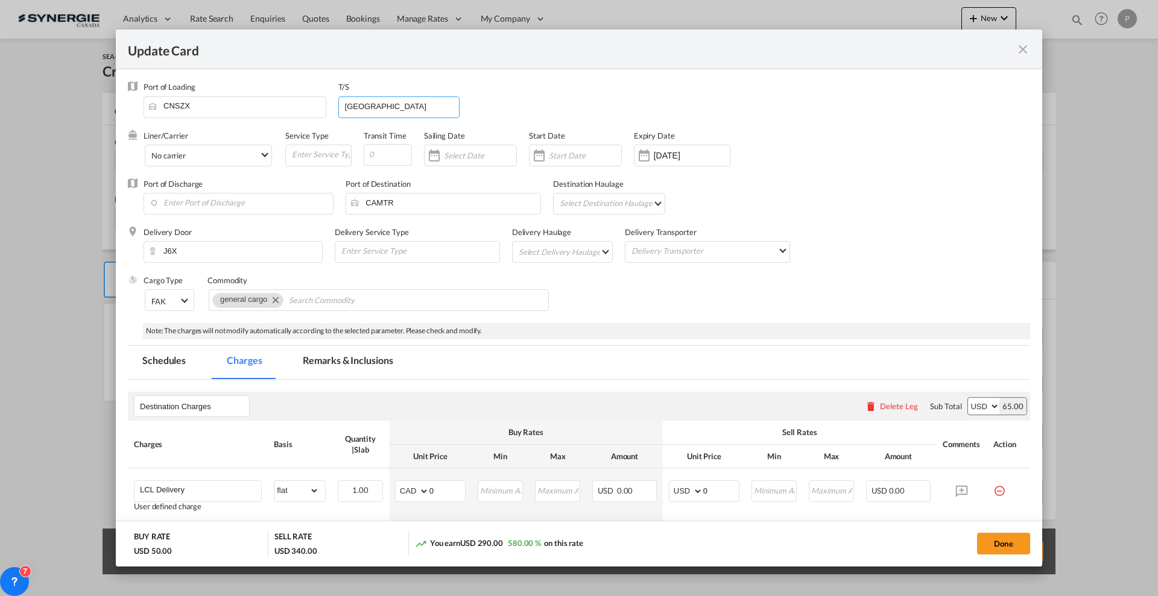
click at [372, 106] on input "[GEOGRAPHIC_DATA]" at bounding box center [402, 106] width 116 height 18
click at [371, 106] on input "[GEOGRAPHIC_DATA]" at bounding box center [402, 106] width 116 height 18
type input "CAVAN"
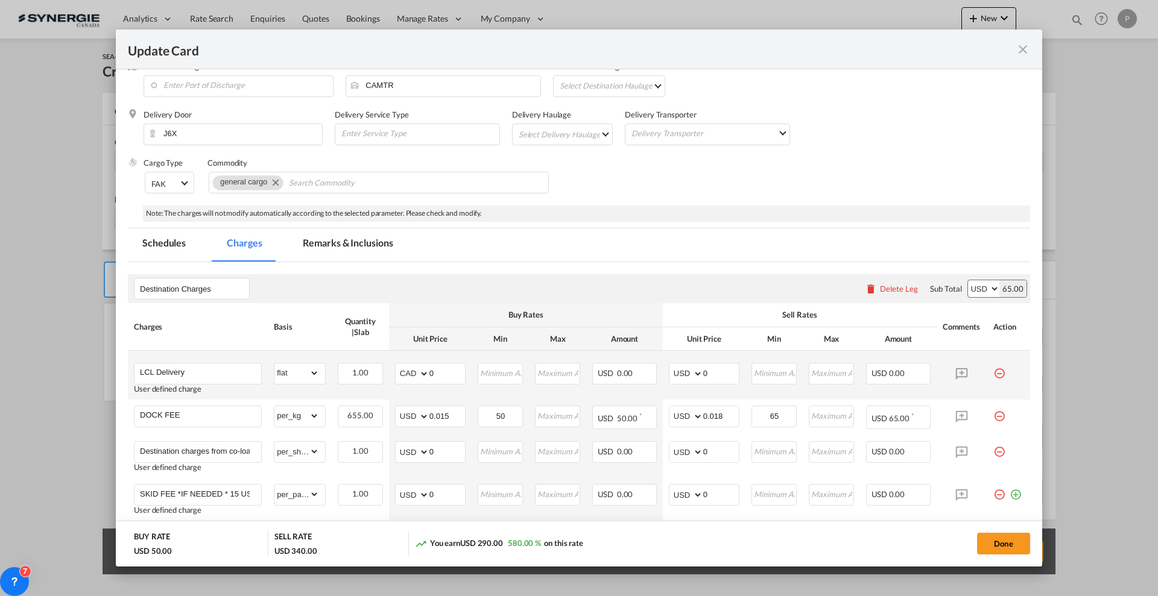
scroll to position [151, 0]
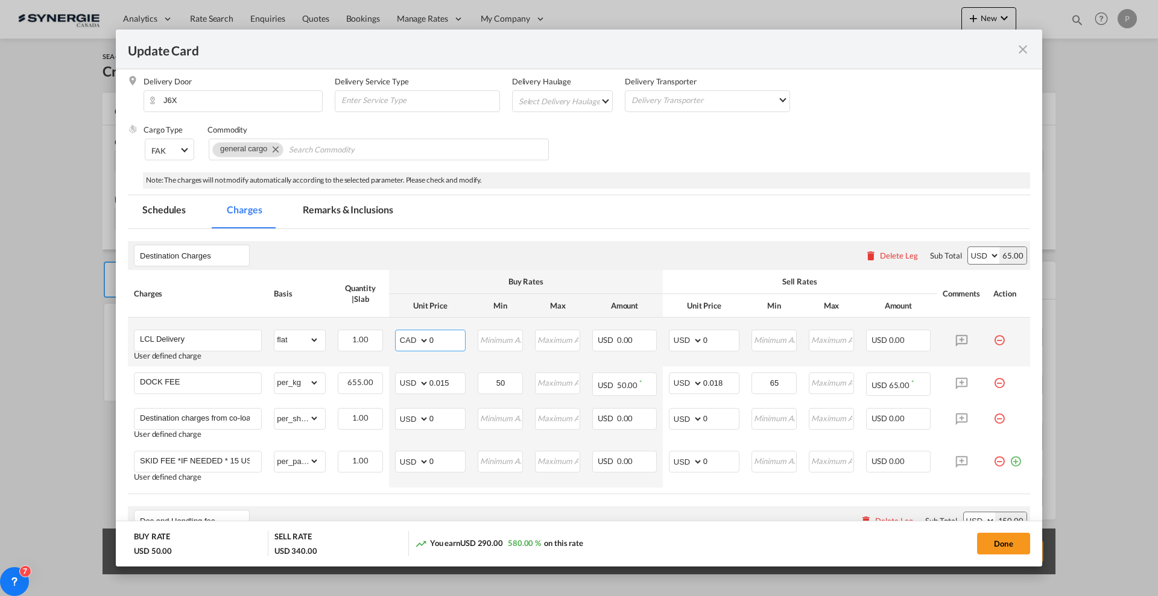
click at [437, 337] on input "0" at bounding box center [447, 340] width 36 height 18
type input "180"
type input "230"
click at [423, 336] on select "AED AFN ALL AMD ANG AOA ARS AUD AWG AZN BAM BBD BDT BGN BHD BIF BMD BND BOB BRL…" at bounding box center [412, 340] width 31 height 17
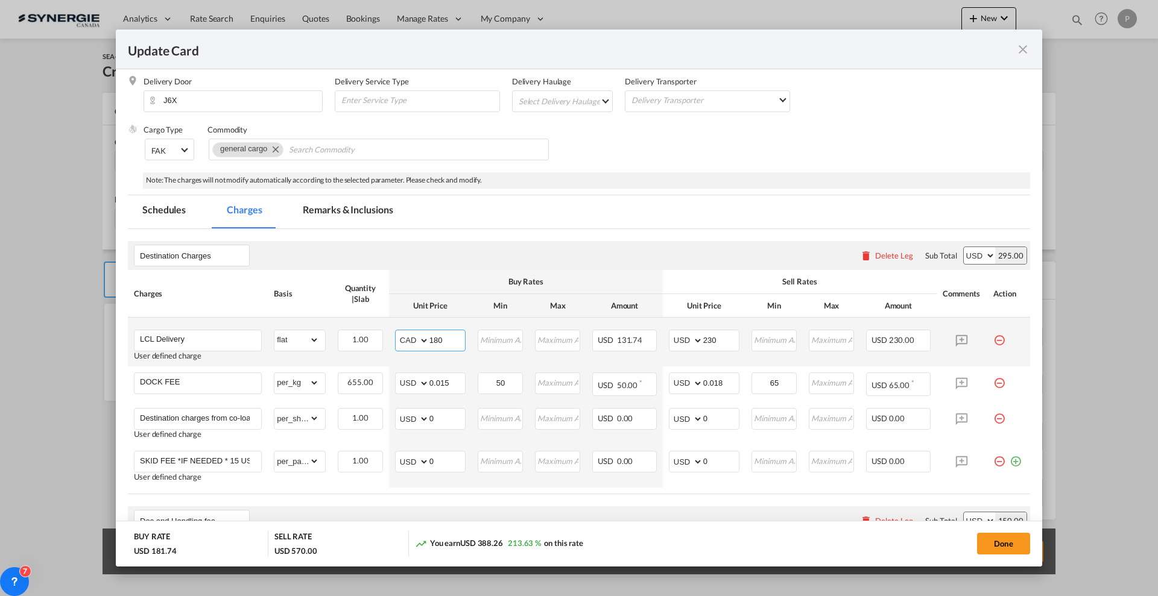
select select "string:USD"
click at [0, 0] on div "Update Card Port ..." at bounding box center [0, 0] width 0 height 0
click at [445, 389] on input "0.015" at bounding box center [447, 382] width 36 height 18
drag, startPoint x: 774, startPoint y: 381, endPoint x: 767, endPoint y: 380, distance: 7.9
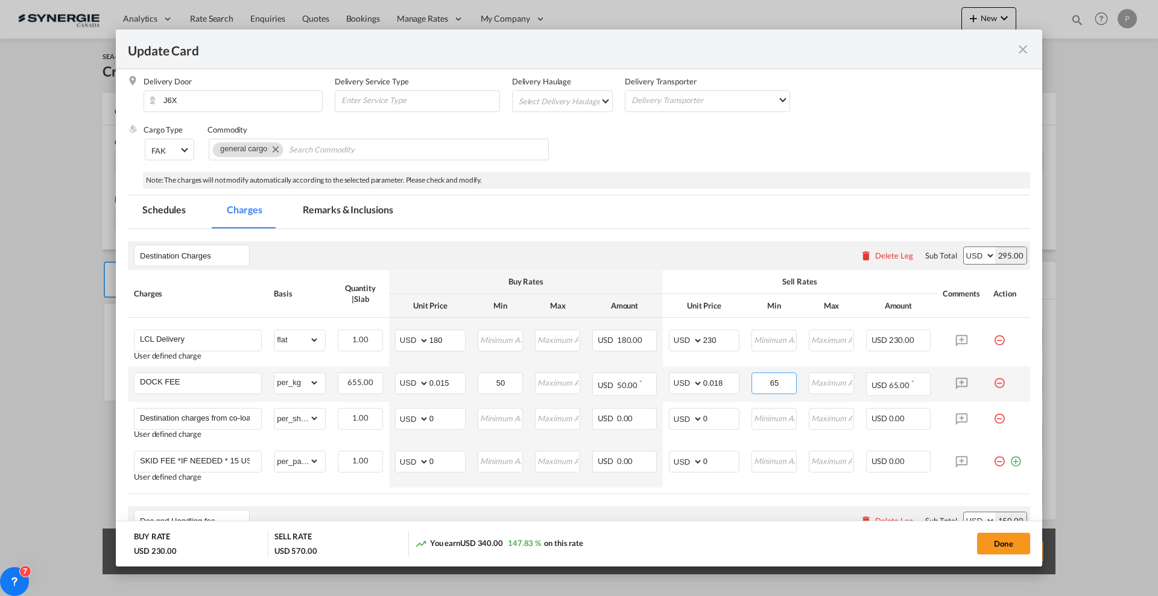
click at [767, 380] on input "65" at bounding box center [774, 382] width 43 height 18
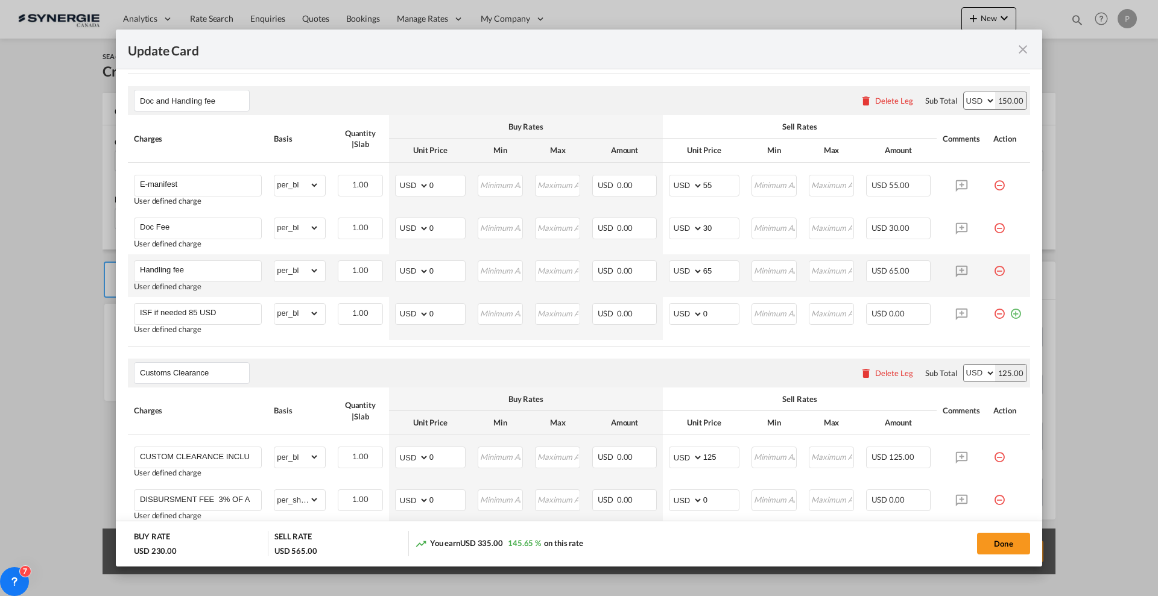
scroll to position [603, 0]
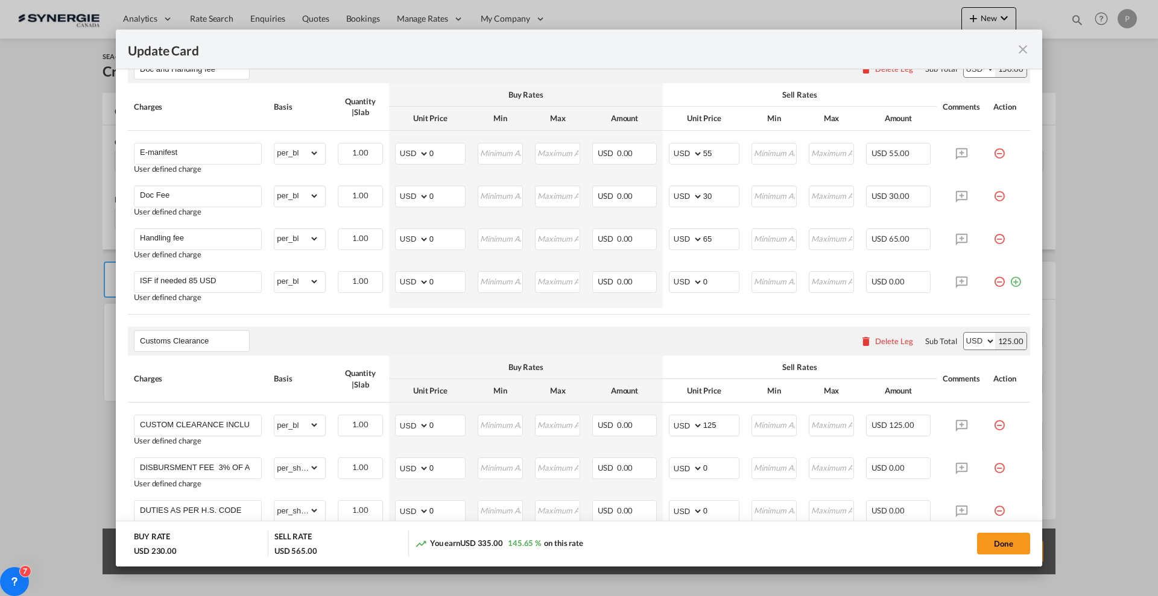
type input "60"
click at [875, 339] on div "Delete Leg" at bounding box center [894, 342] width 38 height 10
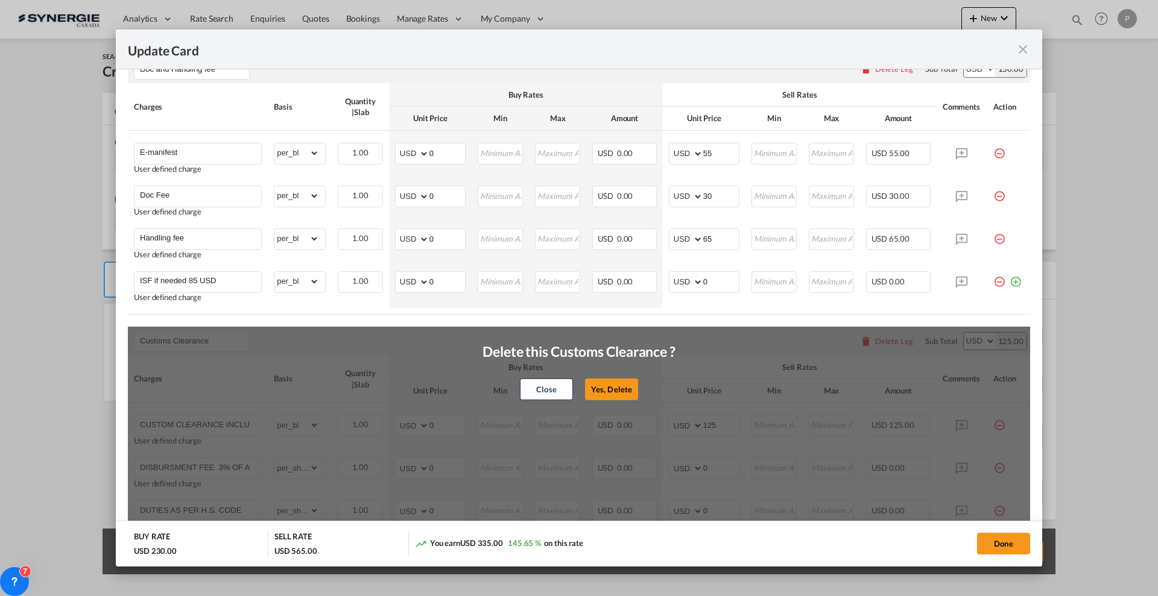
click at [598, 384] on button "Yes, Delete" at bounding box center [611, 390] width 53 height 22
type input "CONGESTION SURCHARGE"
type input "CONGESTION SURCHARGE Please note that due to global port congestion, many ocean…"
select select "per_shipment"
type input "0"
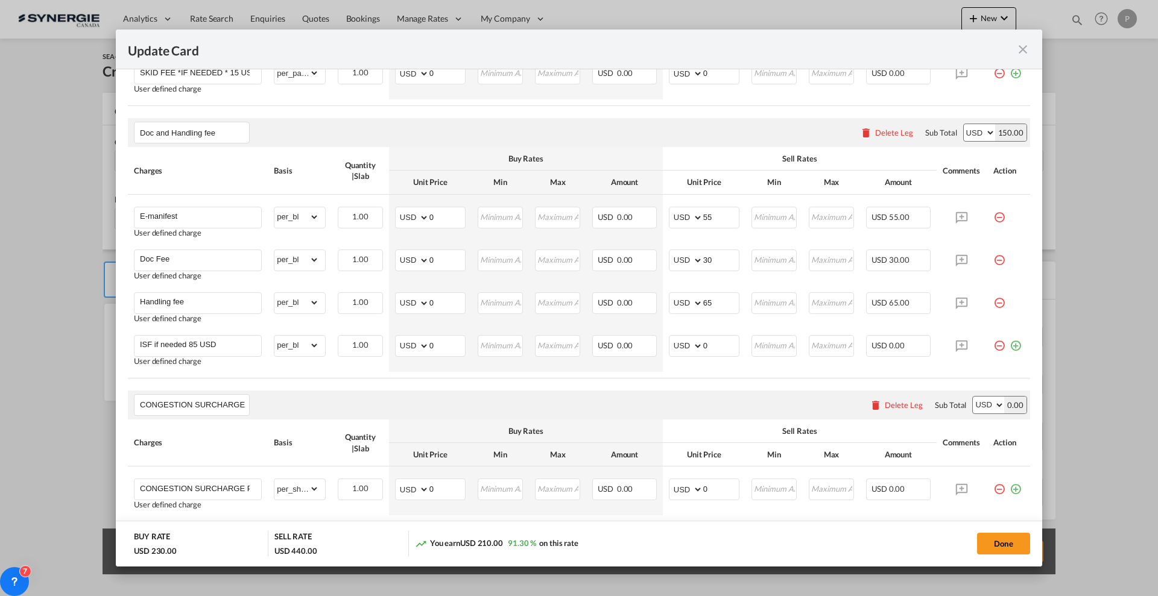
scroll to position [621, 0]
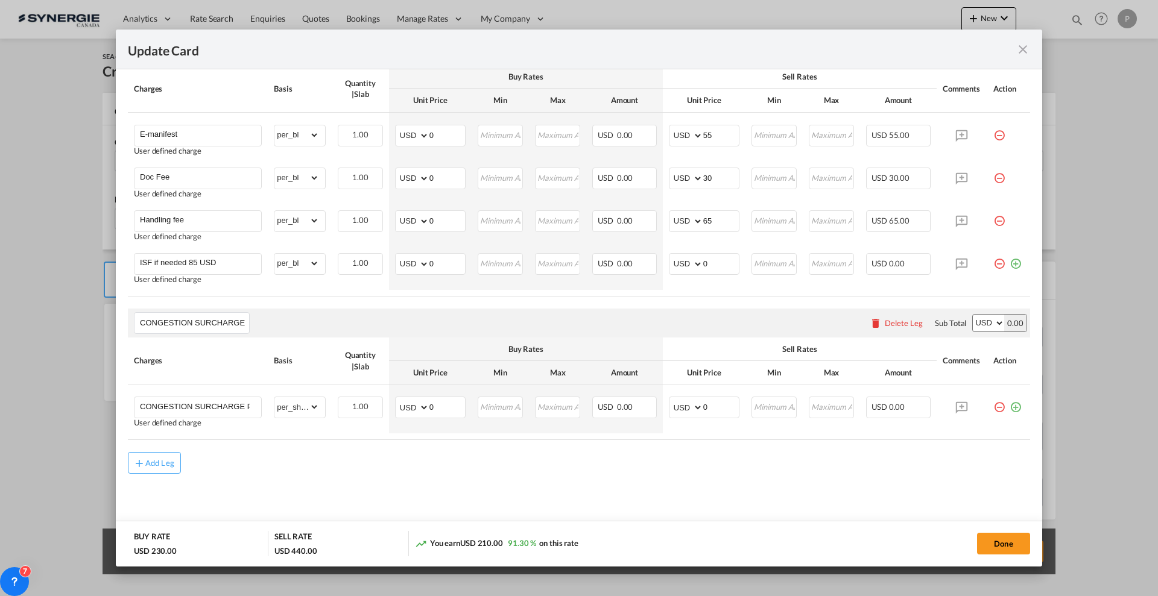
click at [897, 326] on div "Delete Leg" at bounding box center [904, 323] width 38 height 10
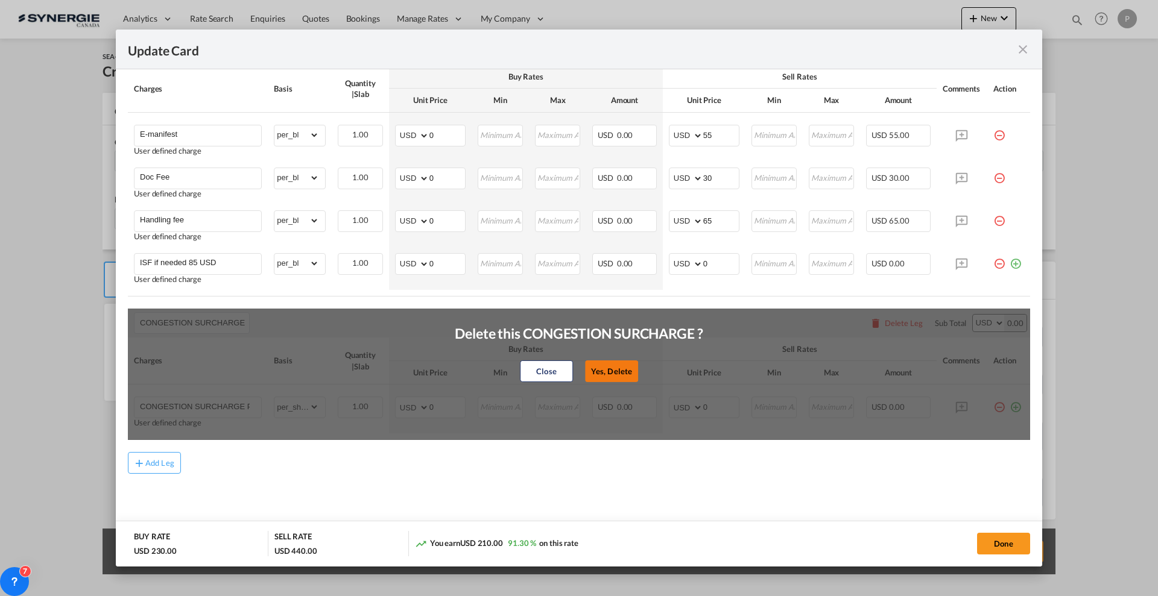
click at [615, 367] on button "Yes, Delete" at bounding box center [611, 372] width 53 height 22
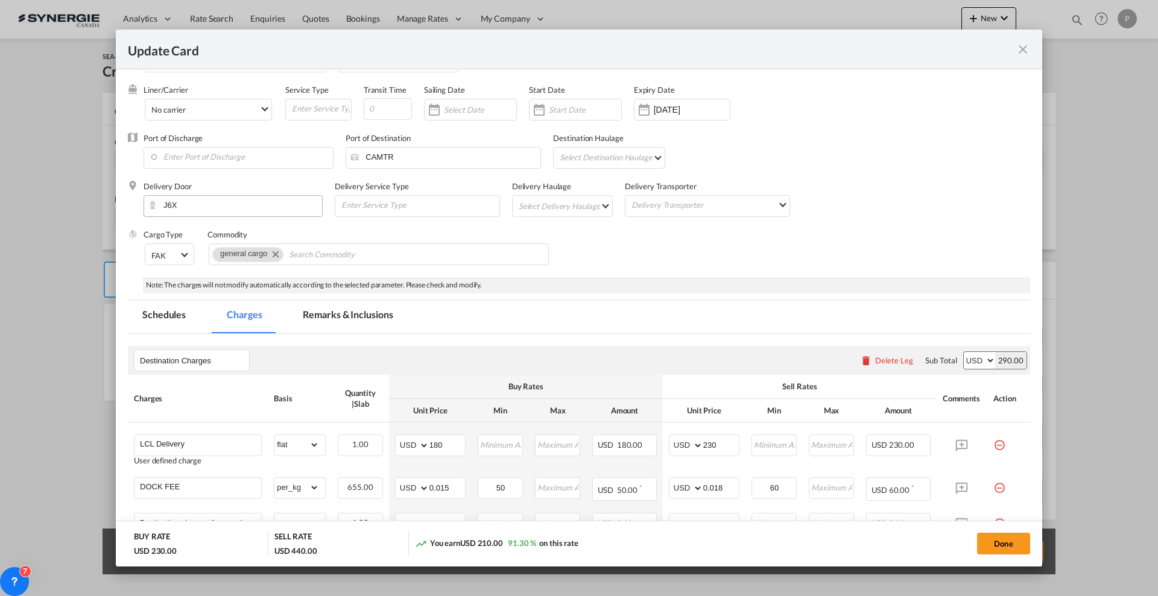
scroll to position [0, 0]
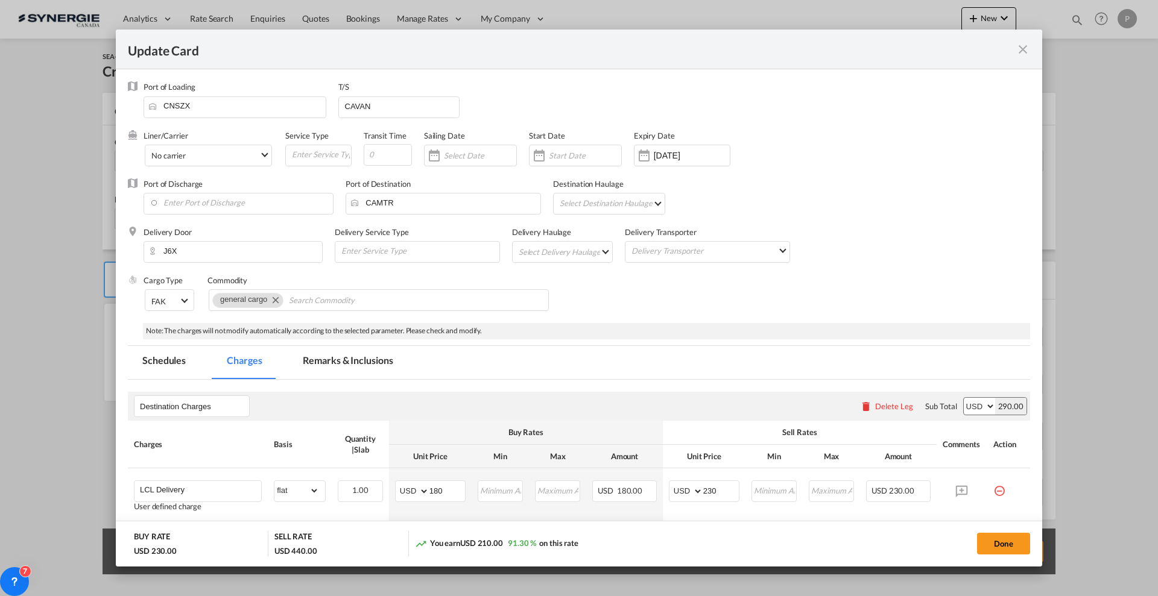
click at [334, 366] on md-tab-item "Remarks & Inclusions" at bounding box center [347, 362] width 119 height 33
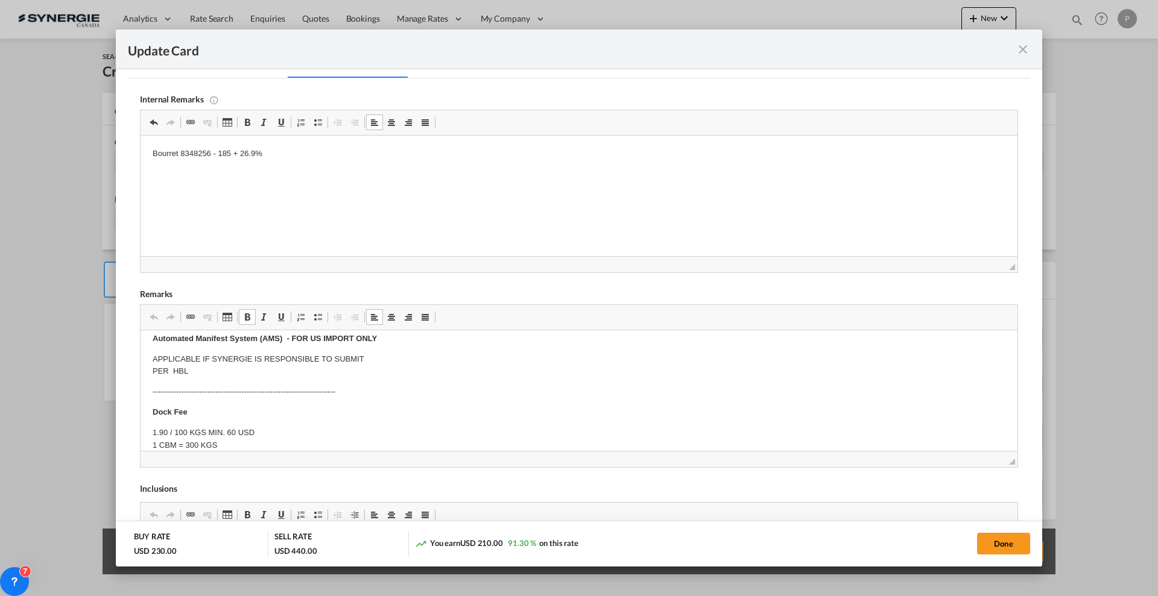
scroll to position [75, 0]
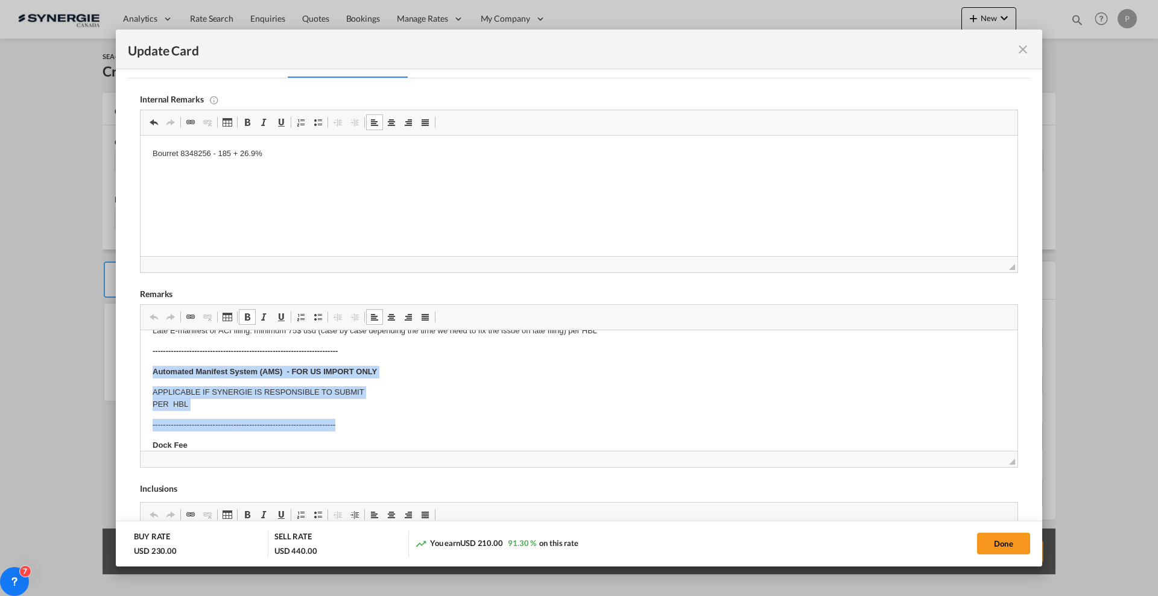
drag, startPoint x: 145, startPoint y: 372, endPoint x: 385, endPoint y: 419, distance: 244.7
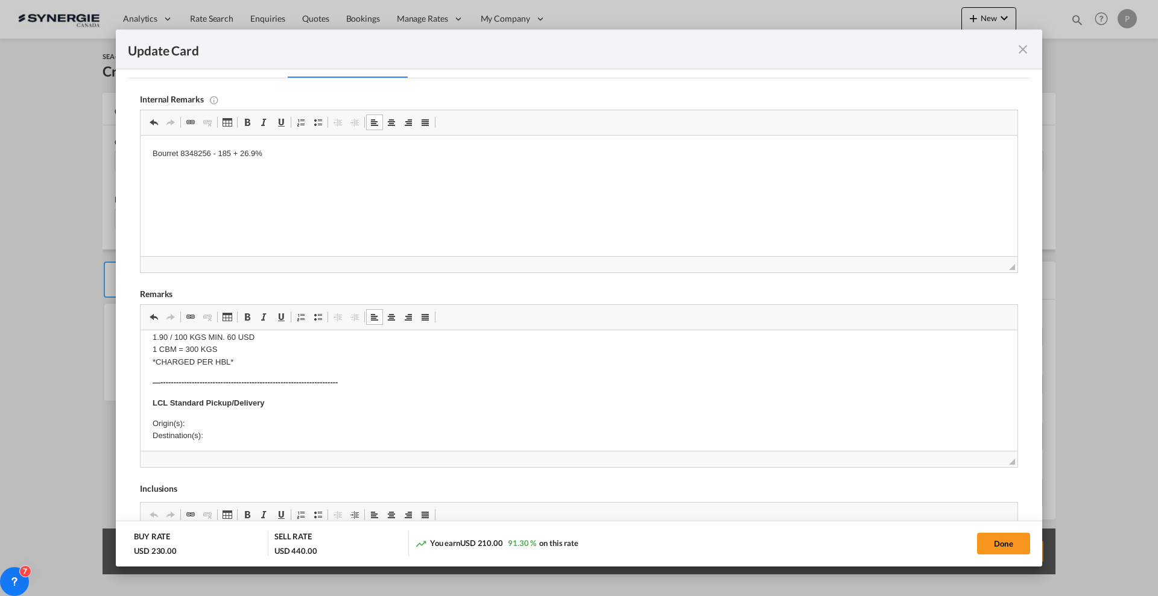
scroll to position [151, 0]
click at [356, 411] on p "Origin(s): Destination(s):" at bounding box center [579, 409] width 853 height 25
click at [349, 381] on p "LCL Standard Pickup/Delivery" at bounding box center [579, 383] width 853 height 13
click at [349, 394] on body "E Manifest (ACI): Applicable if Synergie is responsible to submit Per E-manifes…" at bounding box center [579, 531] width 853 height 679
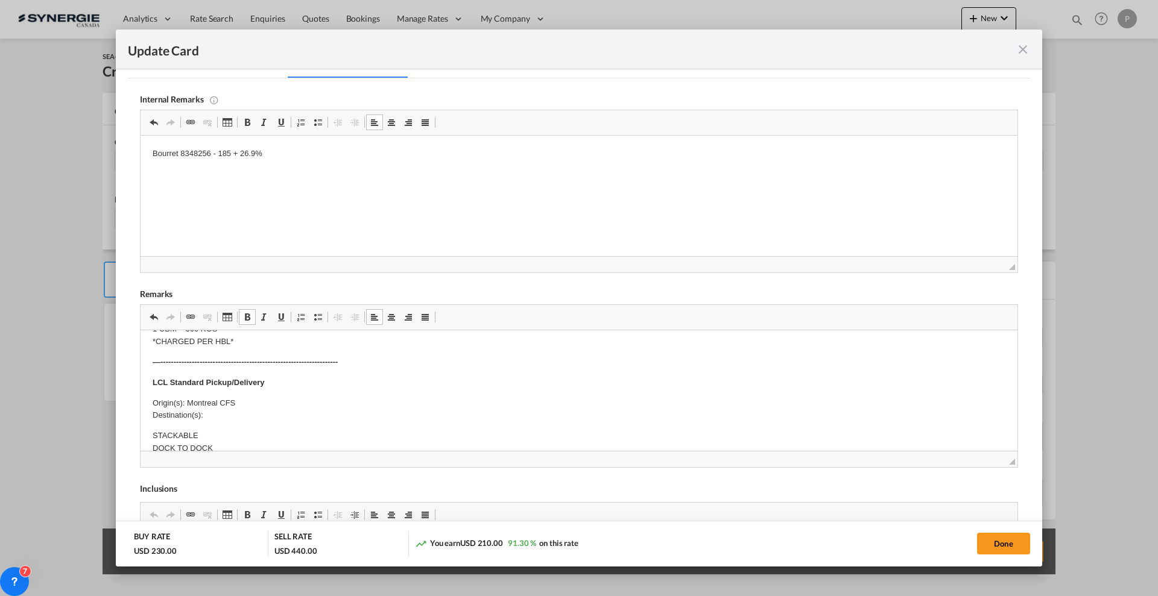
click at [225, 412] on p "Origin(s): Montreal CFS Destination(s):" at bounding box center [579, 409] width 853 height 25
click at [259, 378] on p "Origin(s): Montreal CFS Destination(s):" at bounding box center [579, 379] width 853 height 25
click at [259, 384] on p "Origin(s): Montreal CFS Destination(s):" at bounding box center [579, 379] width 853 height 25
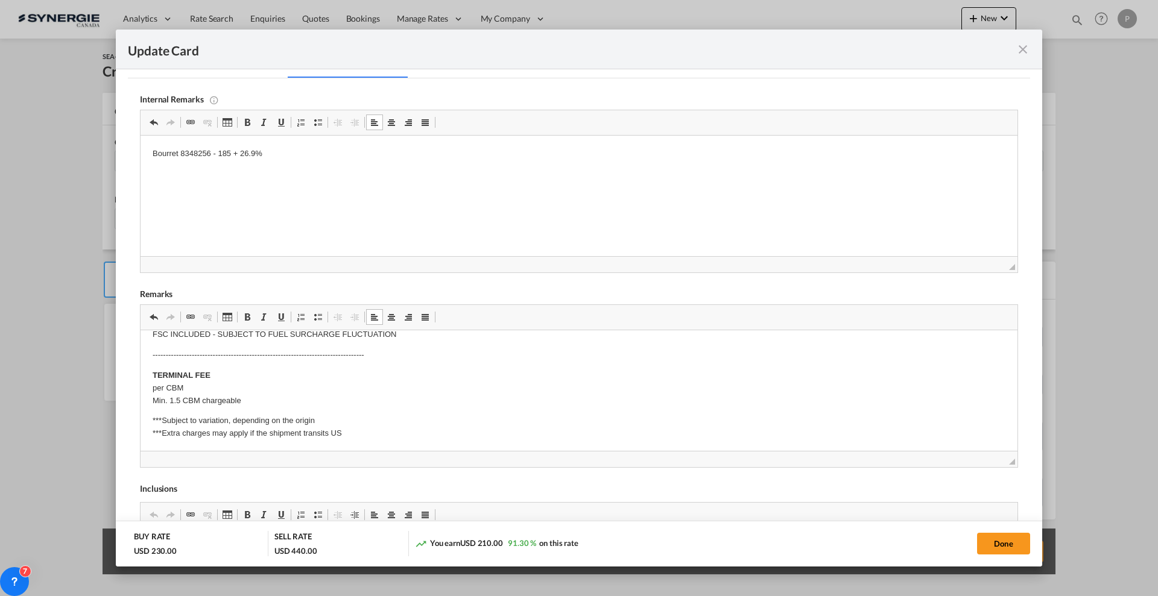
scroll to position [407, 0]
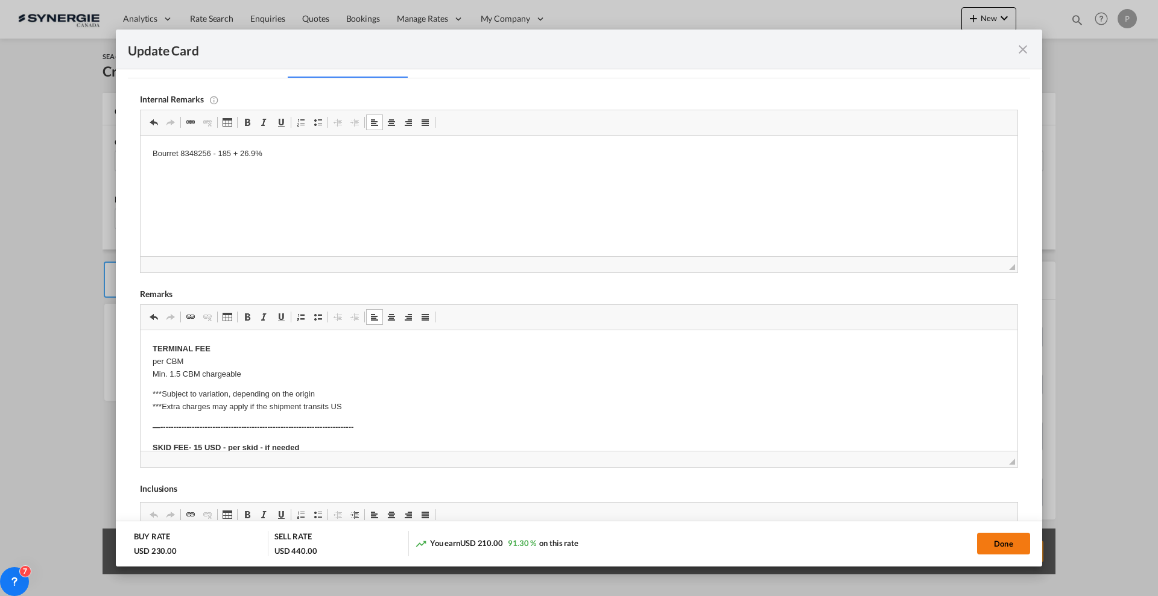
click at [1008, 547] on button "Done" at bounding box center [1003, 544] width 53 height 22
type input "[DATE]"
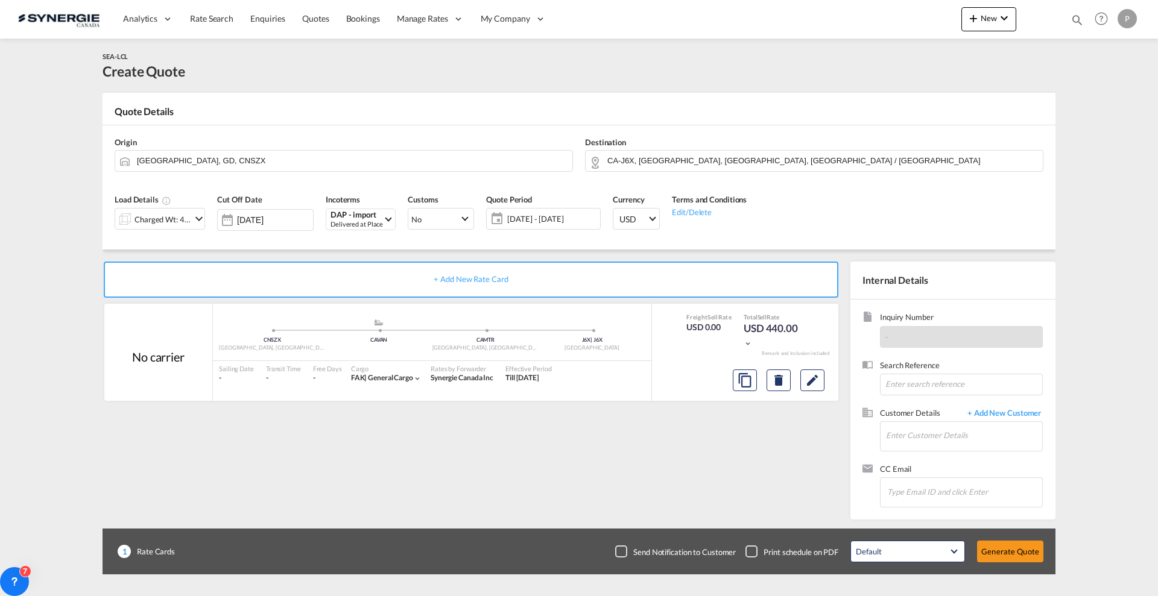
scroll to position [94, 0]
click at [924, 435] on input "Enter Customer Details" at bounding box center [964, 435] width 156 height 27
paste input "[EMAIL_ADDRESS][DOMAIN_NAME]"
click at [923, 455] on div "Summer Xia [EMAIL_ADDRESS][DOMAIN_NAME] | [GEOGRAPHIC_DATA] INTL FREIGHT AGENCY…" at bounding box center [999, 456] width 229 height 33
type input "SHENZHEN PRESERVE INTL FREIGHT AGENCY LTD., Summer [GEOGRAPHIC_DATA], [EMAIL_AD…"
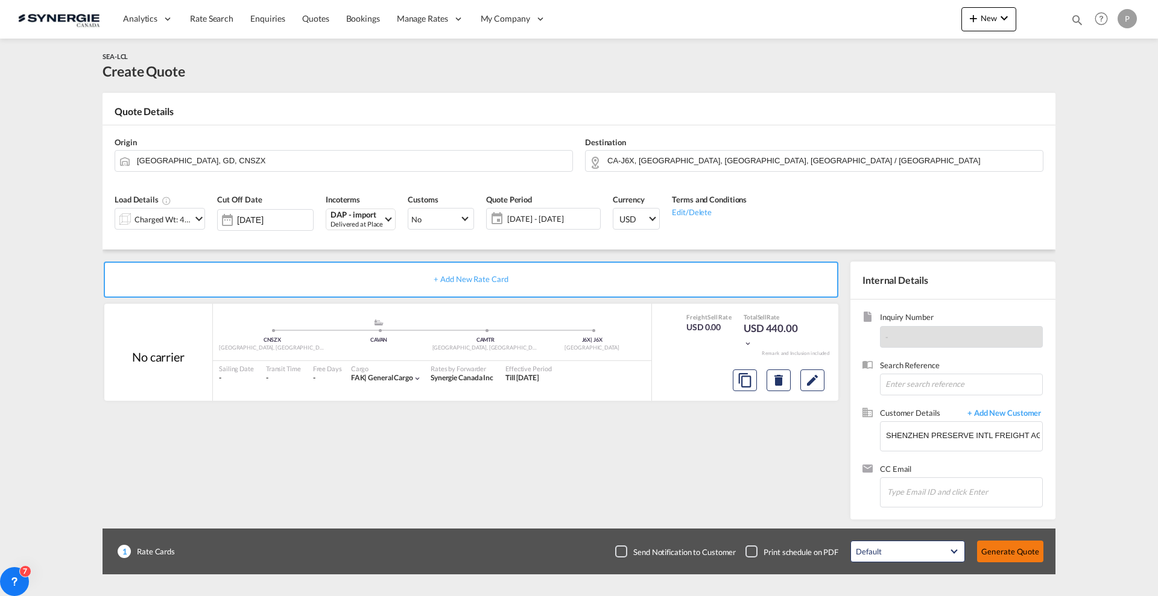
click at [1013, 552] on button "Generate Quote" at bounding box center [1010, 552] width 66 height 22
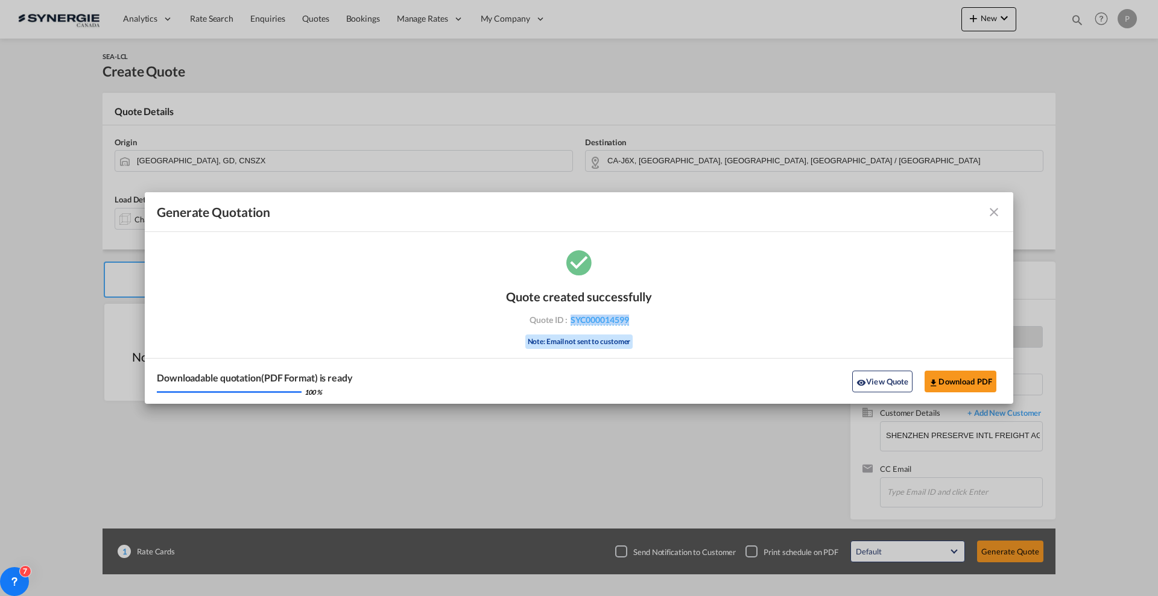
drag, startPoint x: 636, startPoint y: 326, endPoint x: 563, endPoint y: 326, distance: 73.0
click at [563, 326] on div "Quote created successfully Quote ID : SYC000014599 Note: Email not sent to cust…" at bounding box center [579, 317] width 146 height 81
copy span "SYC000014599"
click at [986, 382] on button "Download PDF" at bounding box center [961, 382] width 72 height 22
